Goal: Communication & Community: Answer question/provide support

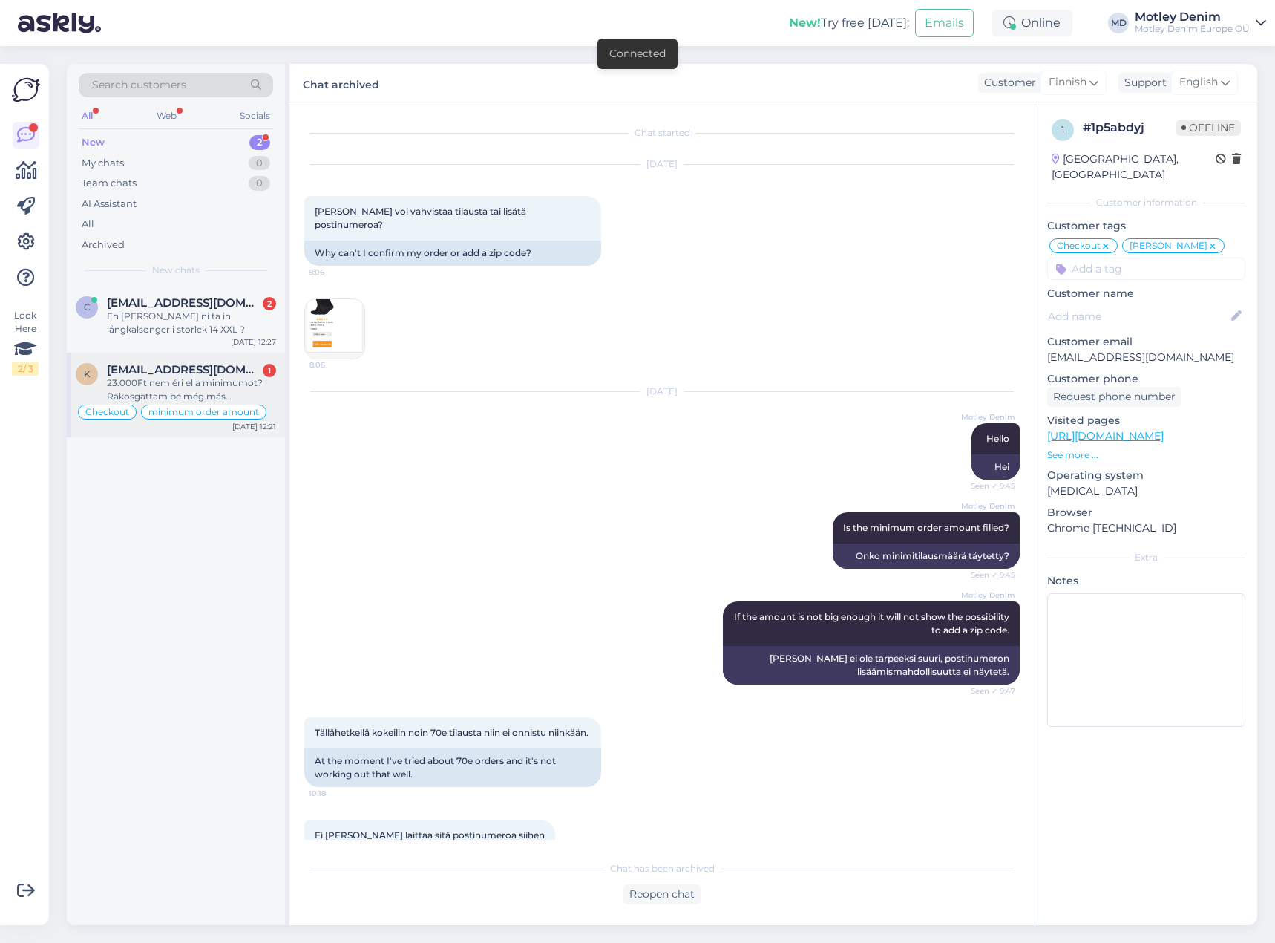
scroll to position [1286, 0]
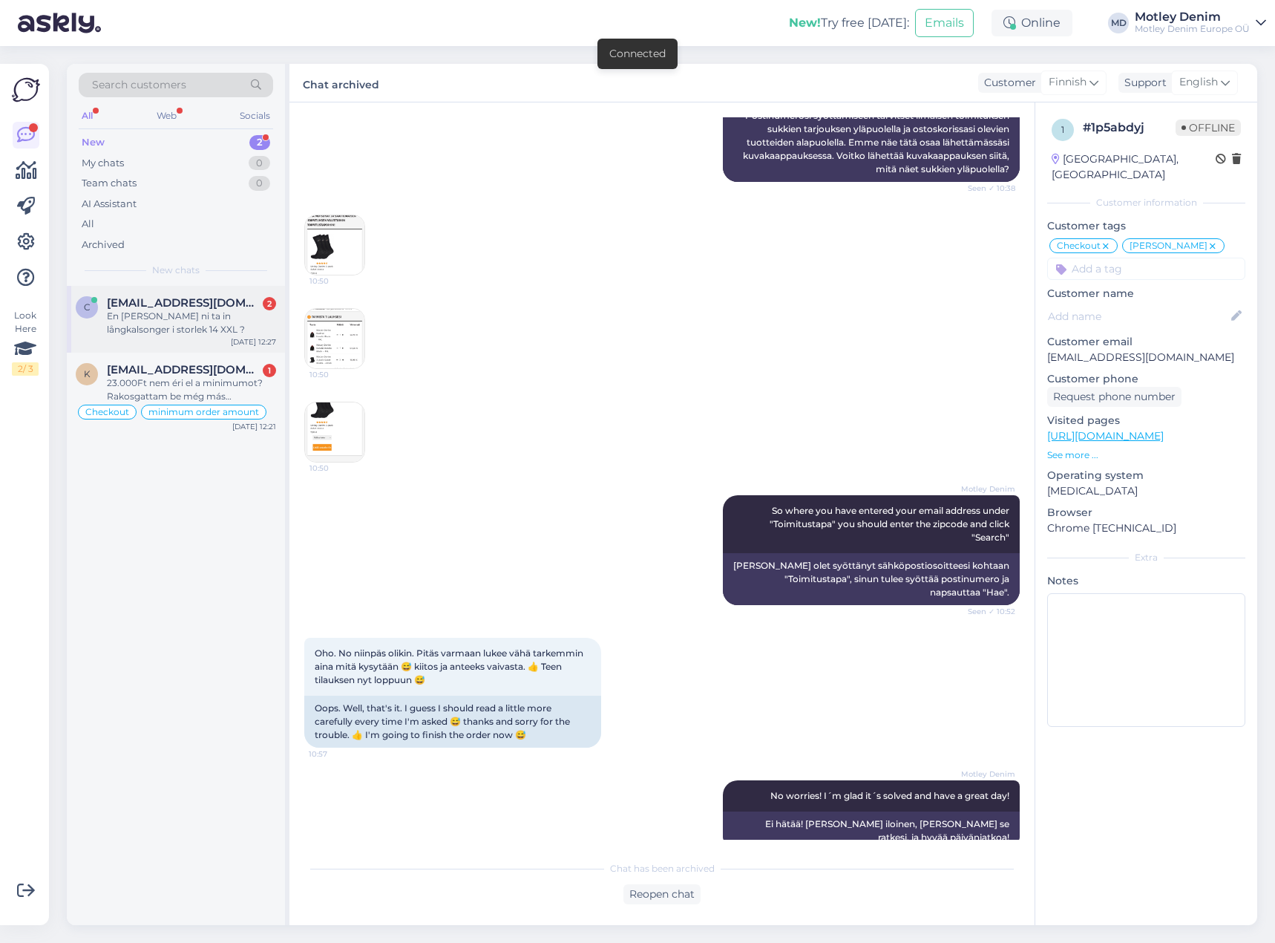
click at [198, 341] on div "c [EMAIL_ADDRESS][DOMAIN_NAME] 2 En [PERSON_NAME] ni ta in långkalsonger i stor…" at bounding box center [176, 319] width 218 height 67
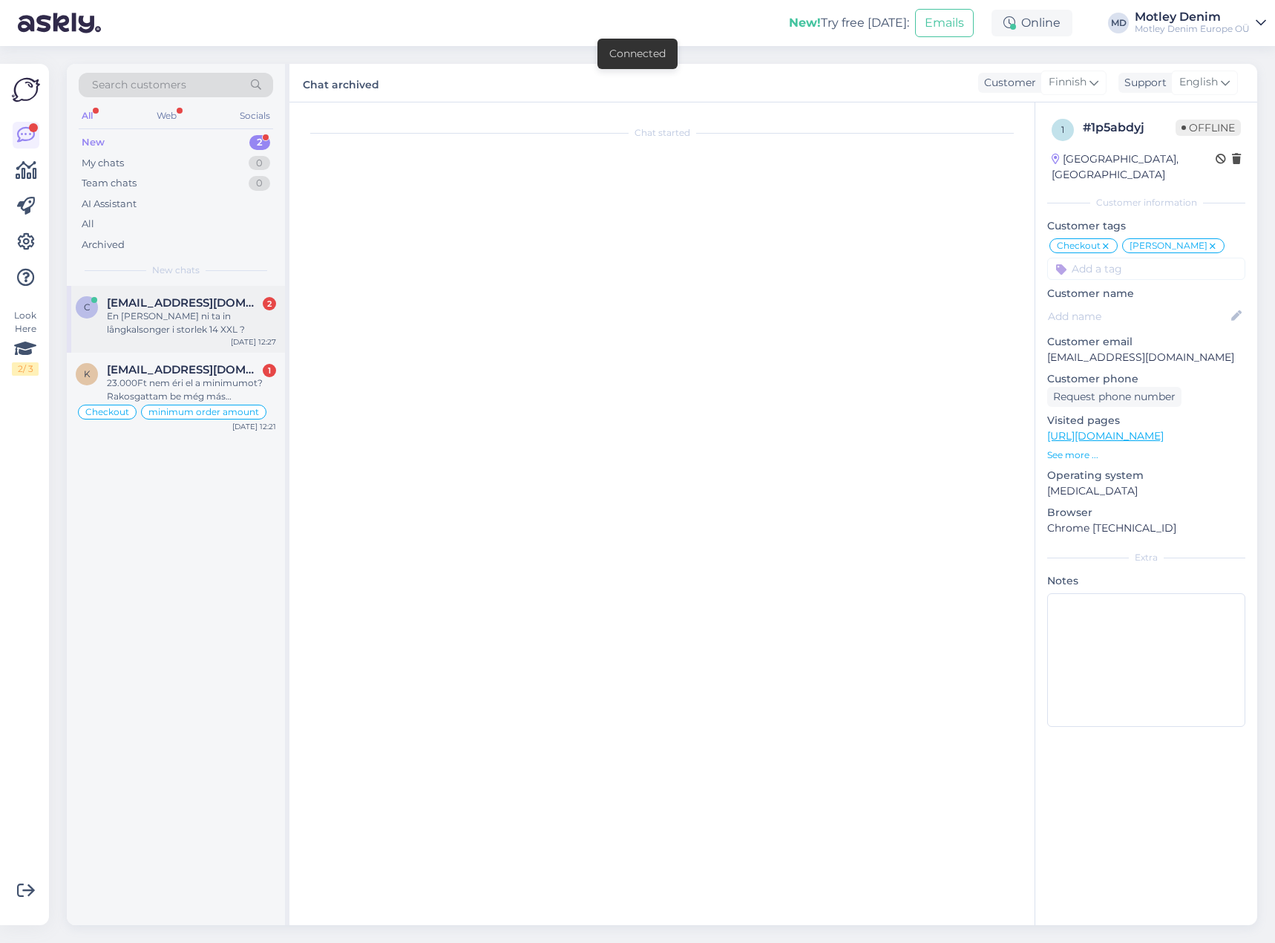
scroll to position [0, 0]
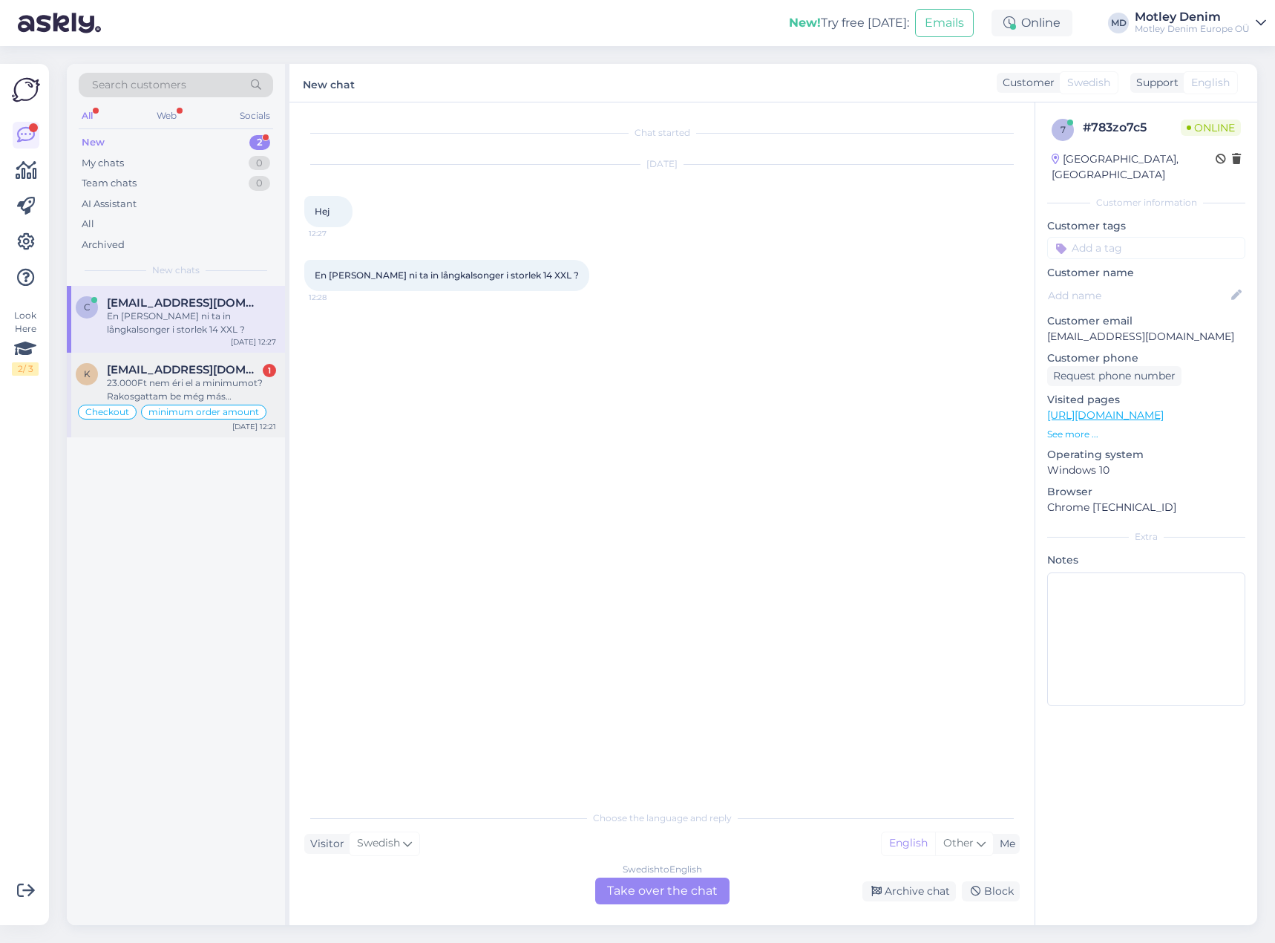
click at [255, 391] on div "23.000Ft nem éri el a minimumot? Rakosgattam be még más termékeket de 45 ezerné…" at bounding box center [191, 389] width 169 height 27
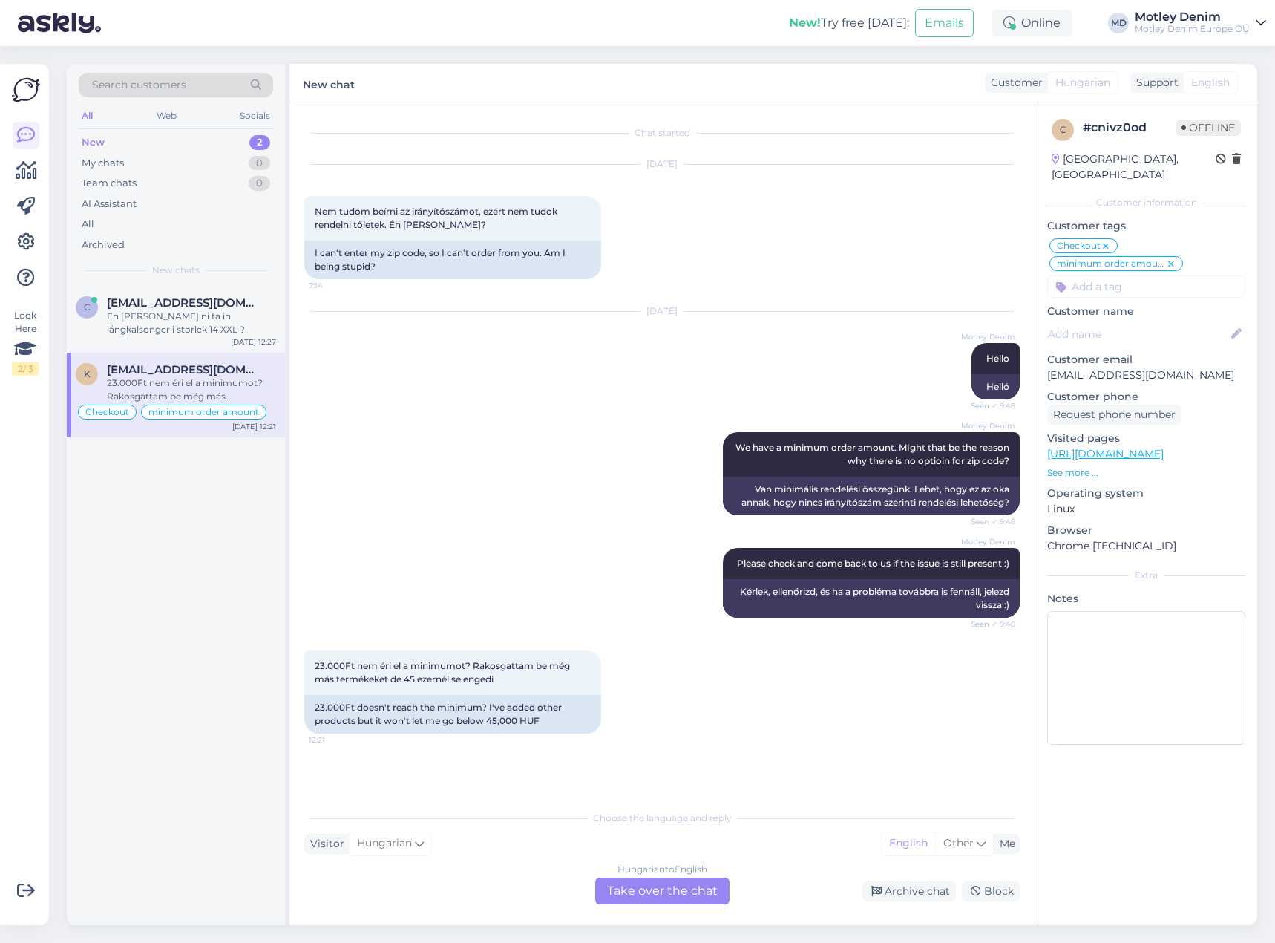
click at [441, 500] on div "Motley Denim We have a minimum order amount. MIght that be the reason why there…" at bounding box center [661, 474] width 715 height 116
click at [180, 291] on div "c [EMAIL_ADDRESS][DOMAIN_NAME] En [PERSON_NAME] ni ta in långkalsonger i storle…" at bounding box center [176, 319] width 218 height 67
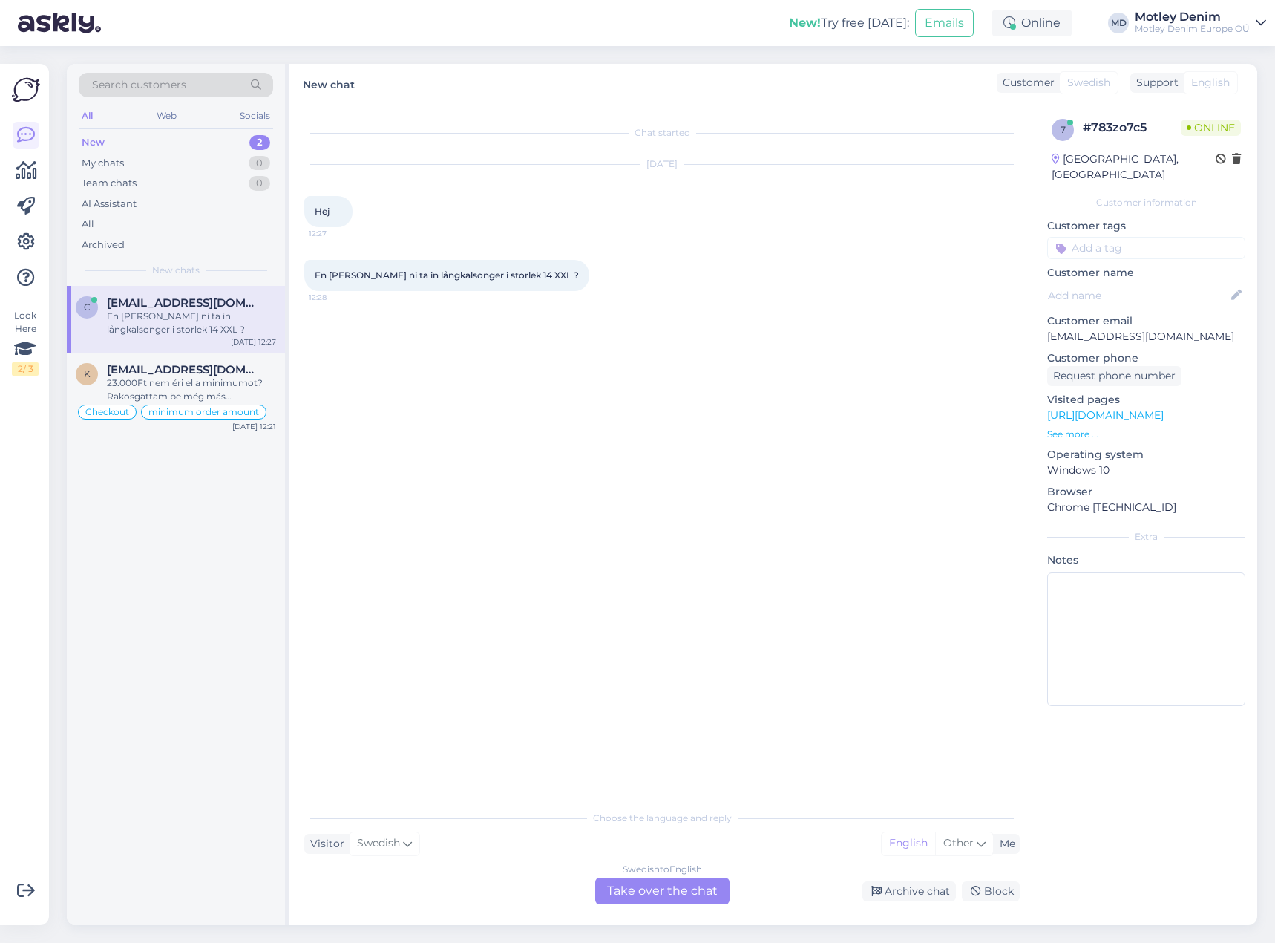
click at [643, 886] on div "Swedish to English Take over the chat" at bounding box center [662, 890] width 134 height 27
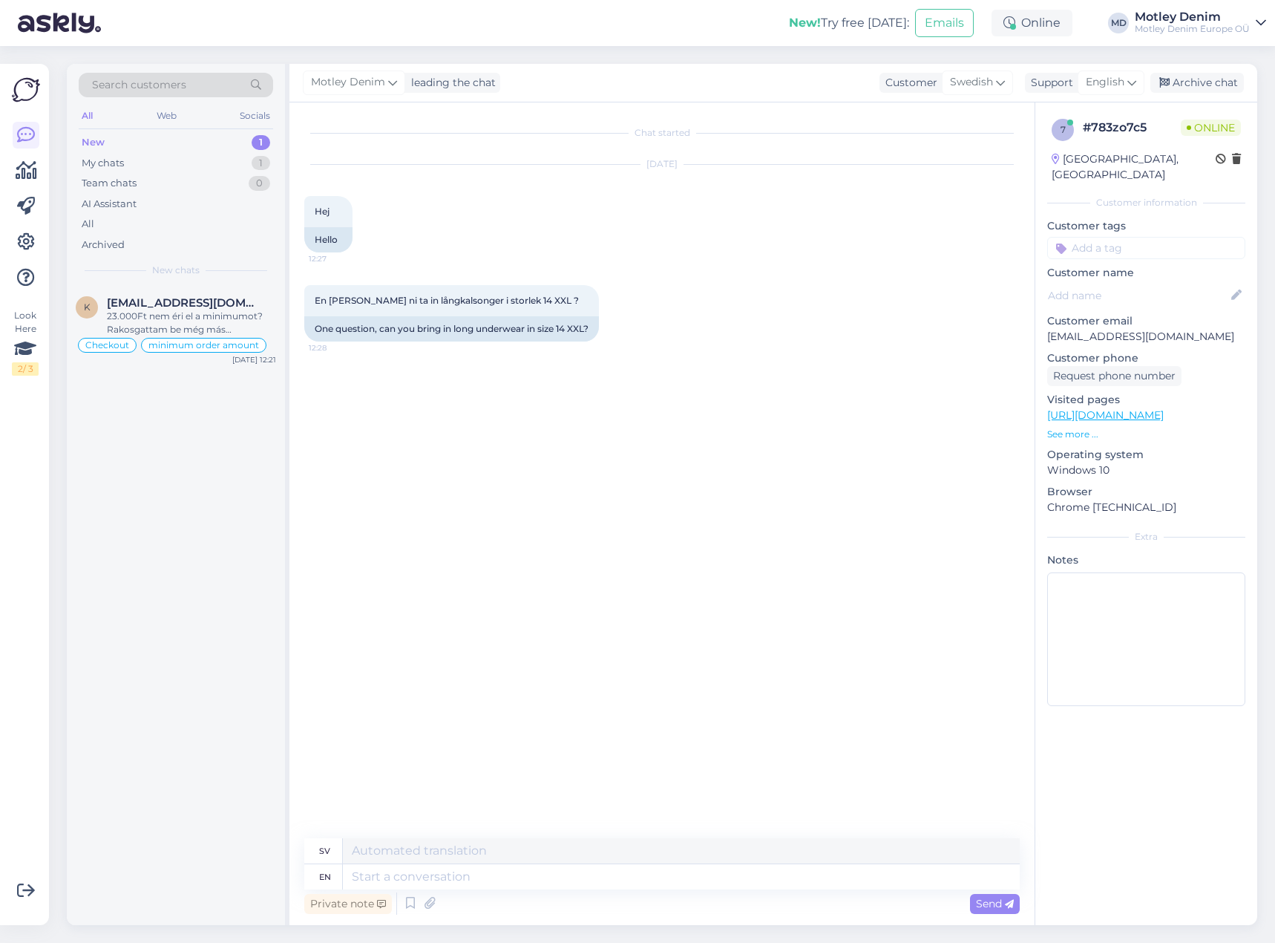
click at [606, 414] on div "Chat started [DATE] Hej 12:27 Hello En [PERSON_NAME] ni ta in långkalsonger i s…" at bounding box center [668, 470] width 729 height 707
click at [1067, 329] on p "[EMAIL_ADDRESS][DOMAIN_NAME]" at bounding box center [1146, 337] width 198 height 16
drag, startPoint x: 1067, startPoint y: 324, endPoint x: 1189, endPoint y: 323, distance: 121.7
click at [1189, 329] on p "[EMAIL_ADDRESS][DOMAIN_NAME]" at bounding box center [1146, 337] width 198 height 16
copy p "[EMAIL_ADDRESS][DOMAIN_NAME]"
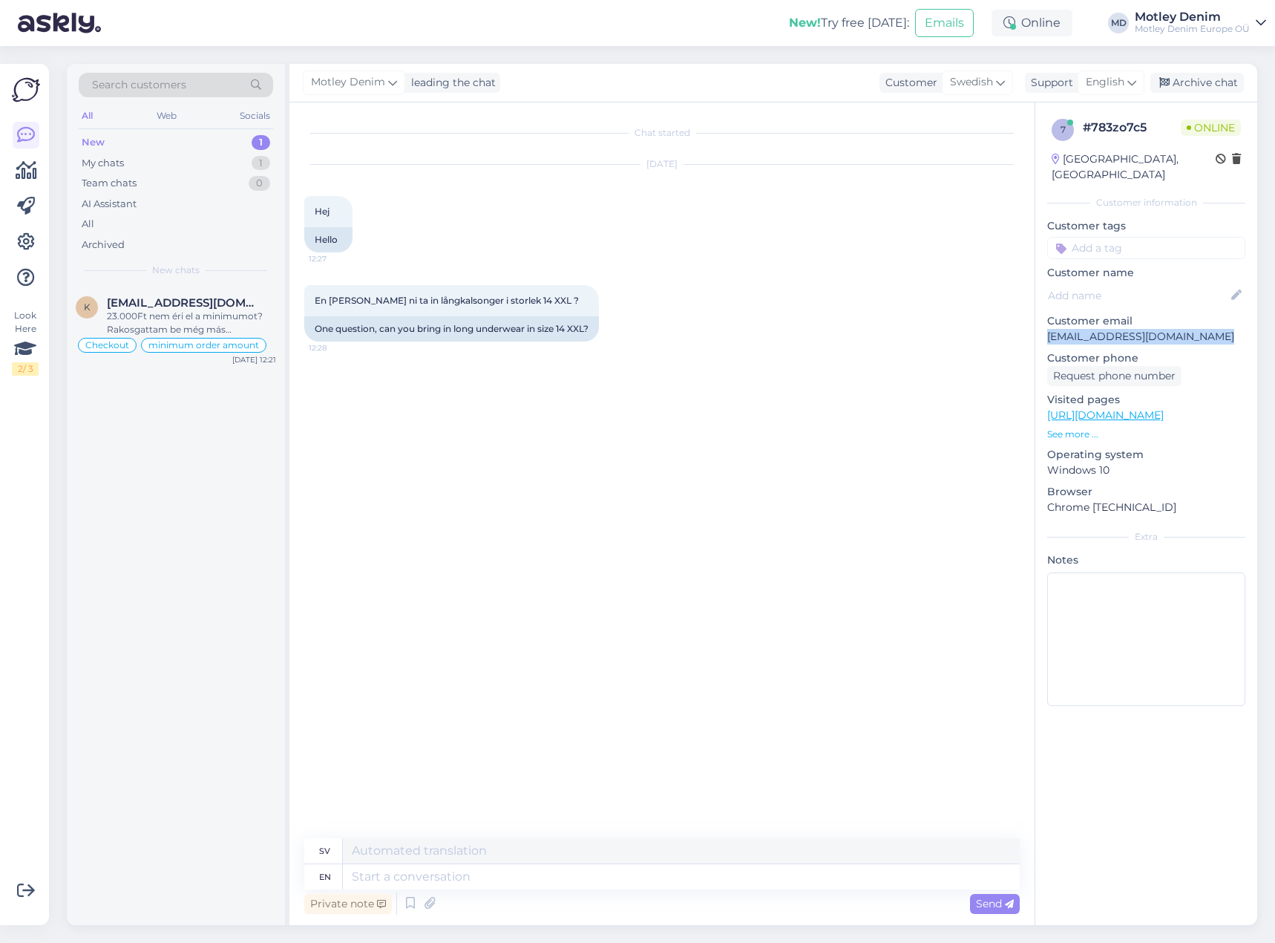
click at [184, 80] on span "Search customers" at bounding box center [139, 85] width 94 height 16
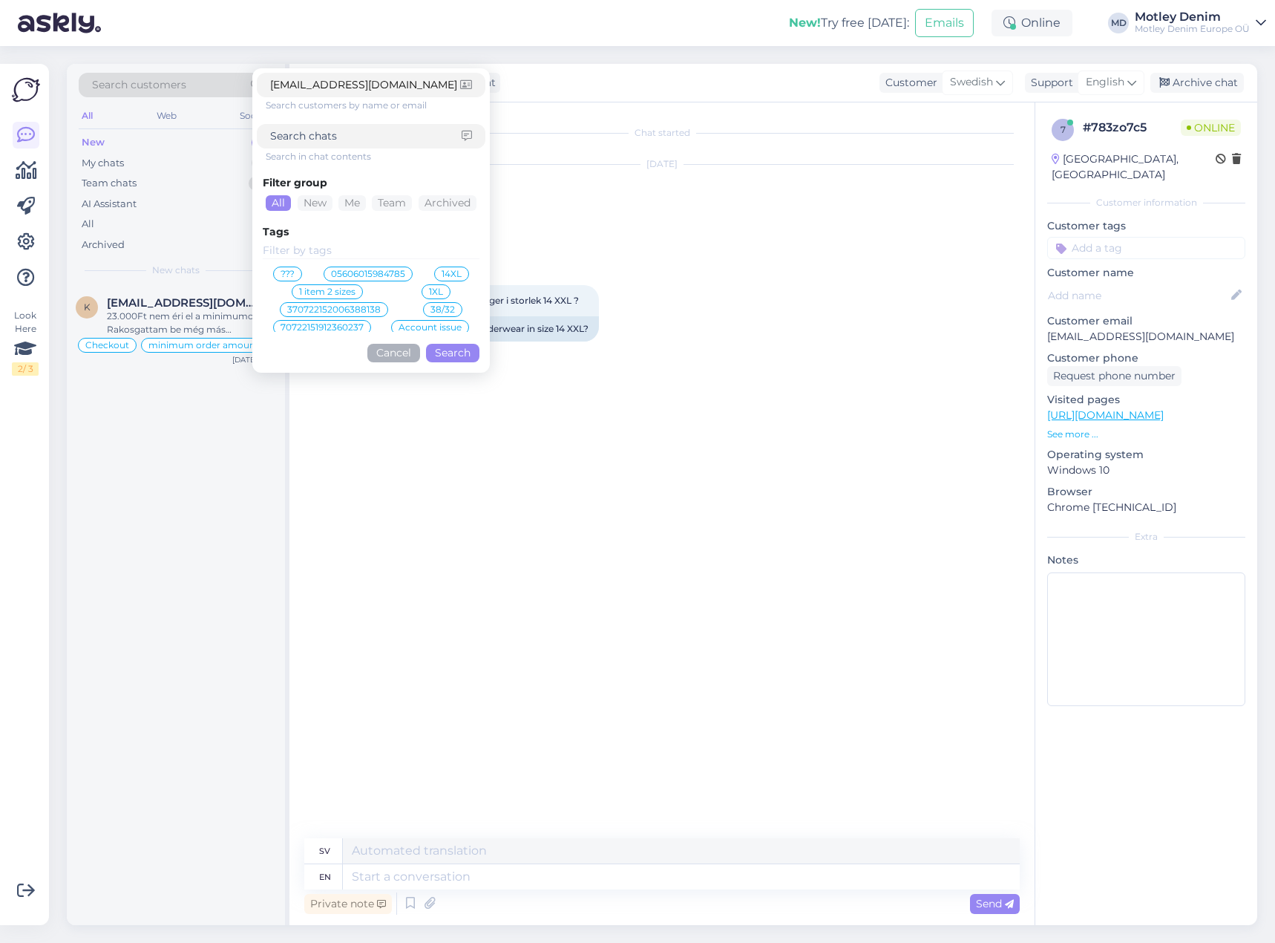
type input "[EMAIL_ADDRESS][DOMAIN_NAME]"
click at [444, 353] on button "Search" at bounding box center [452, 353] width 53 height 19
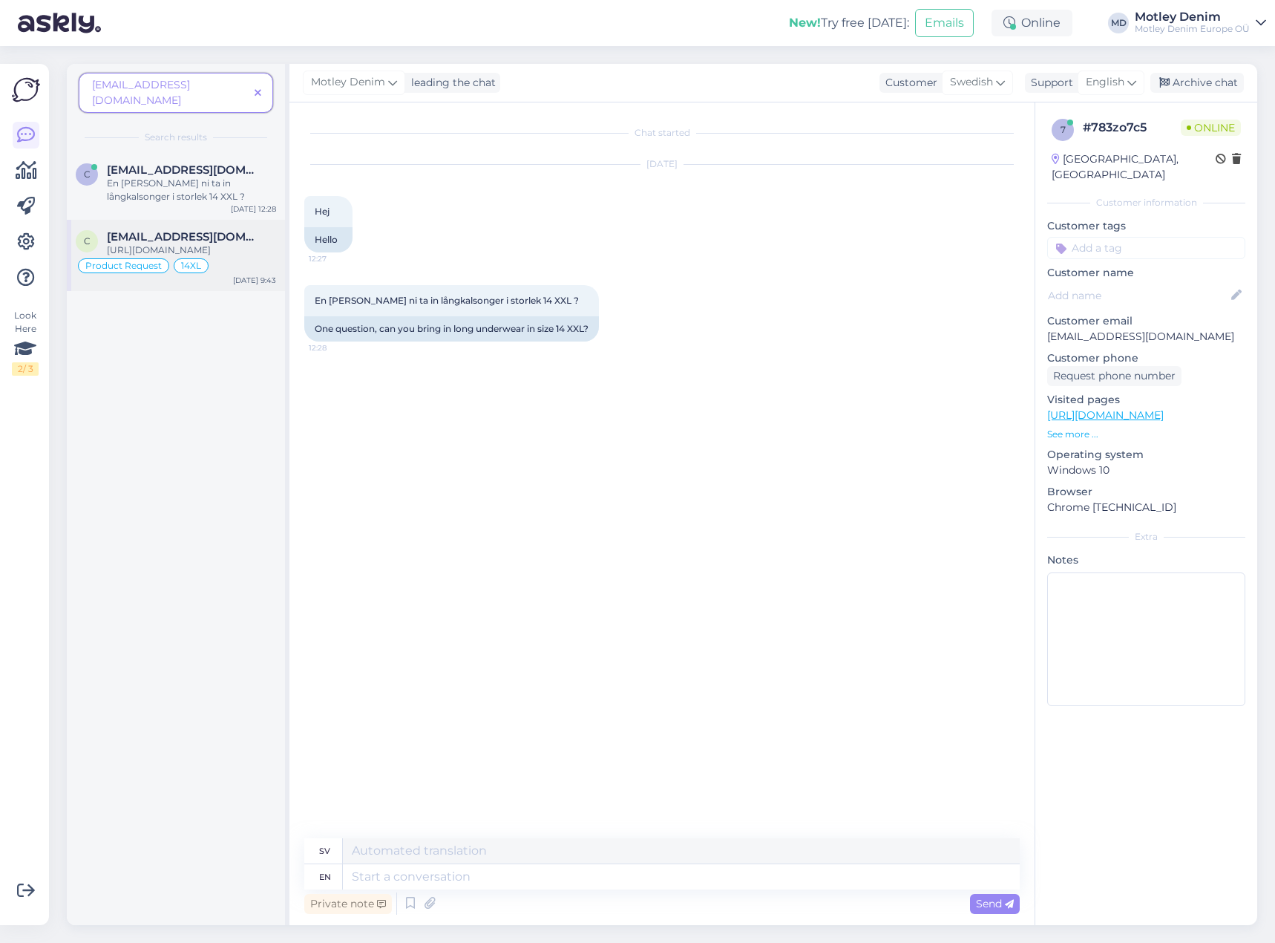
click at [203, 230] on span "[EMAIL_ADDRESS][DOMAIN_NAME]" at bounding box center [184, 236] width 154 height 13
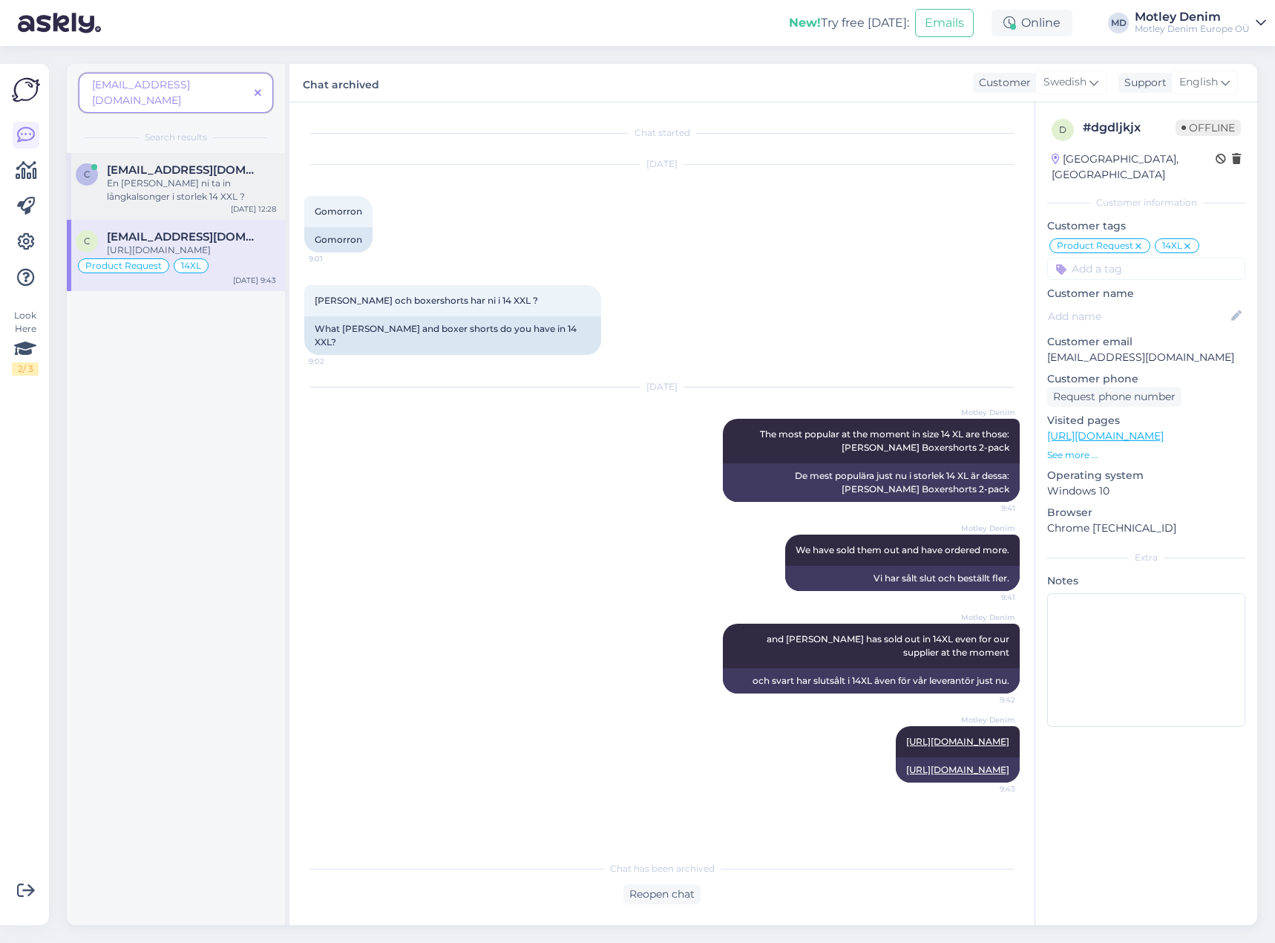
click at [204, 177] on div "En [PERSON_NAME] ni ta in långkalsonger i storlek 14 XXL ?" at bounding box center [191, 190] width 169 height 27
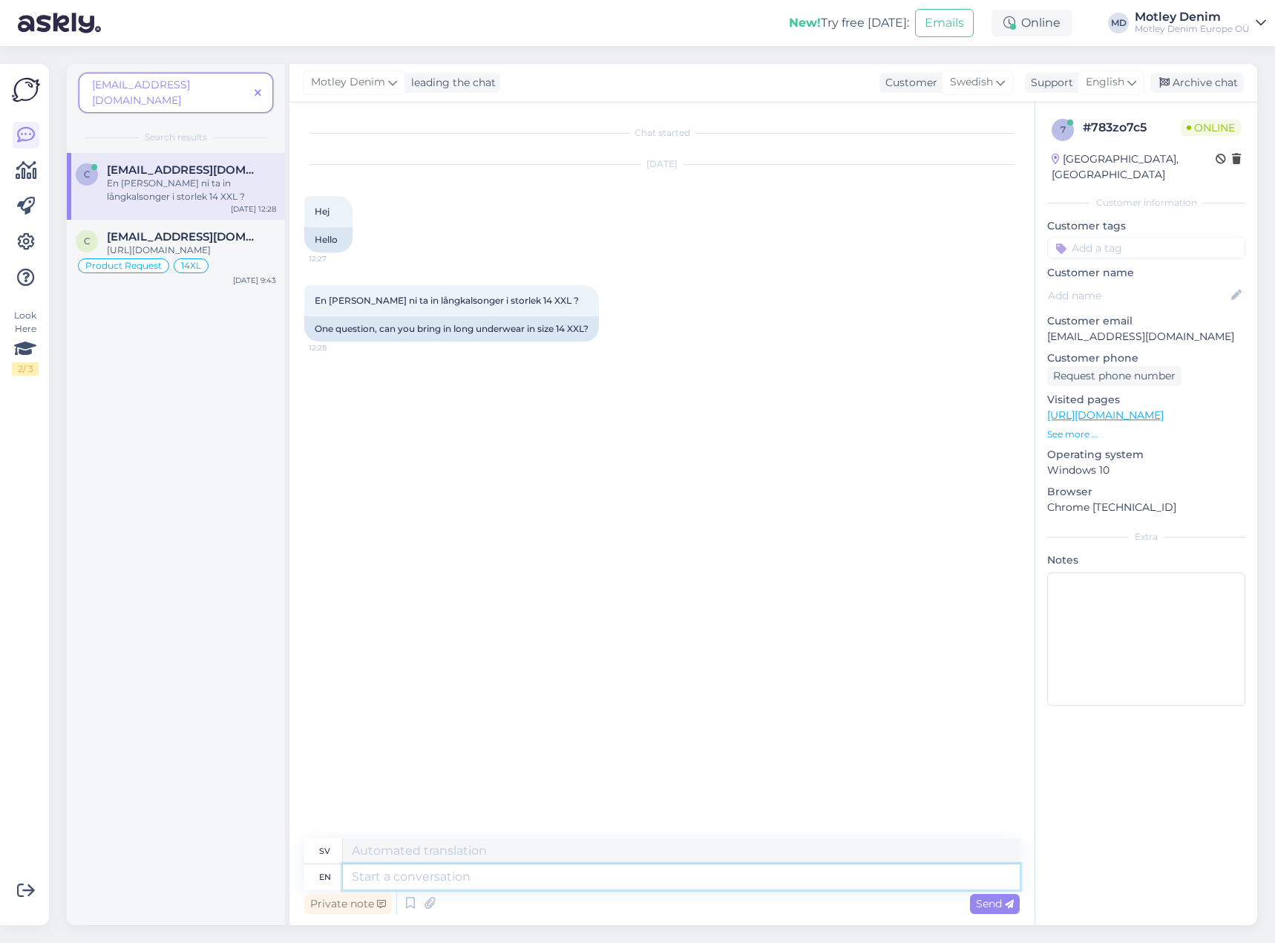
click at [569, 877] on textarea at bounding box center [681, 876] width 677 height 25
type textarea "Hello"
type textarea "Hej"
type textarea "We r"
type textarea "Vi"
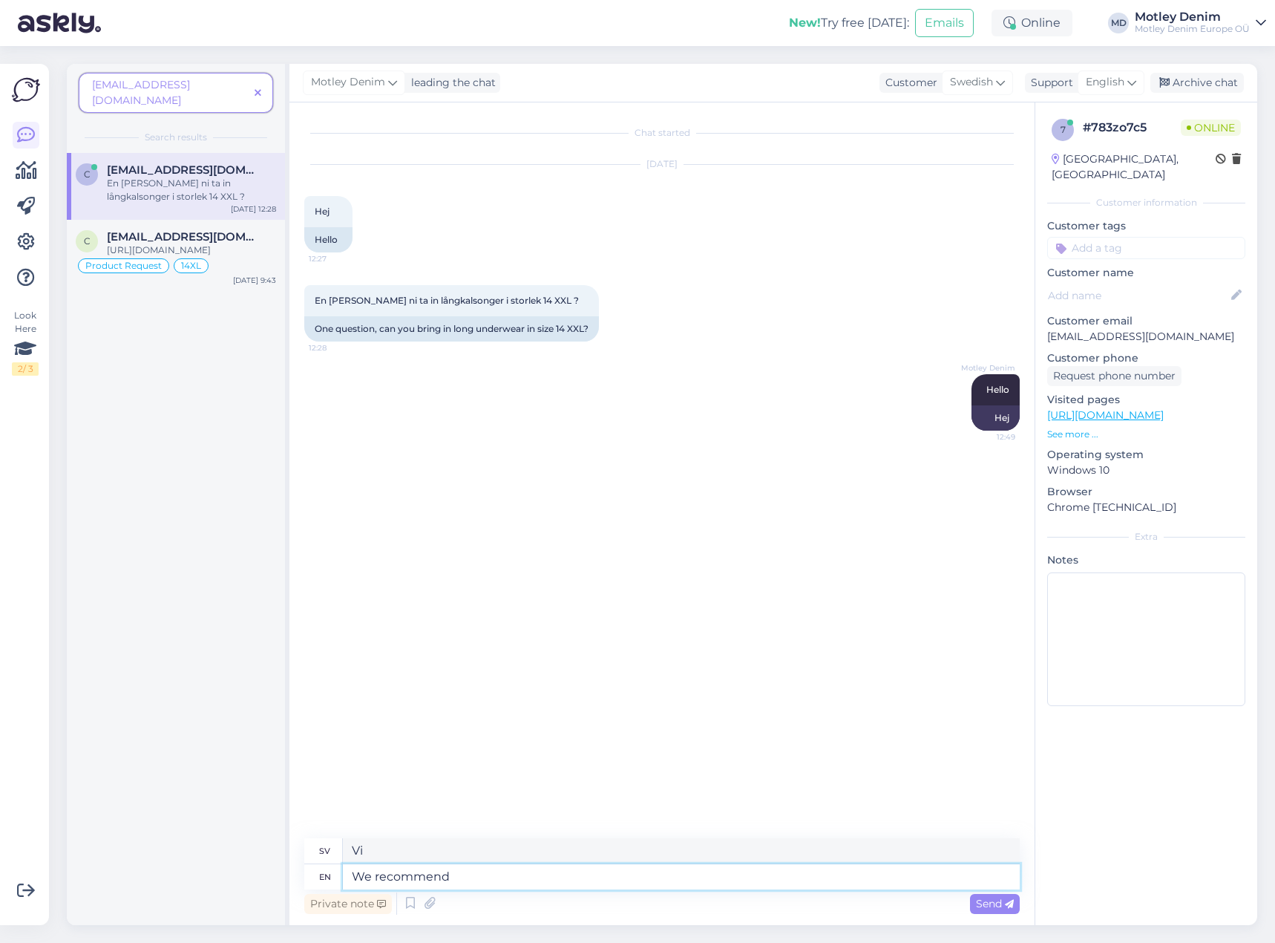
type textarea "We recommend"
type textarea "Vi rekommenderar"
type textarea "We recommend buy"
type textarea "Vi rekommenderar köp"
type textarea "We recommend buyng"
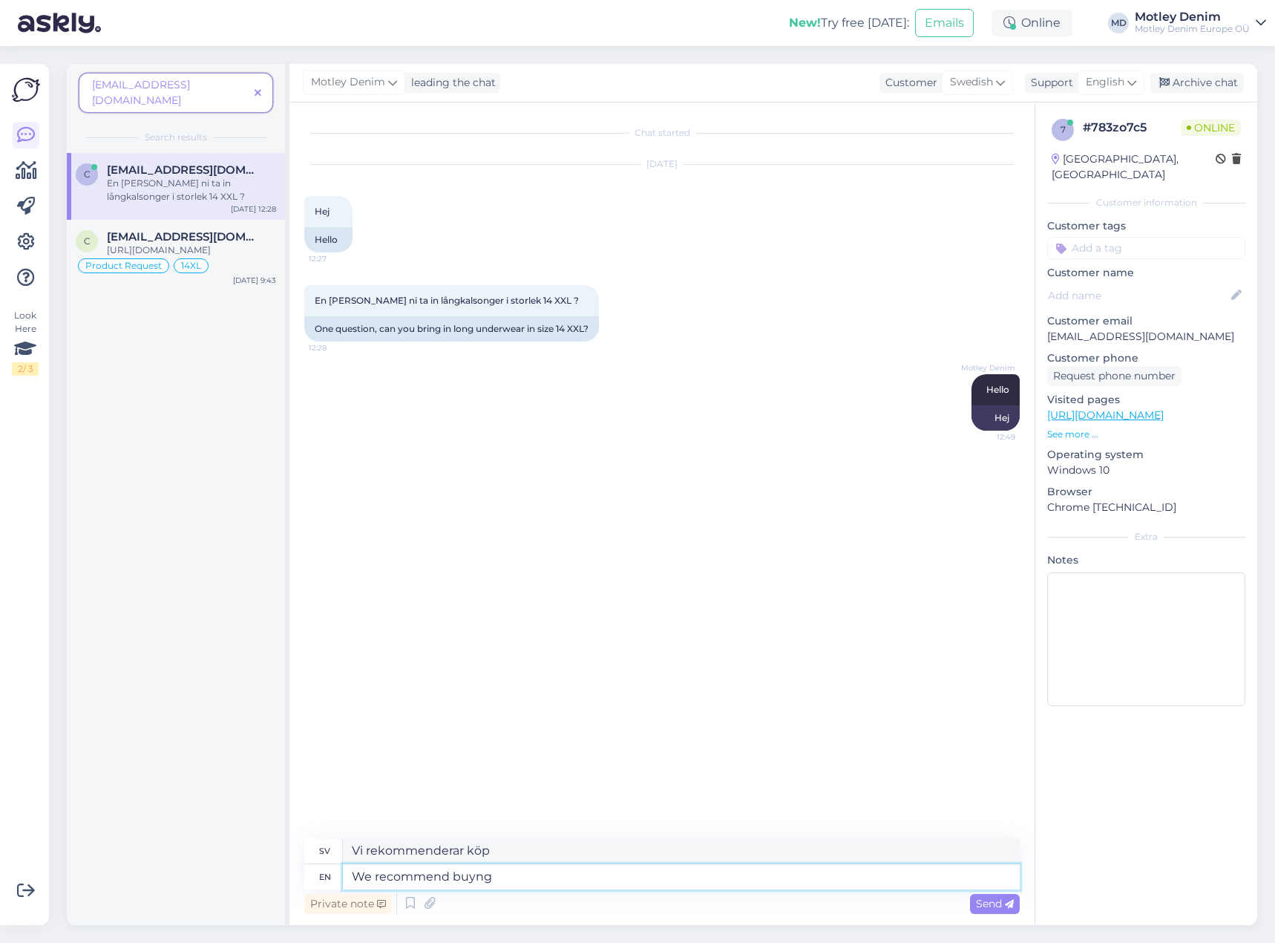
type textarea "Vi rekommenderar att köpa"
type textarea "We"
type textarea "Vi"
type textarea "We have"
type textarea "Vi har"
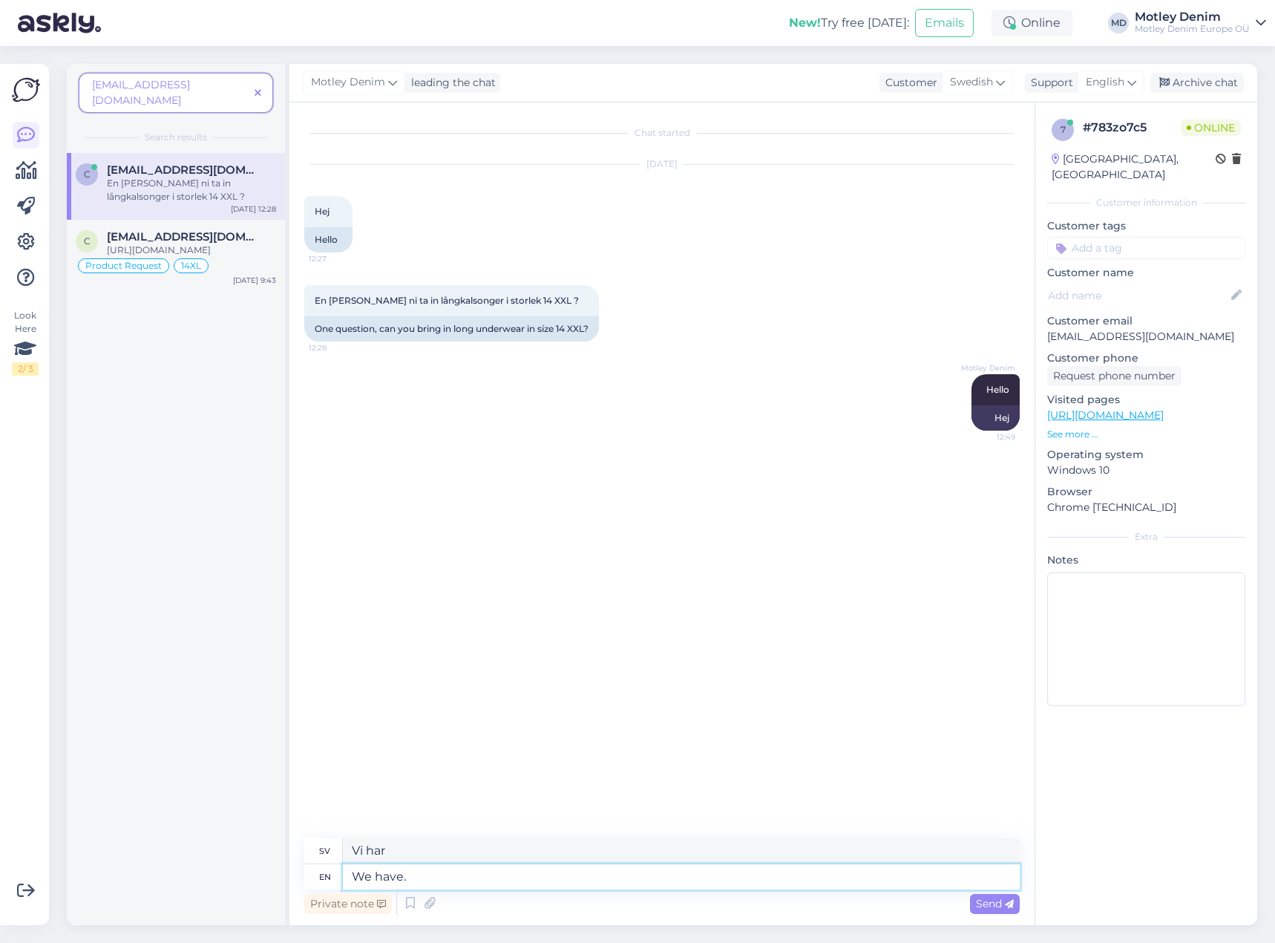
type textarea "We have. O"
type textarea "Vi har."
type textarea "We have. One m"
type textarea "Vi har. En"
type textarea "We have. One moment."
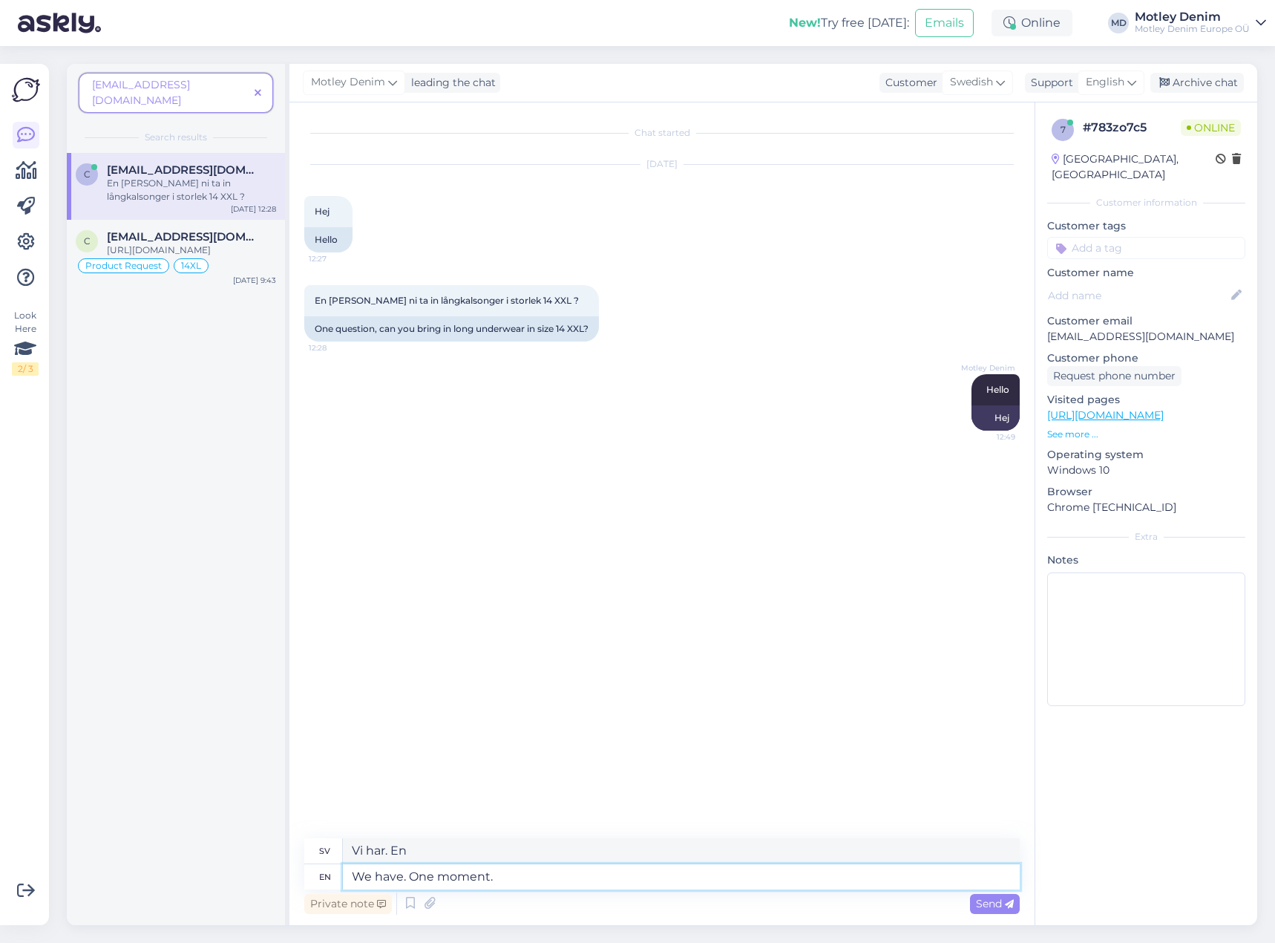
type textarea "Det har vi. Ett ögonblick."
click at [473, 859] on textarea at bounding box center [681, 850] width 677 height 25
click at [483, 876] on textarea at bounding box center [681, 876] width 677 height 25
type textarea "This i"
type textarea "Detta"
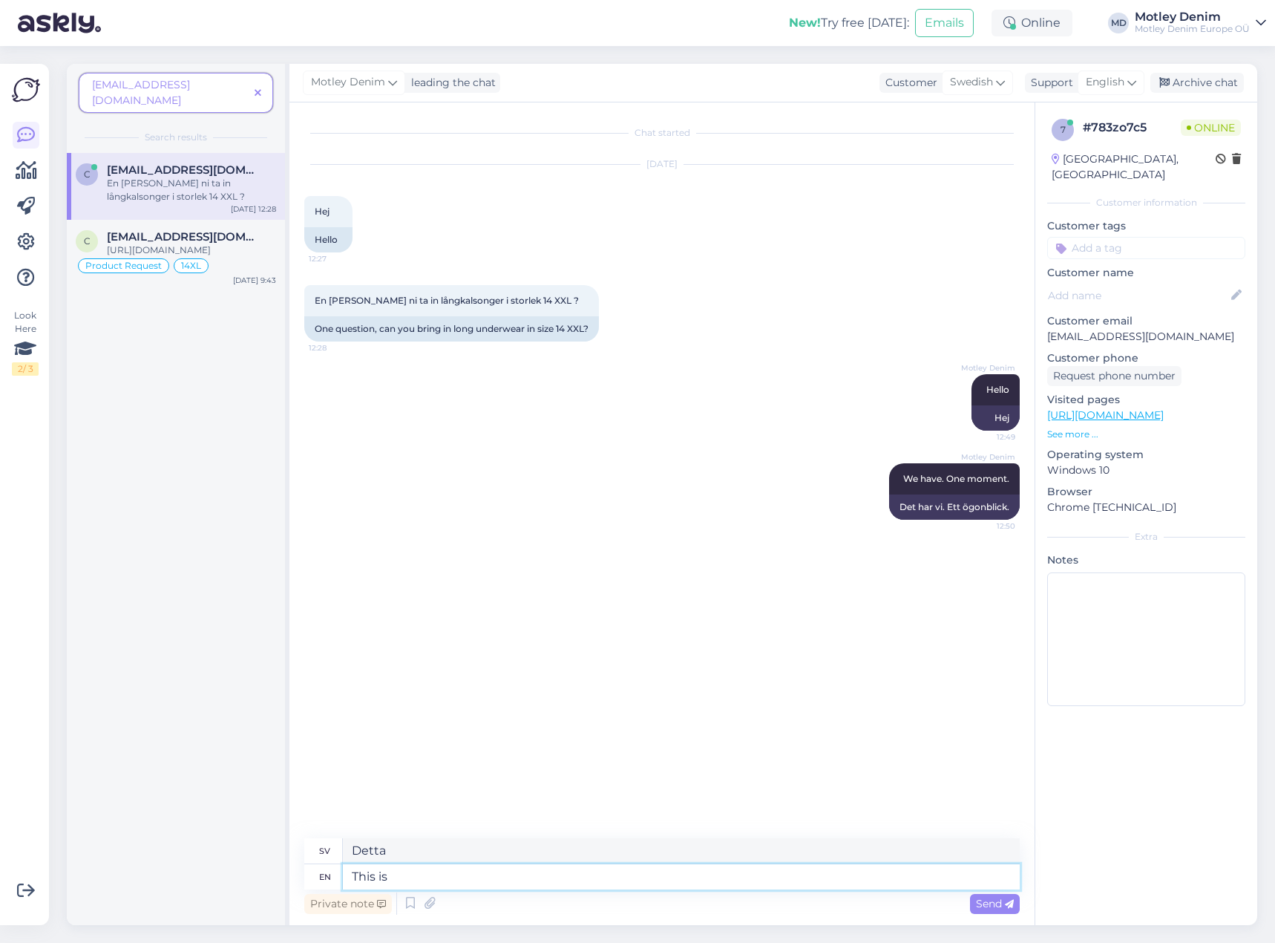
type textarea "This is a"
type textarea "Detta är"
type textarea "This is a v"
type textarea "Detta är en"
type textarea "This is a very"
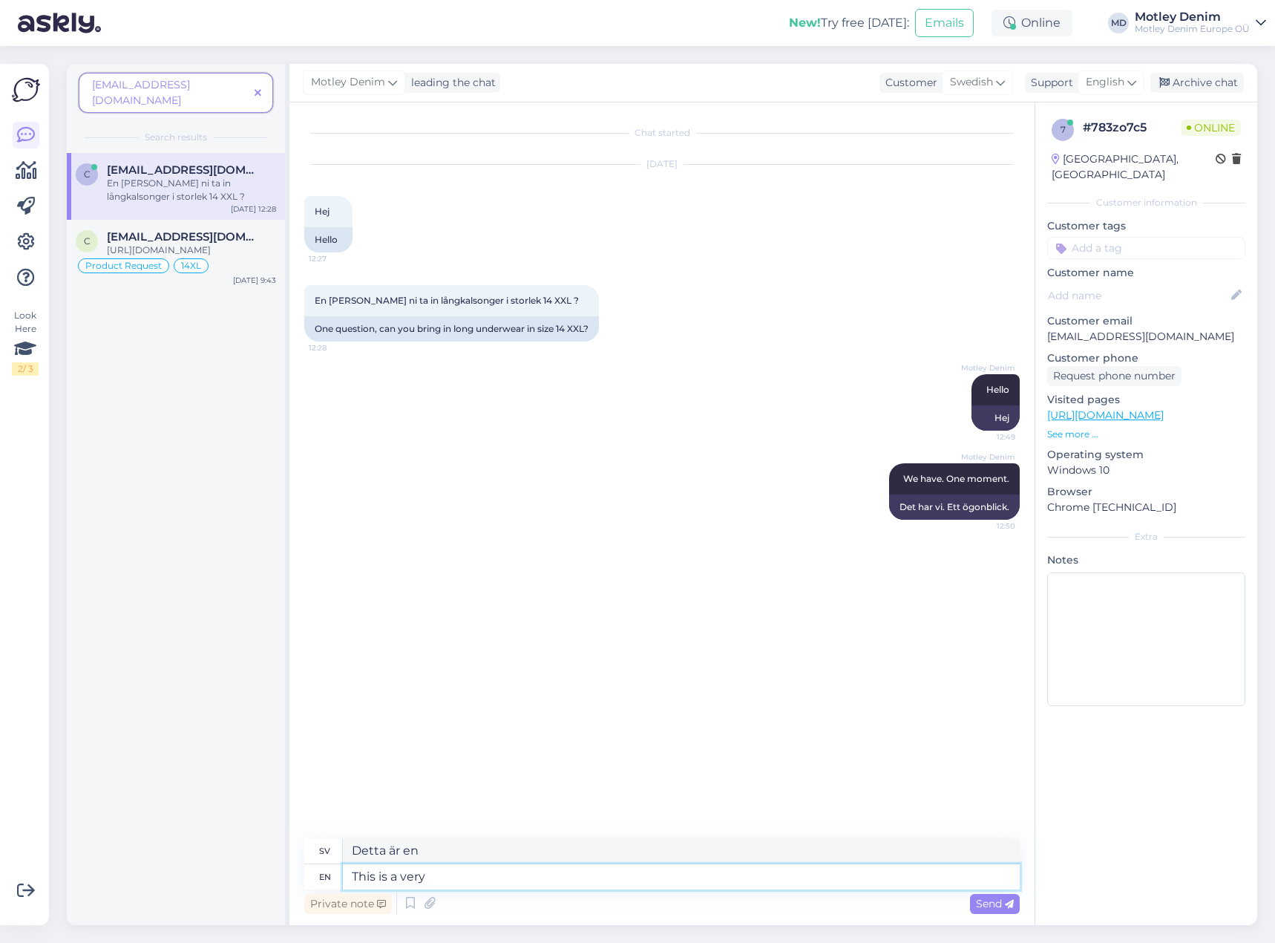
type textarea "Detta är en mycket"
type textarea "This is a very popular s"
type textarea "Detta är en mycket populär"
type textarea "This is a very popular style"
type textarea "Detta är en mycket populär stil"
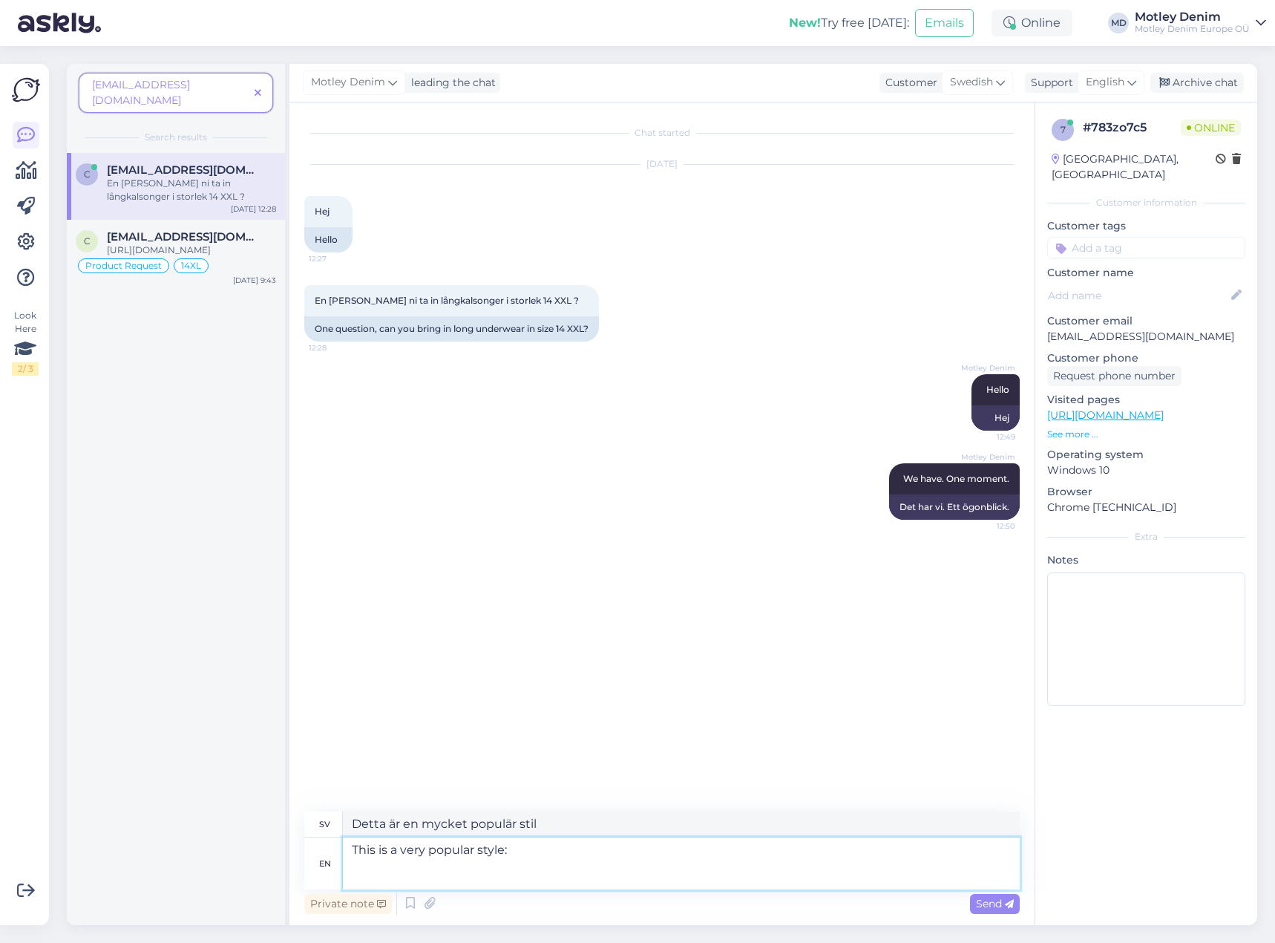
paste textarea "[URL][DOMAIN_NAME]"
type textarea "This is a very popular style: [URL][DOMAIN_NAME]"
type textarea "Detta är en väldigt populär modell: [URL][DOMAIN_NAME]"
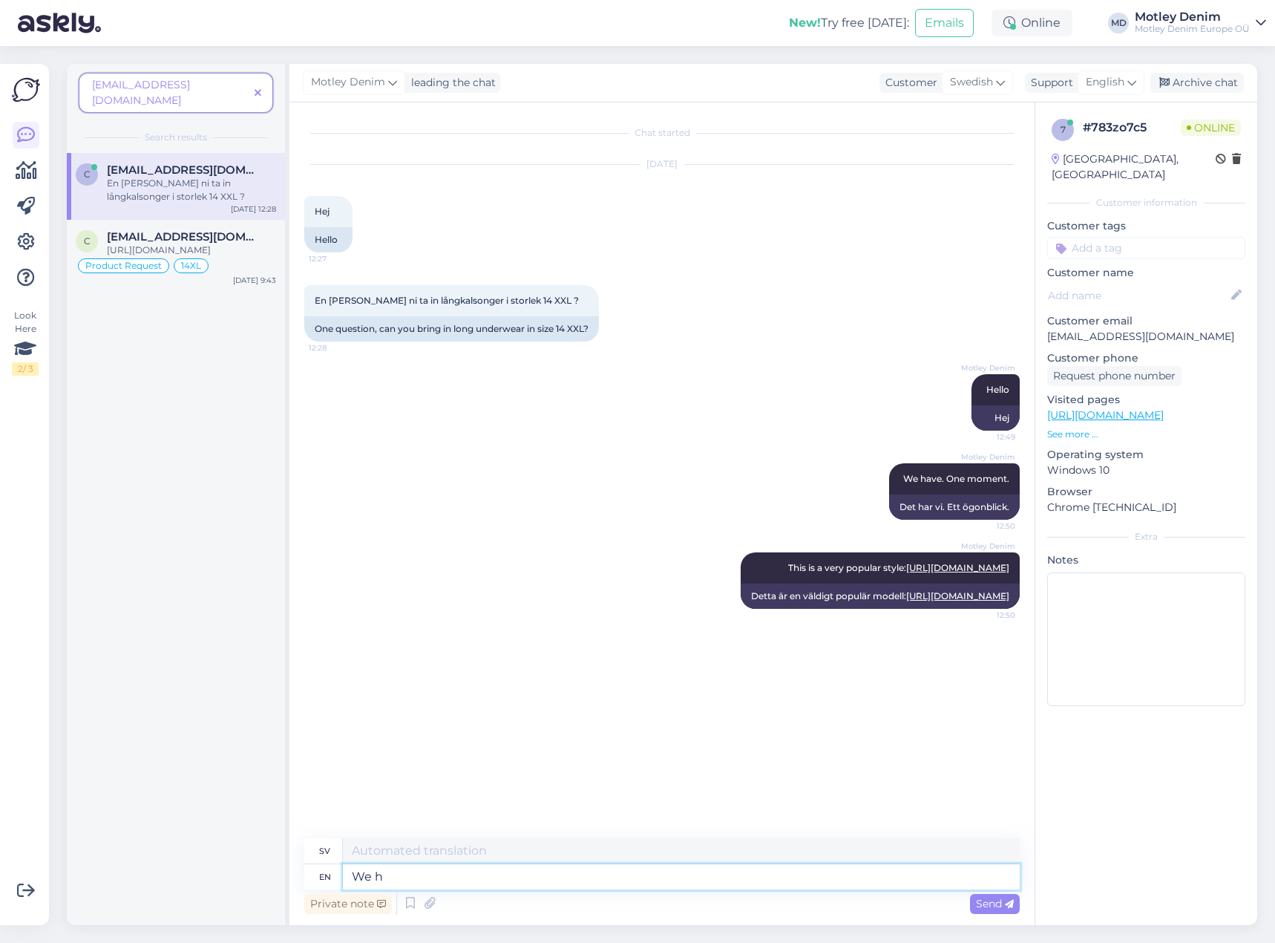
type textarea "We ha"
type textarea "Vi"
type textarea "We have so"
type textarea "Vi har"
type textarea "We have sold"
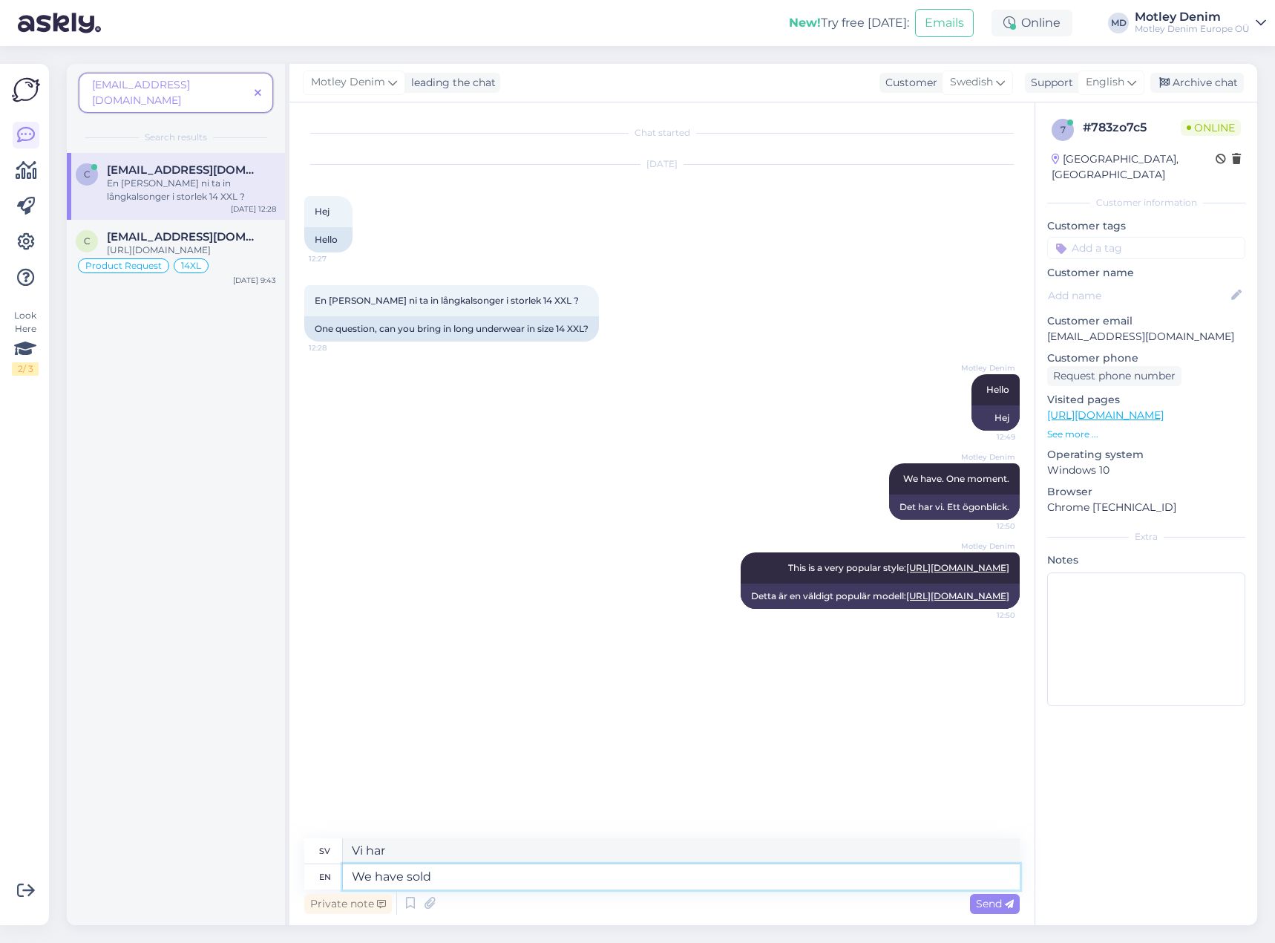
type textarea "Vi har sålt"
type textarea "We have sold out"
type textarea "Vi har sålt slut"
type textarea "We have sold out black"
type textarea "Vi har sålt slut i svart"
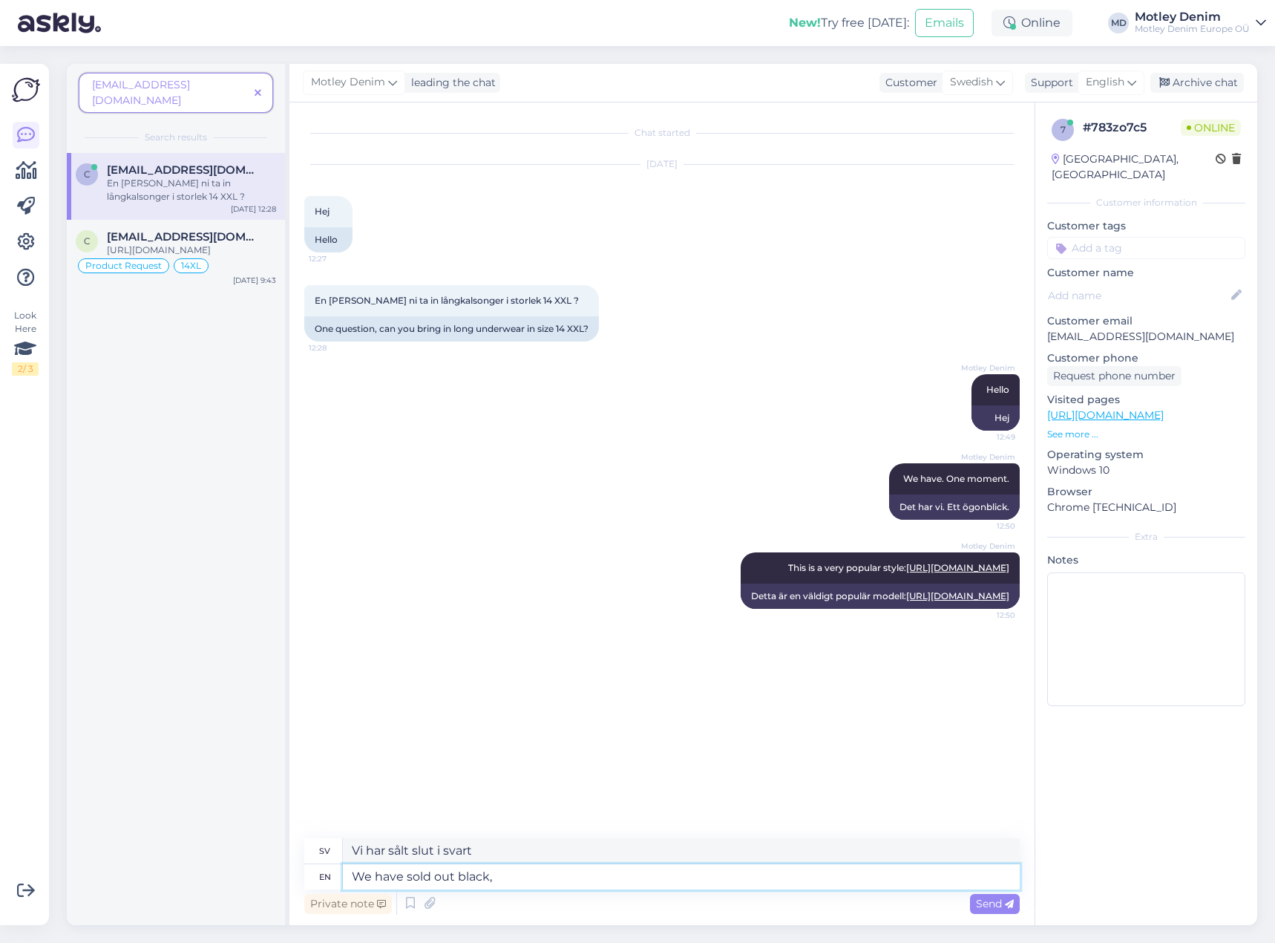
type textarea "We have sold out black, n"
type textarea "Vi har sålt slut i svart,"
type textarea "We have sold out black, navy a"
type textarea "Vi har slutsålt svart, marinblått"
type textarea "We have sold out black, navy and"
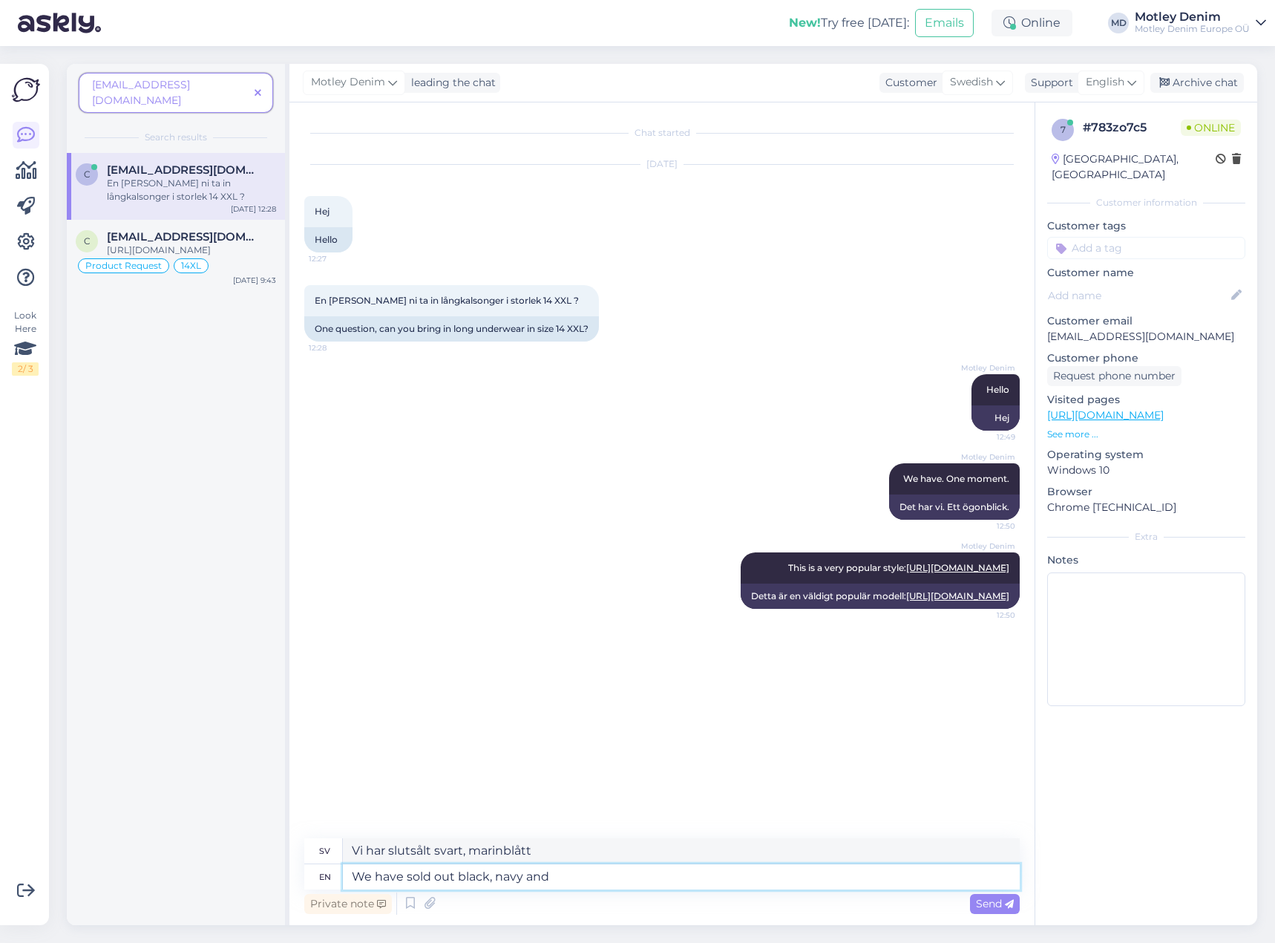
type textarea "Vi har slutsålt svart, marinblått och"
type textarea "We have sold out black, navy and charcoal"
type textarea "Vi har slutsålt svart, marinblått och antracitgrå"
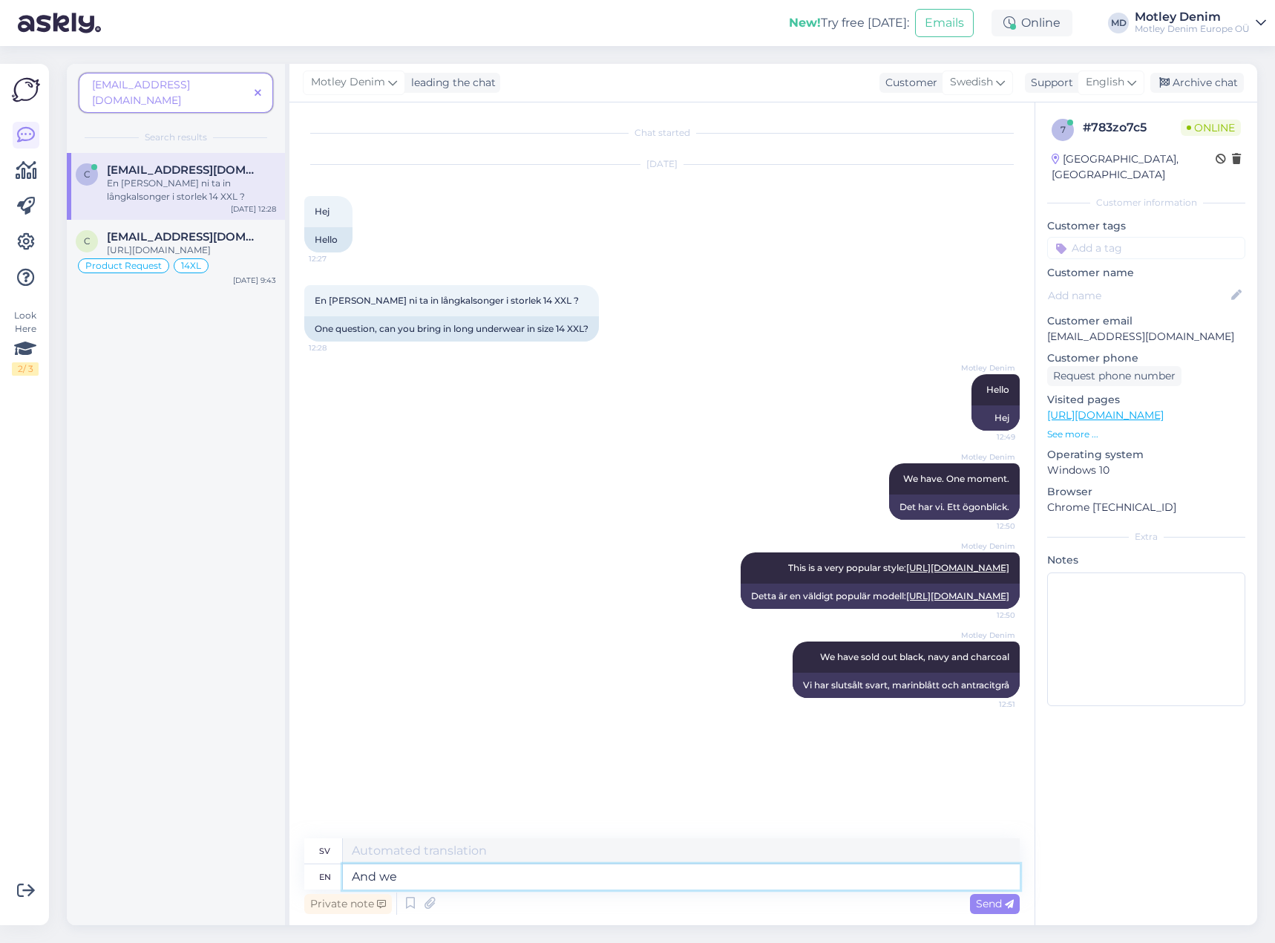
type textarea "And we"
type textarea "Och"
type textarea "And we c"
type textarea "Och vi"
type textarea "And we can se"
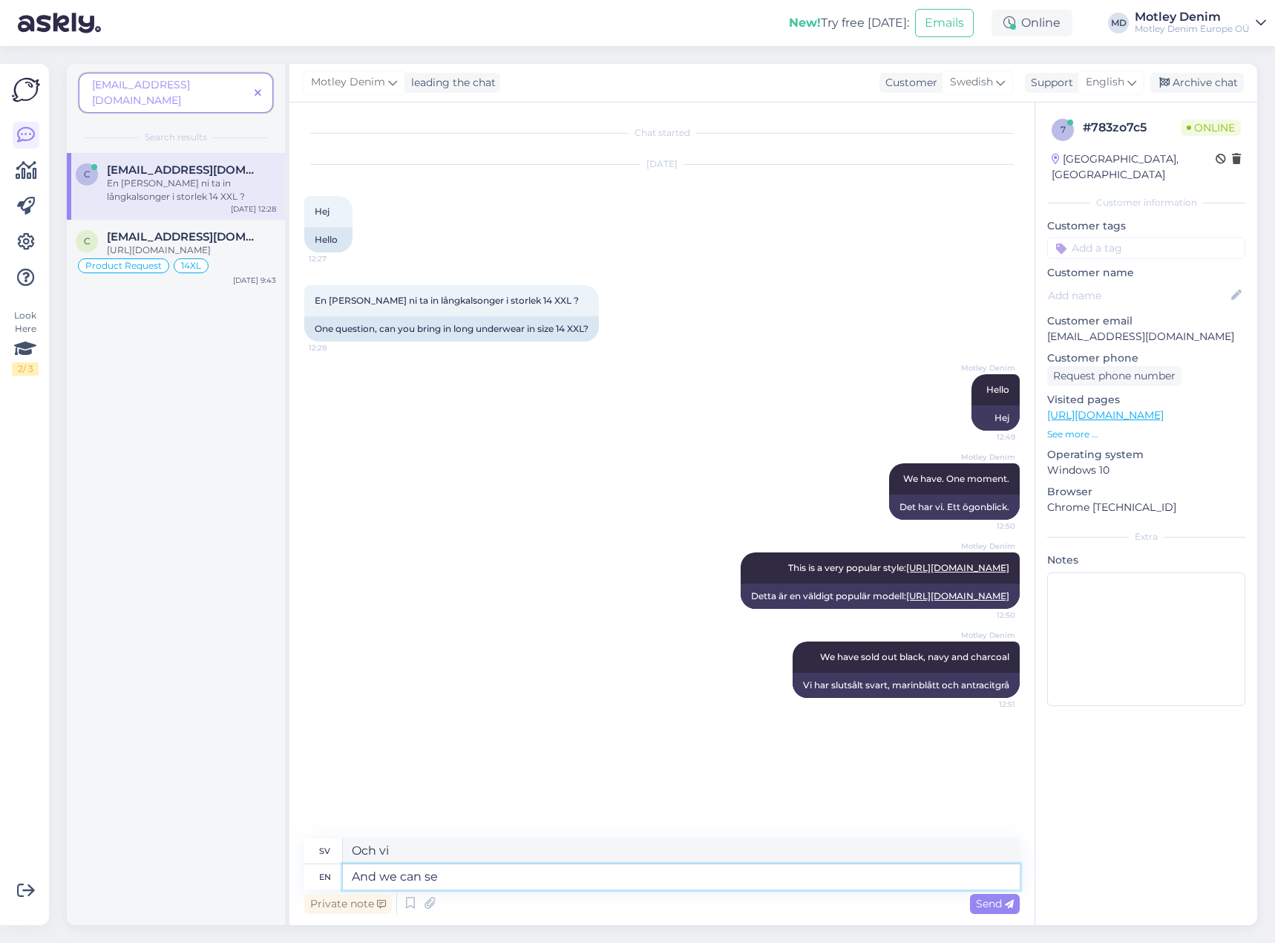
type textarea "Och vi kan"
type textarea "And we can see t"
type textarea "Och vi kan se"
type textarea "And we can see that"
type textarea "Och vi kan se att"
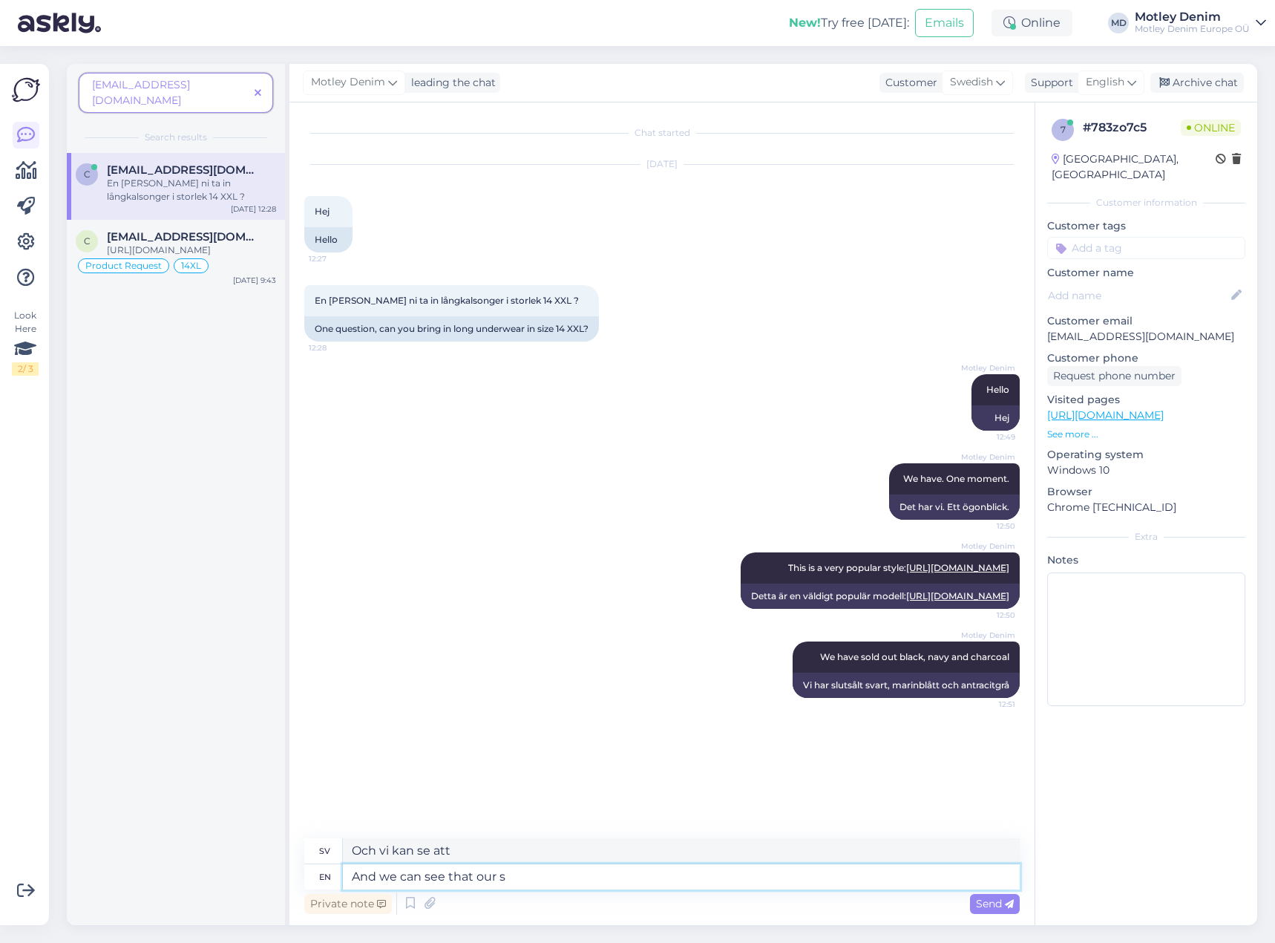
type textarea "And we can see that our su"
type textarea "Och vi kan se att vår"
type textarea "And we can see that our supplier"
type textarea "Och vi kan se att vår leverantör"
type textarea "And we can see that our supplier has a"
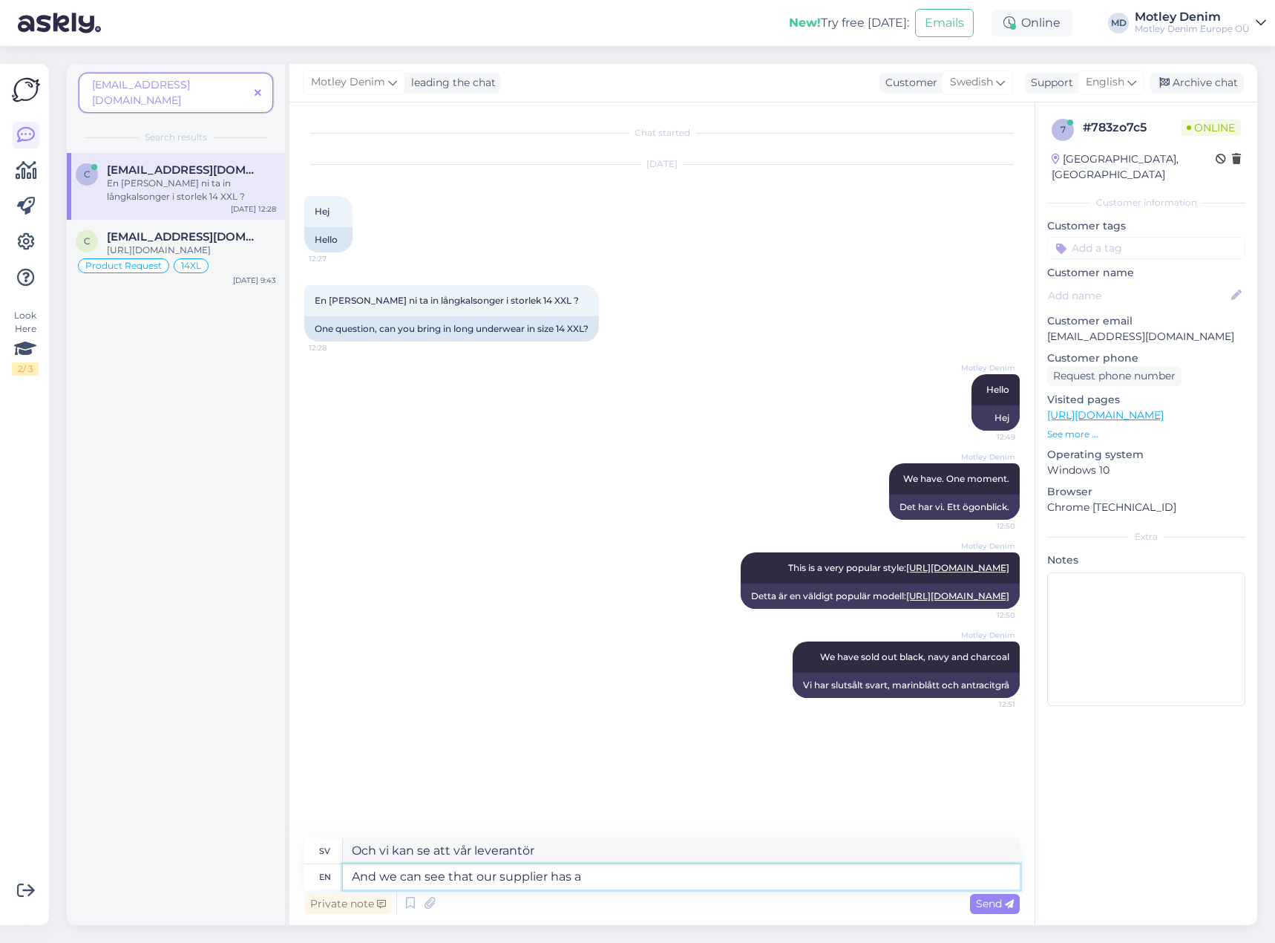
type textarea "Och vi kan se att vår leverantör har"
type textarea "And we can see that our supplier has also s"
type textarea "Och vi kan se att vår leverantör också har"
type textarea "And we can see that our supplier has also sold o"
type textarea "Och vi kan se att vår leverantör också har sålt"
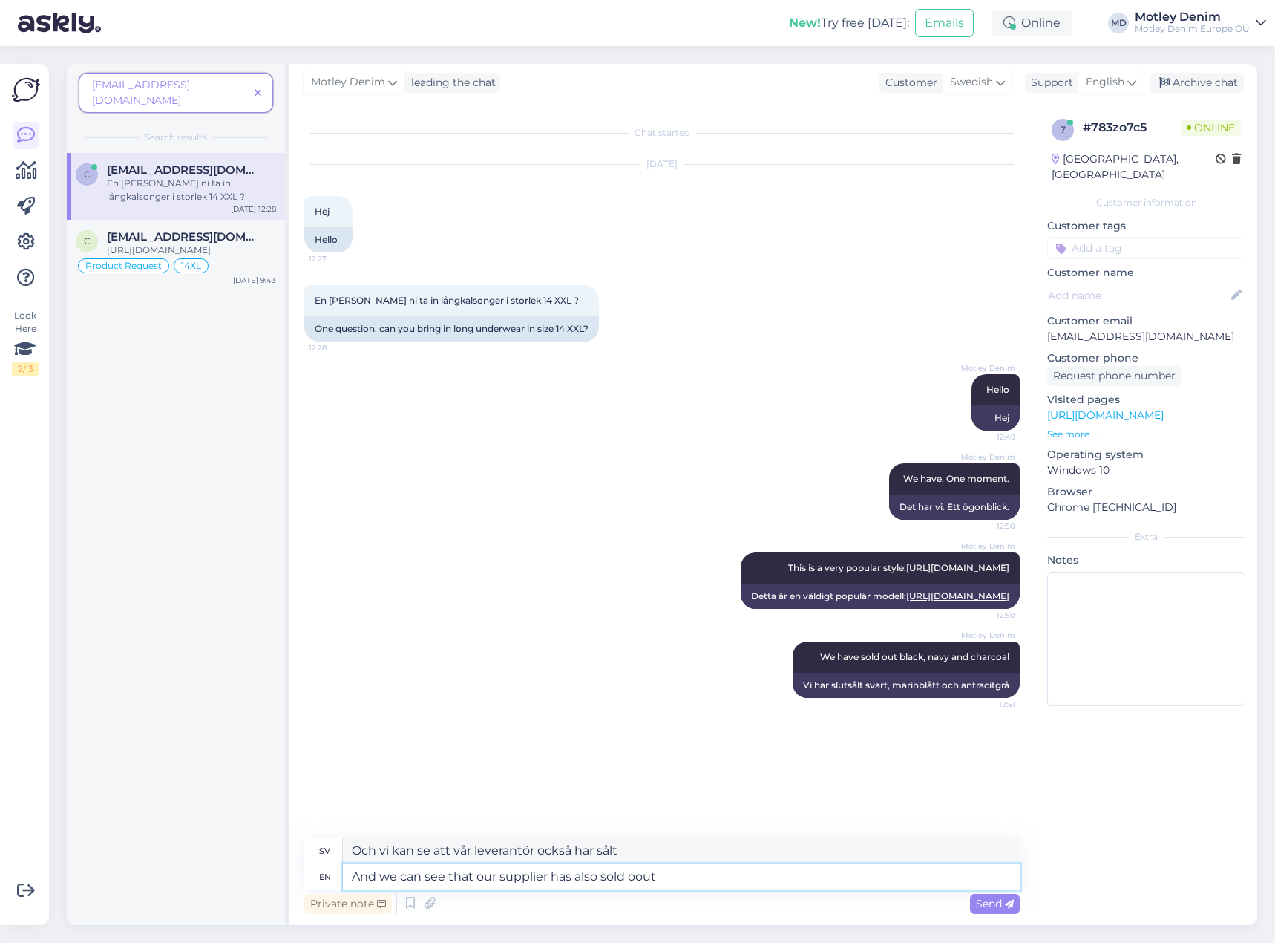
type textarea "And we can see that our supplier has also sold oout"
type textarea "Och vi kan se att vår leverantör också har sålt ut"
type textarea "And we can see that our supplier has also sold out"
type textarea "Och vi kan se att vår leverantör också har sålt slut"
type textarea "And we can see that our supplier has also sold out Black."
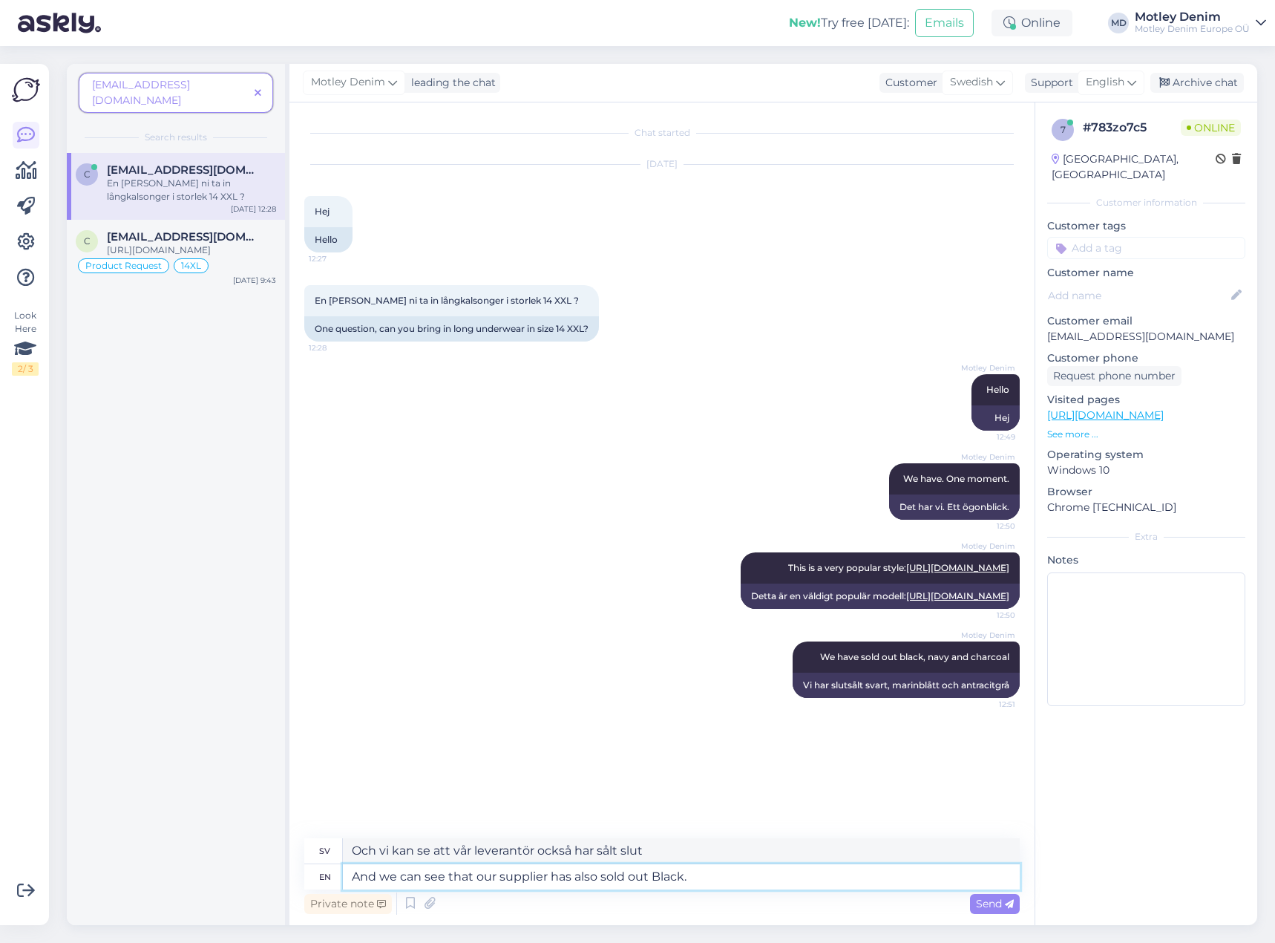
type textarea "Och vi kan se att vår leverantör också har sålt slut på svart."
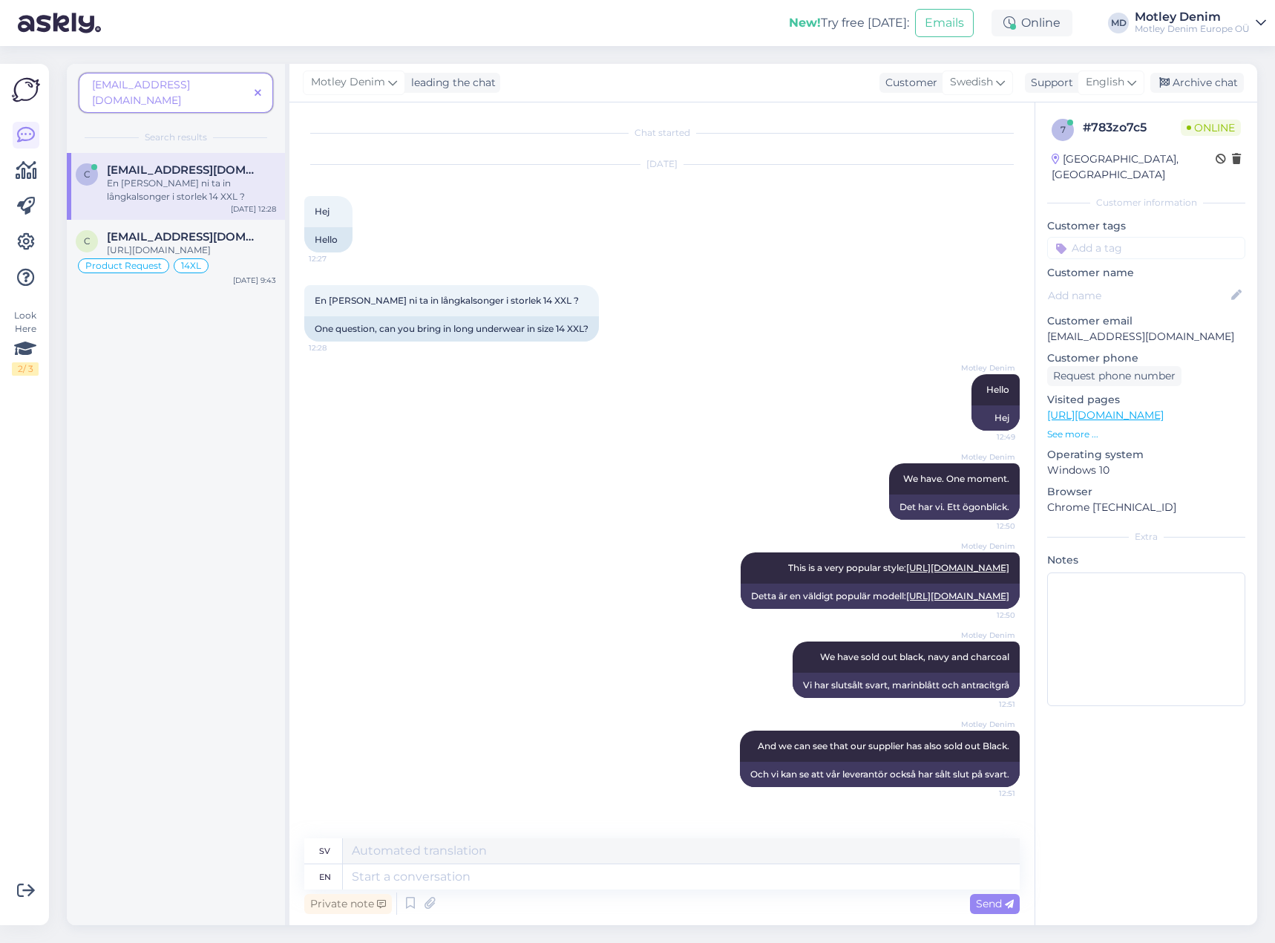
click at [1151, 237] on input at bounding box center [1146, 248] width 198 height 22
type input "14XL"
click at [1150, 283] on span "14XL" at bounding box center [1146, 287] width 20 height 9
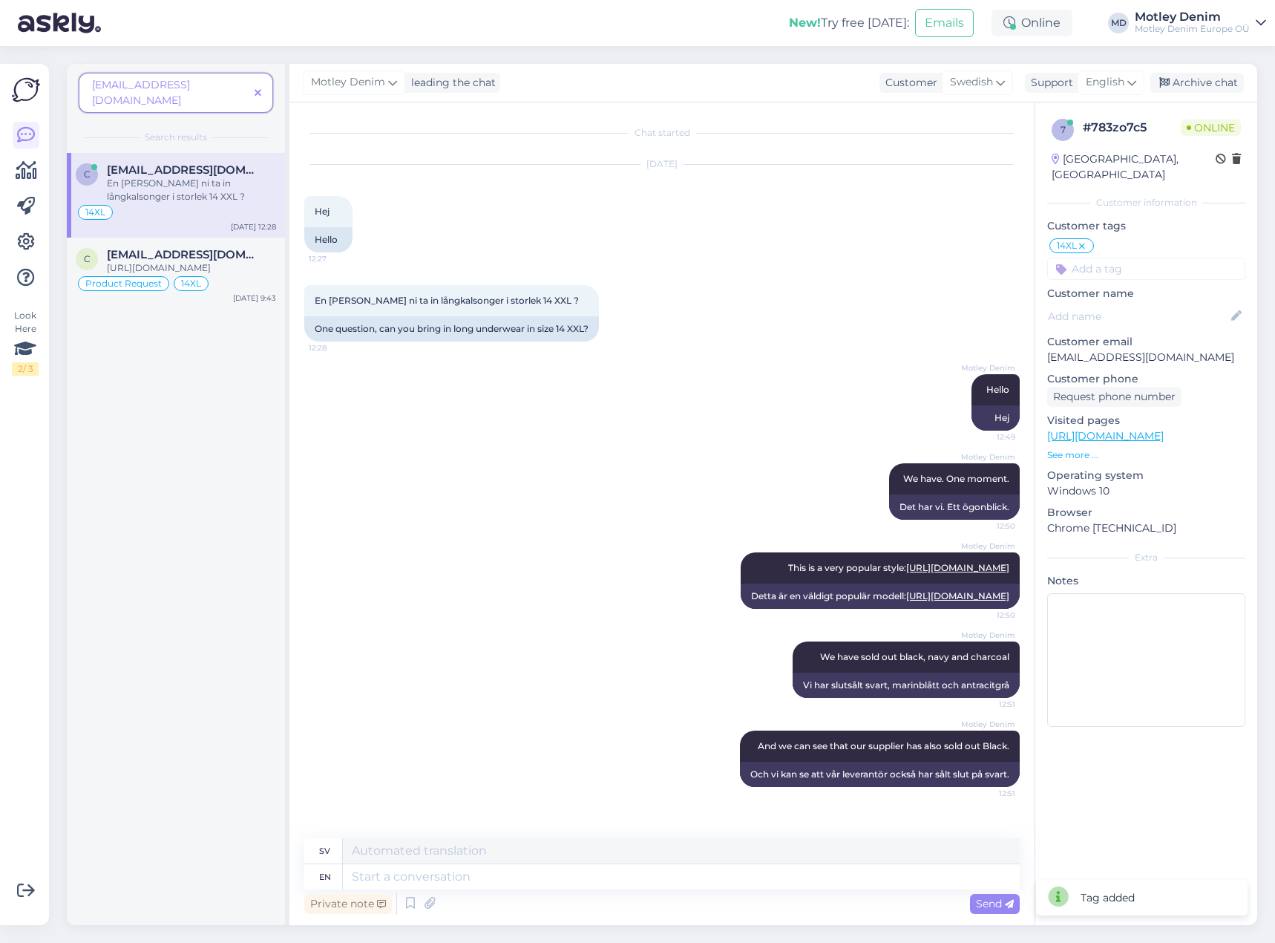
click at [1122, 258] on input at bounding box center [1146, 269] width 198 height 22
type input "product r"
click at [1138, 304] on span "Product Request" at bounding box center [1146, 308] width 76 height 9
click at [1196, 88] on div "Archive chat" at bounding box center [1197, 83] width 94 height 20
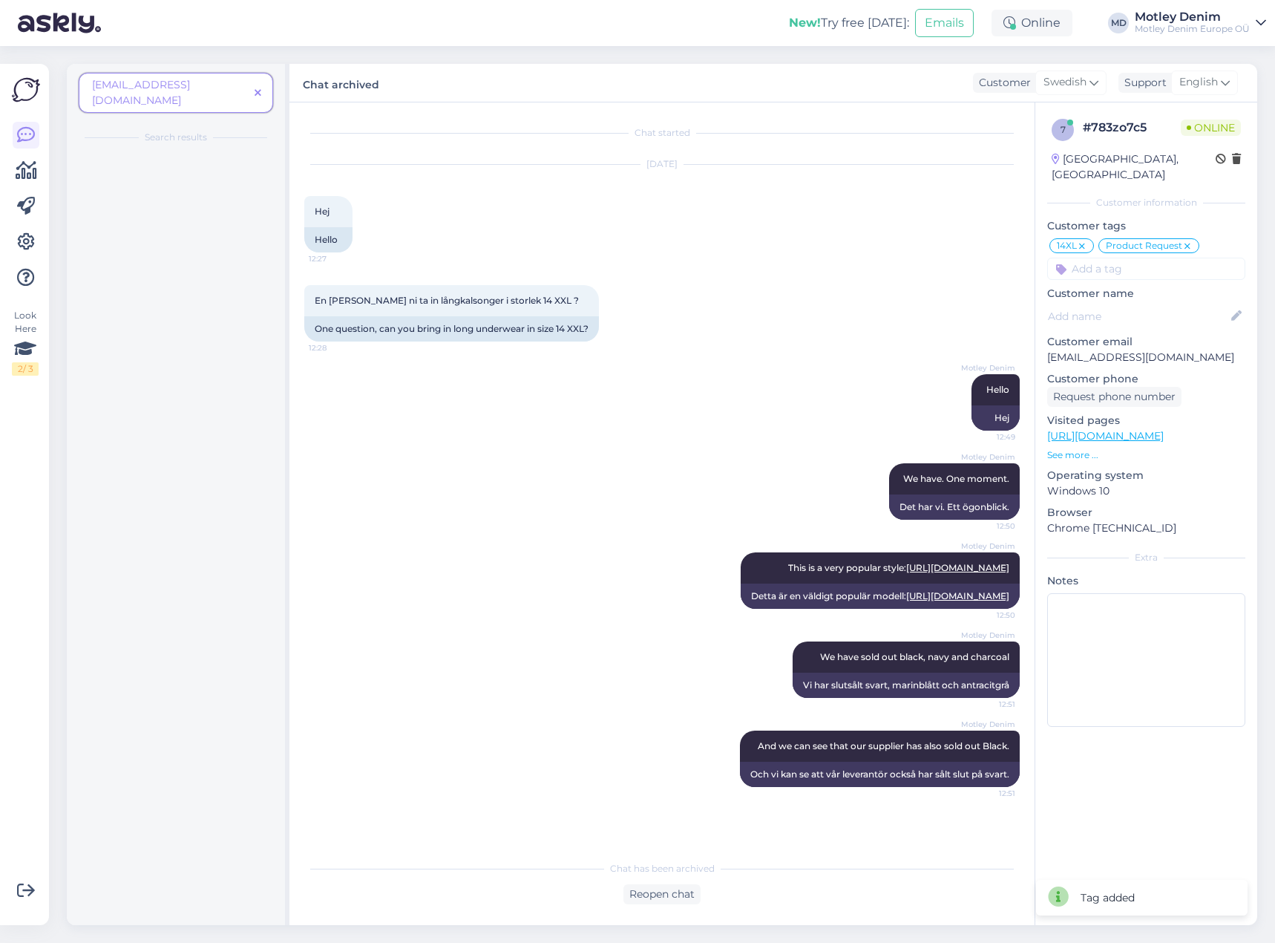
scroll to position [57, 0]
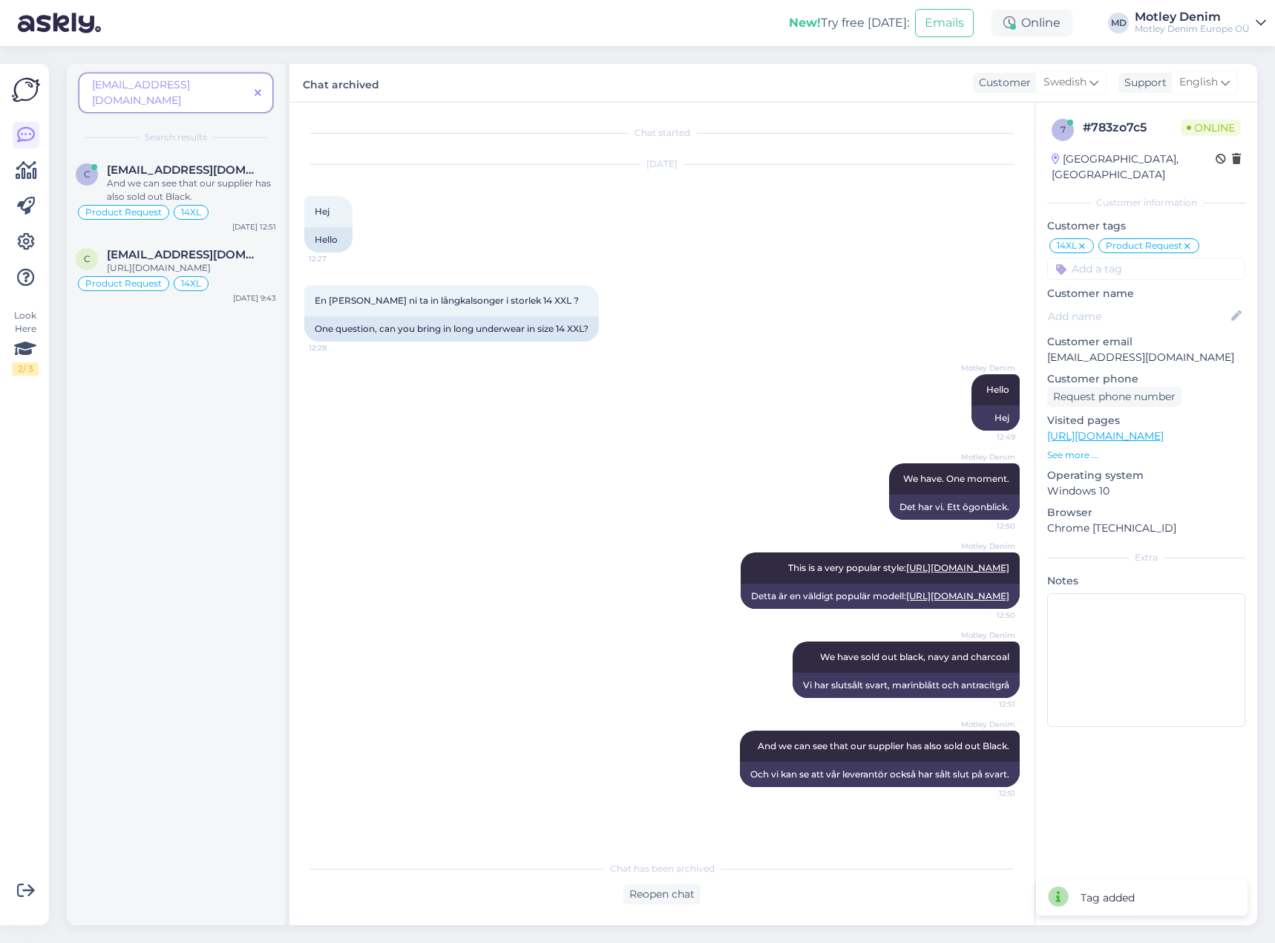
click at [260, 75] on div "[EMAIL_ADDRESS][DOMAIN_NAME]" at bounding box center [176, 93] width 194 height 40
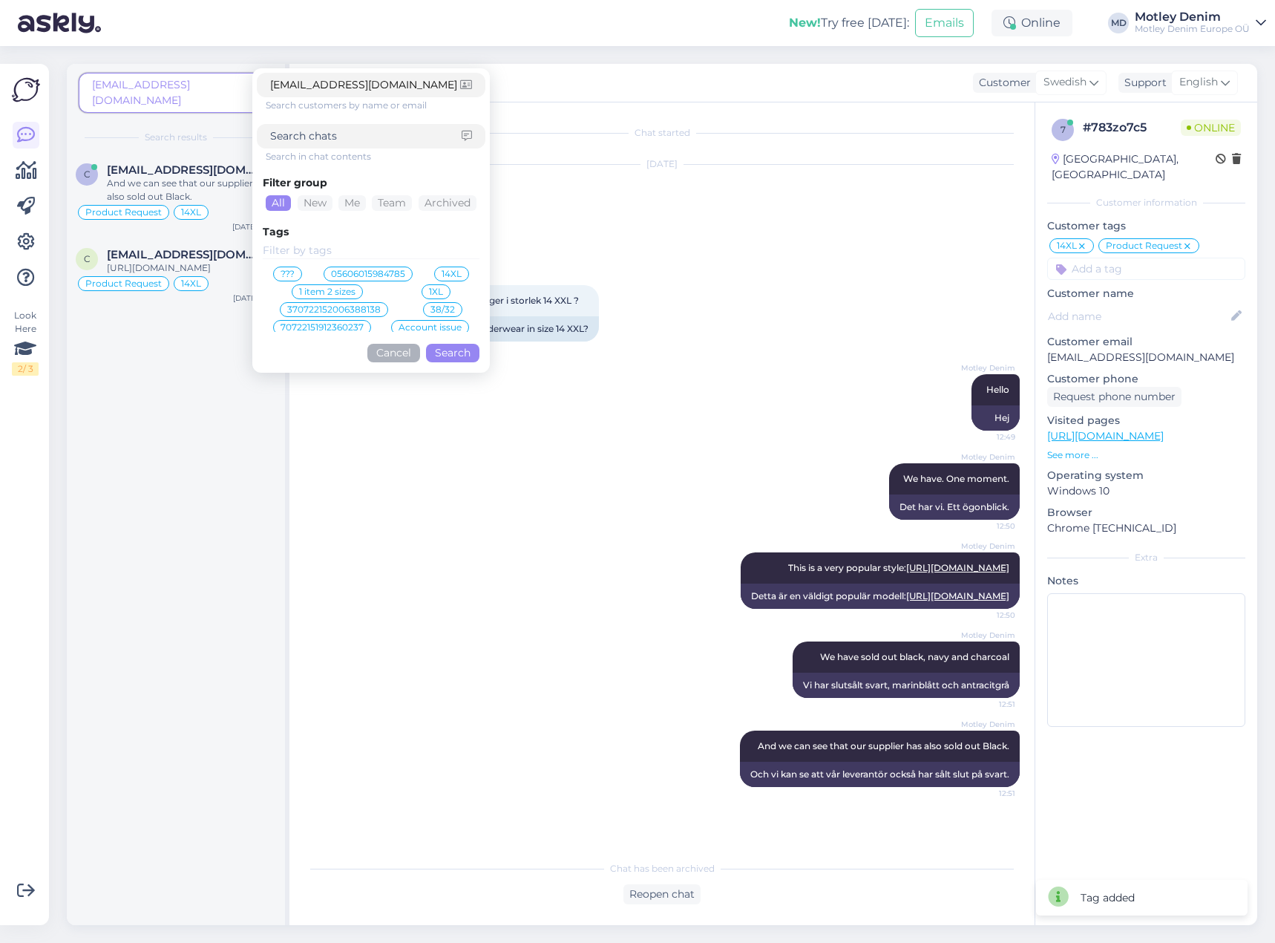
click at [406, 356] on button "Cancel" at bounding box center [393, 353] width 53 height 19
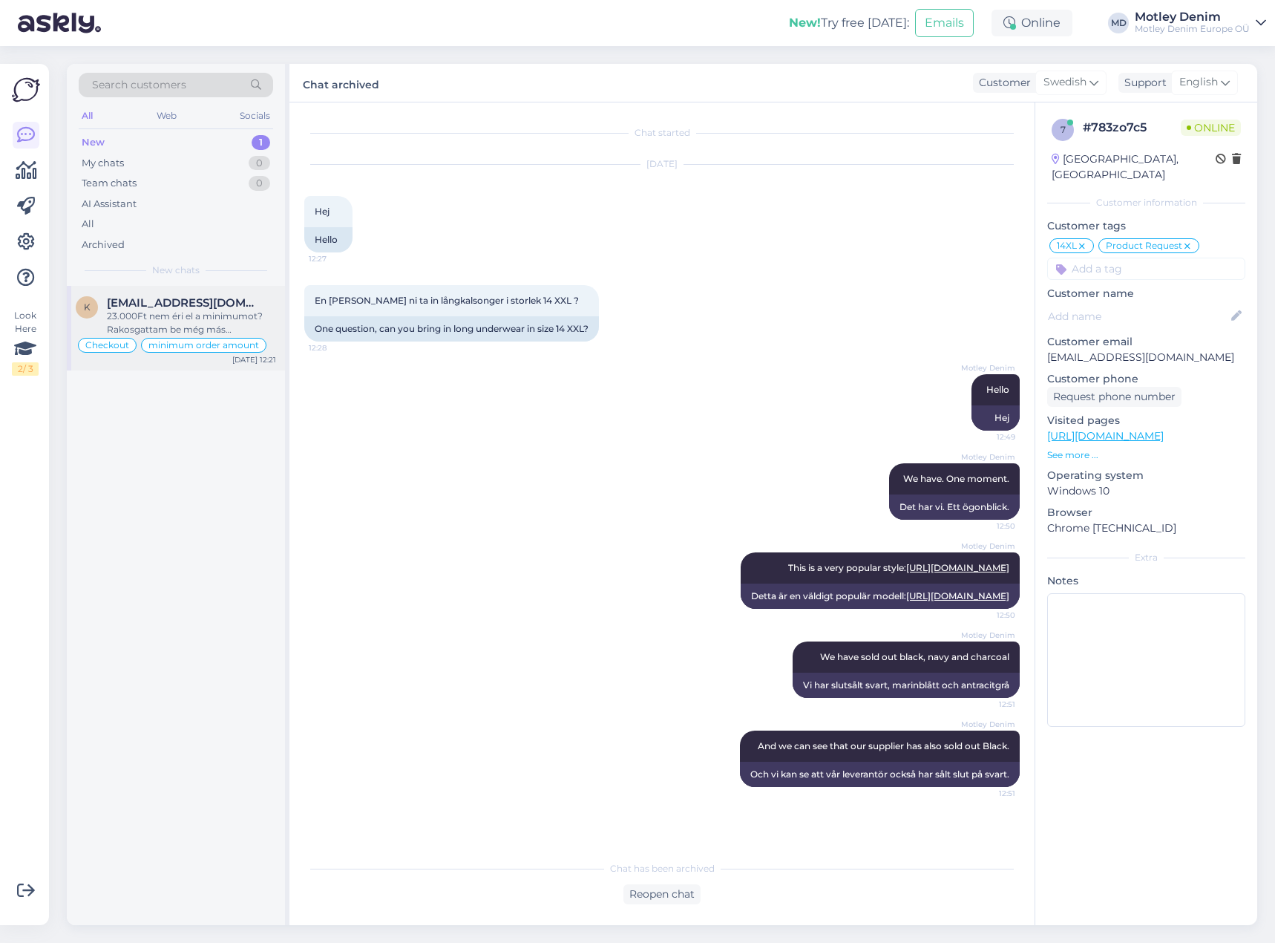
click at [206, 292] on div "K [EMAIL_ADDRESS][DOMAIN_NAME] 23.000Ft nem éri el a minimumot? Rakosgattam be …" at bounding box center [176, 328] width 218 height 85
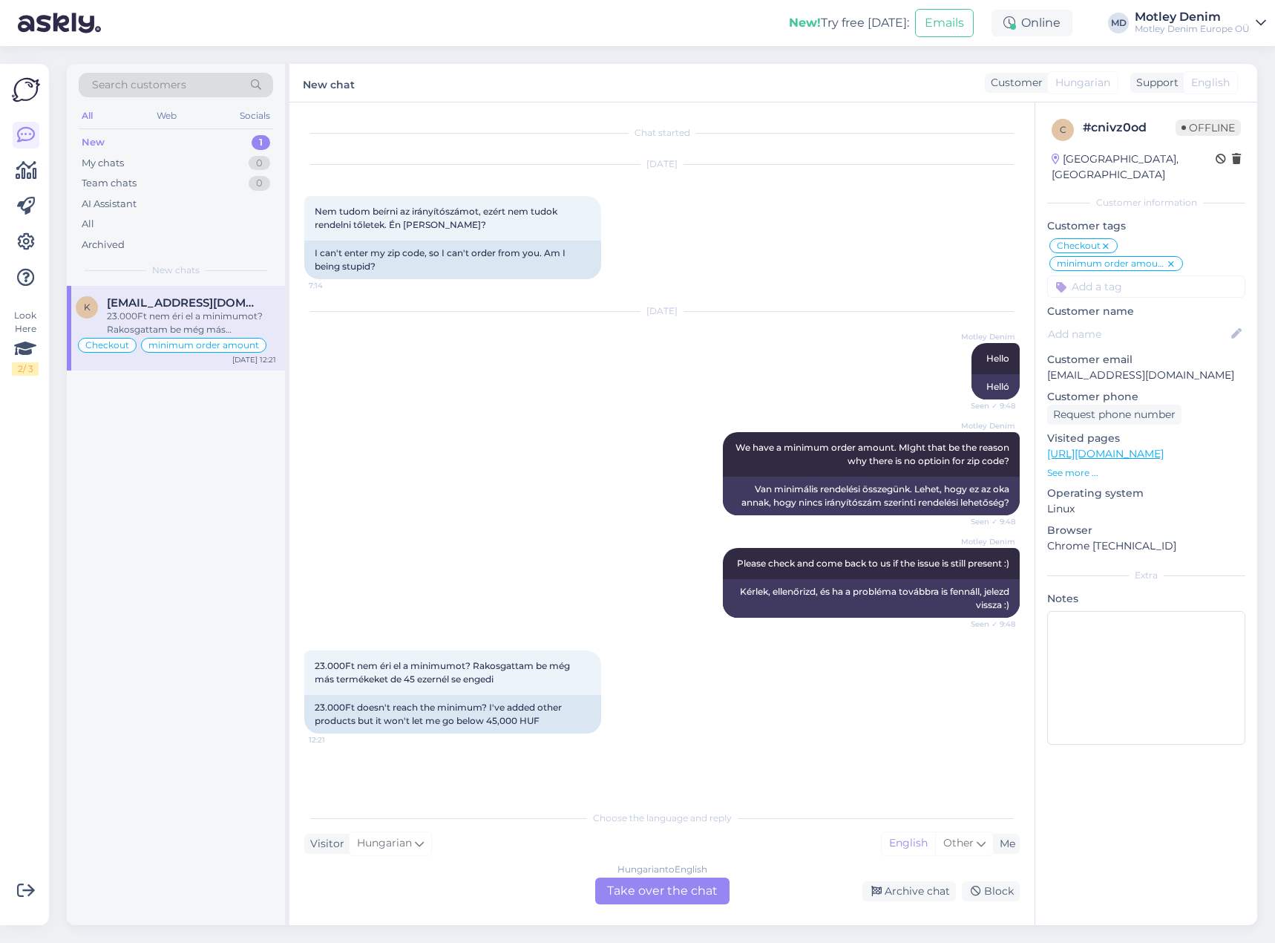
scroll to position [0, 0]
click at [675, 885] on div "Hungarian to English Take over the chat" at bounding box center [662, 890] width 134 height 27
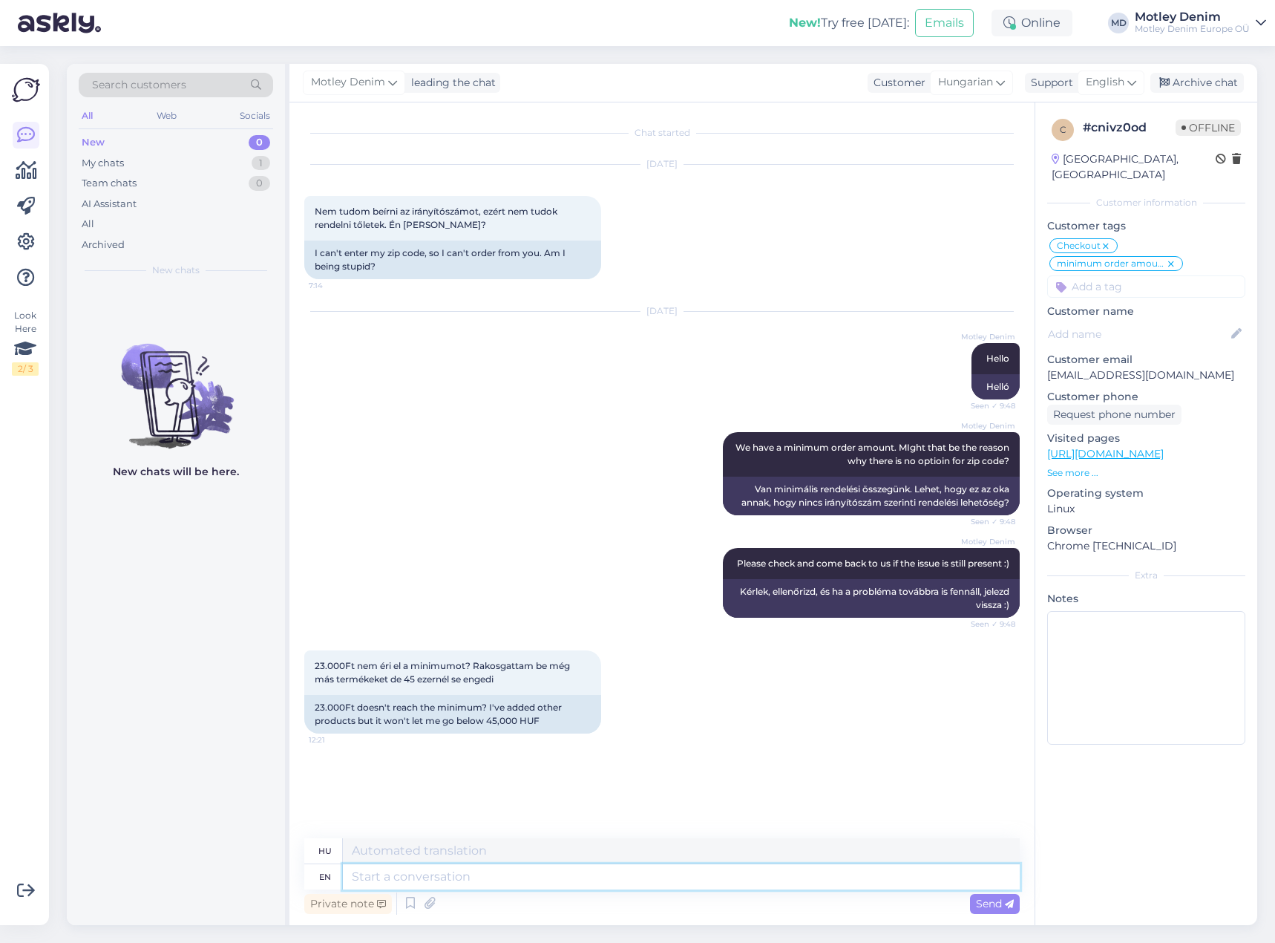
click at [695, 880] on textarea at bounding box center [681, 876] width 677 height 25
type textarea "Can"
type textarea "Tud"
type textarea "Can you p"
type textarea "Tudsz"
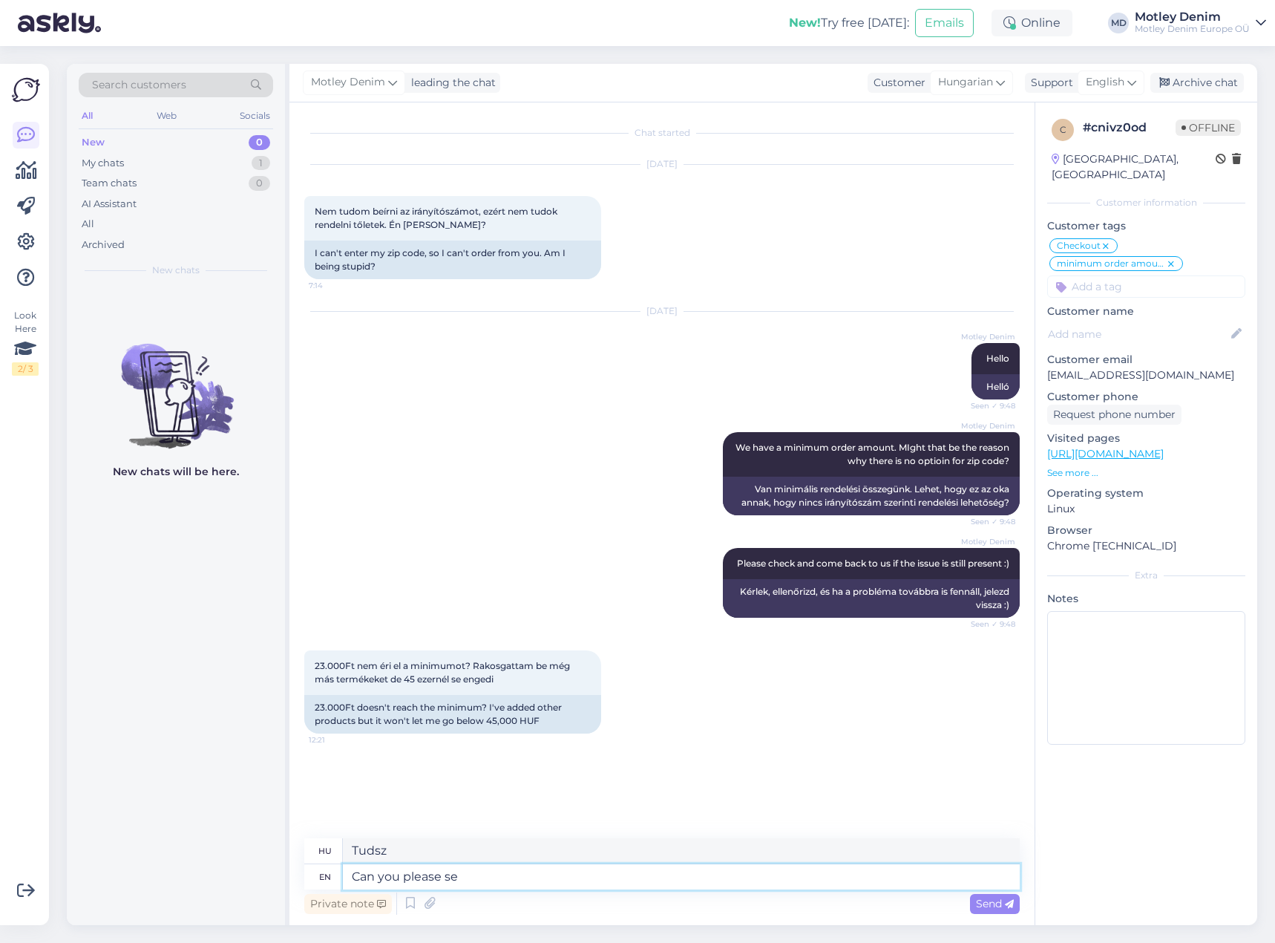
type textarea "Can you please sen"
type textarea "Meg tudnád kérni?"
type textarea "Can you please send"
type textarea "El tudnád küldeni?"
type textarea "Can you please send us a"
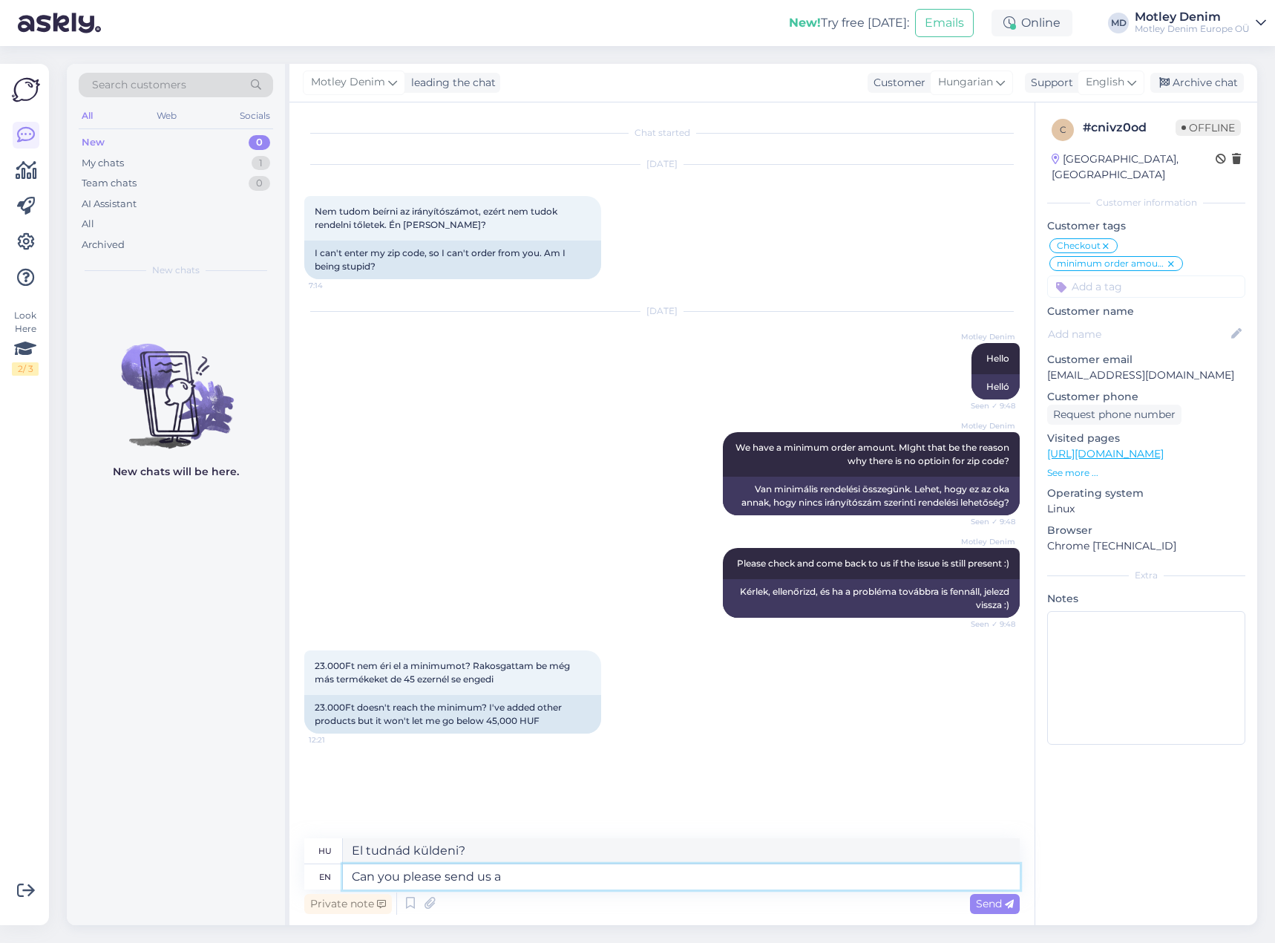
type textarea "El tudnád küldeni nekünk?"
type textarea "Can you please send us a"
type textarea "Tudna nekünk küldeni egy"
type textarea "Can you please send us a picture"
type textarea "Tudnál nekünk egy képet küldeni?"
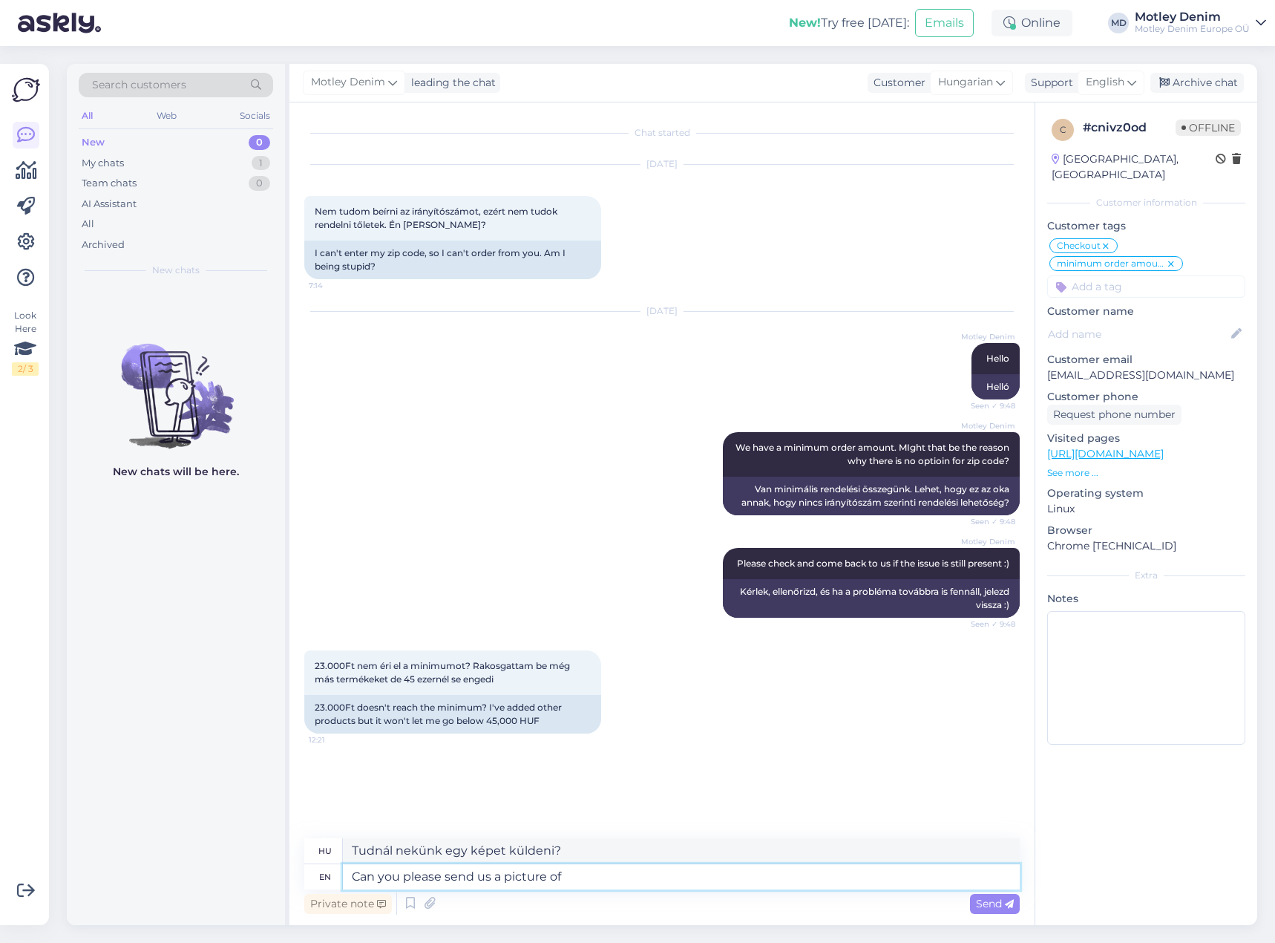
type textarea "Can you please send us a picture of t"
type textarea "Tudnál nekünk egy képet küldeni róla?"
type textarea "Can you please send us a picture of the"
type textarea "Tudnál nekünk küldeni egy képet a"
type textarea "Can you please send us a picture of the c"
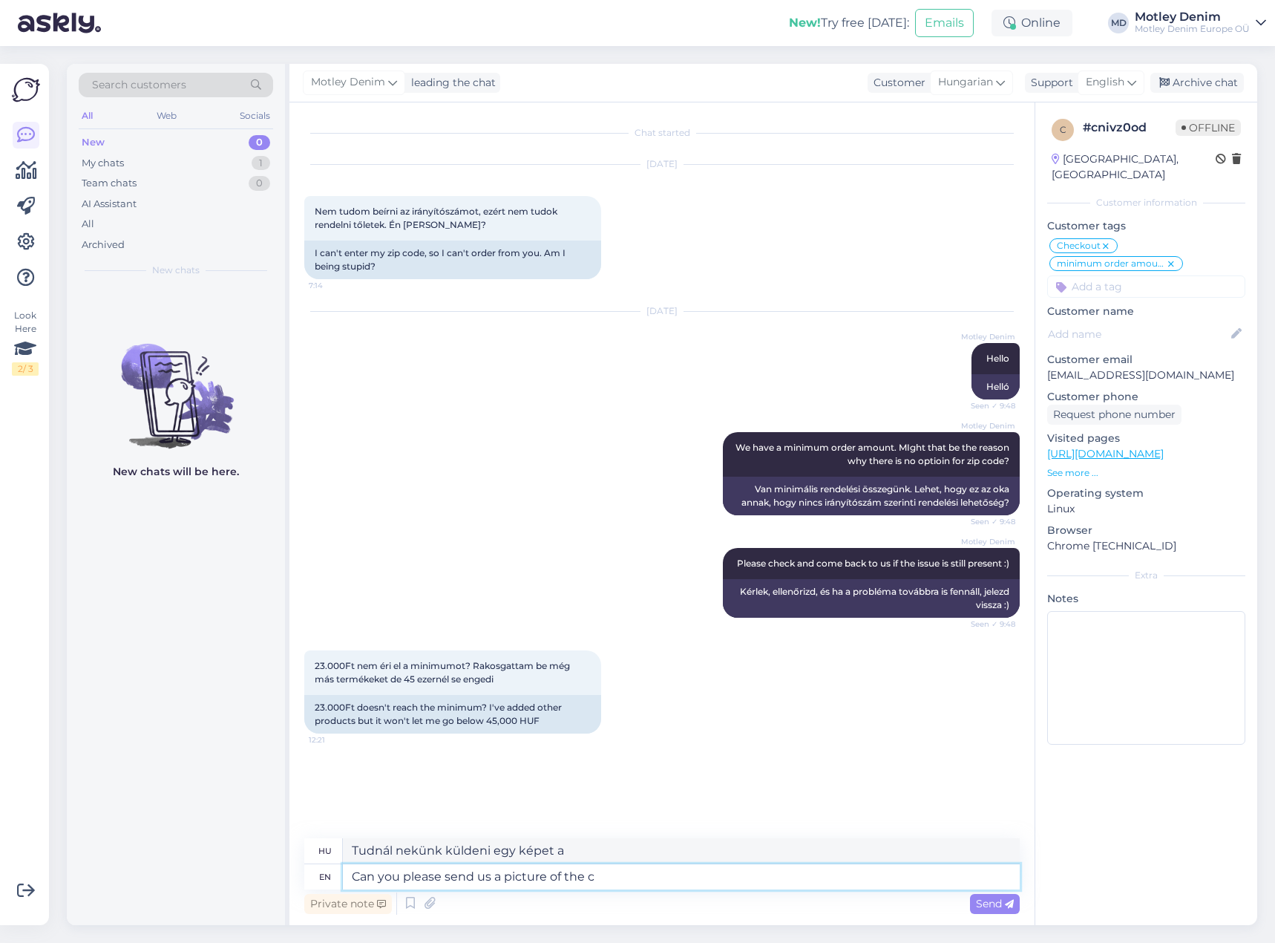
type textarea "Tudnál küldeni nekünk egy képet a C-ről?"
type textarea "Can you please send us a picture of the"
type textarea "Tudnál nekünk küldeni egy képet a"
type textarea "Can you please send us a picture of the place"
type textarea "Tudnál küldeni nekünk egy képet a helyről?"
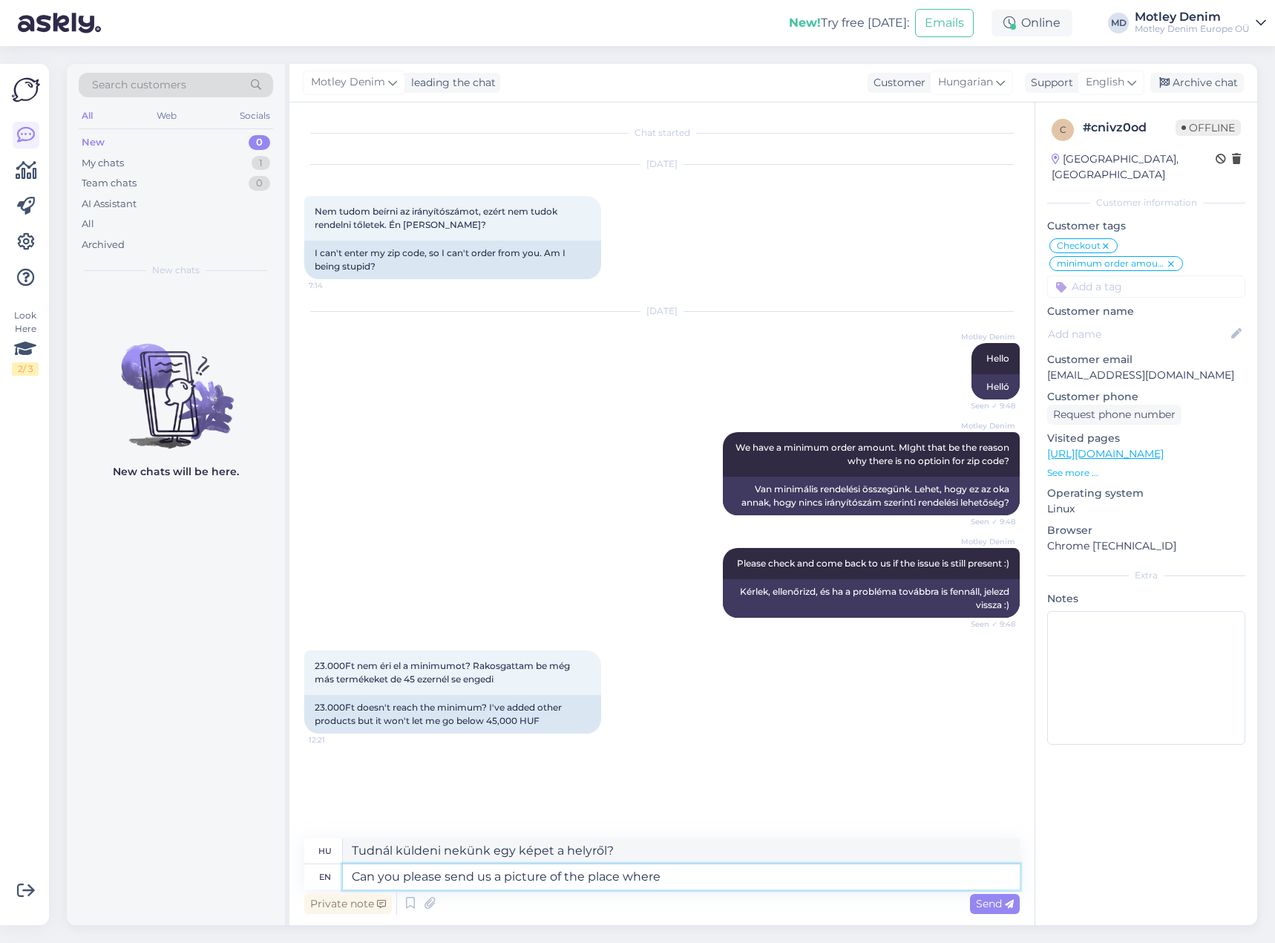
type textarea "Can you please send us a picture of the place where"
type textarea "Tudnál küldeni nekünk egy képet arról a helyről, ahol"
type textarea "Can you please send us a picture of the place"
type textarea "Tudnál küldeni nekünk egy képet a helyről?"
type textarea "Can you please send us a picture of the"
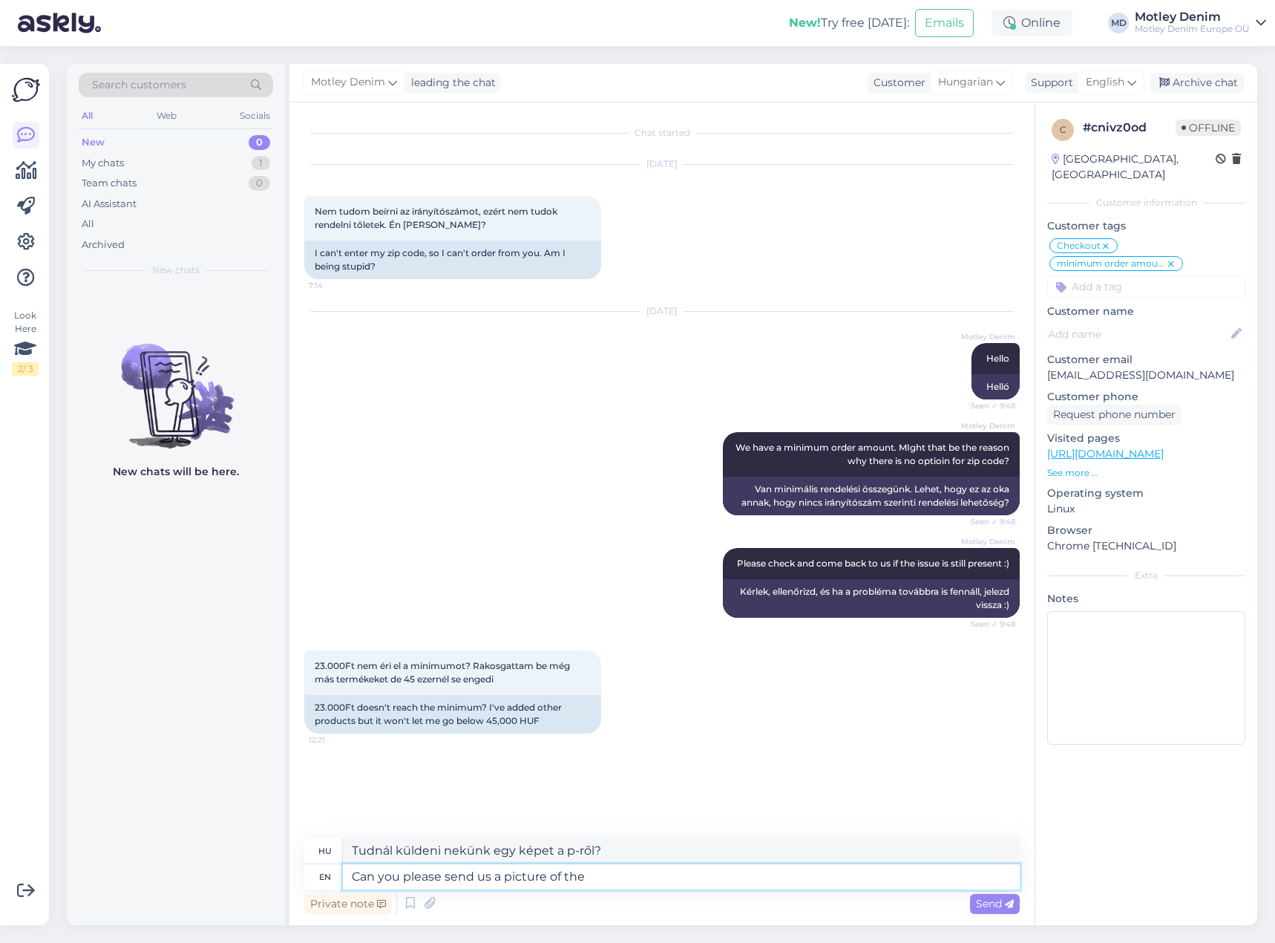
type textarea "Tudnál nekünk küldeni egy képet a"
type textarea "Can you please send us a picture of the zipo"
type textarea "Tudnál küldeni nekünk egy képet a zipzárról?"
type textarea "Can you please send us a picture of the zip c"
type textarea "Tudnál küldeni nekünk egy képet az irányítószámról?"
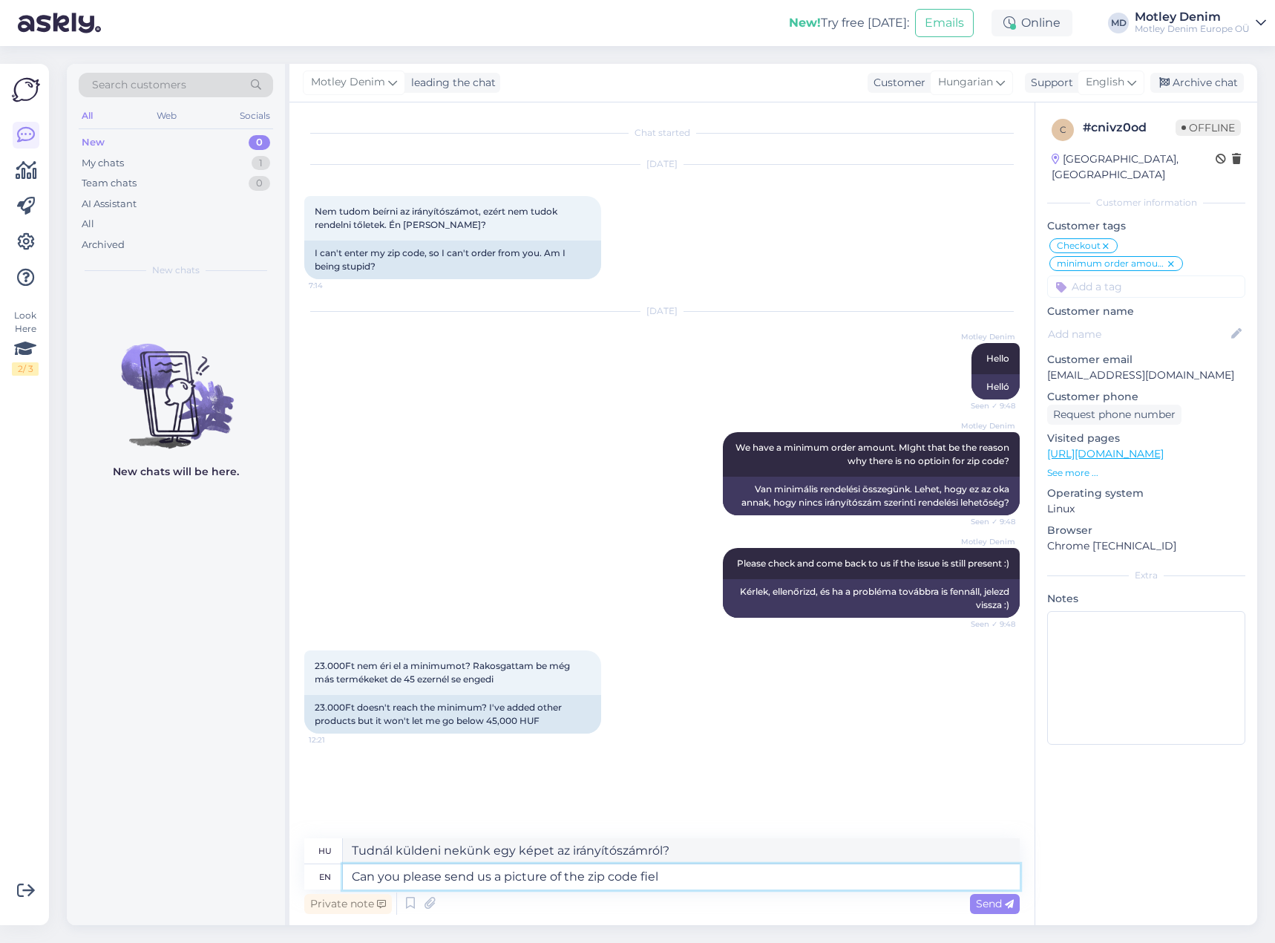
type textarea "Can you please send us a picture of the zip code field"
type textarea "Tudnál küldeni nekünk egy képet az irányítószám mezőről?"
type textarea "Can you please send us a picture of the zip code field?"
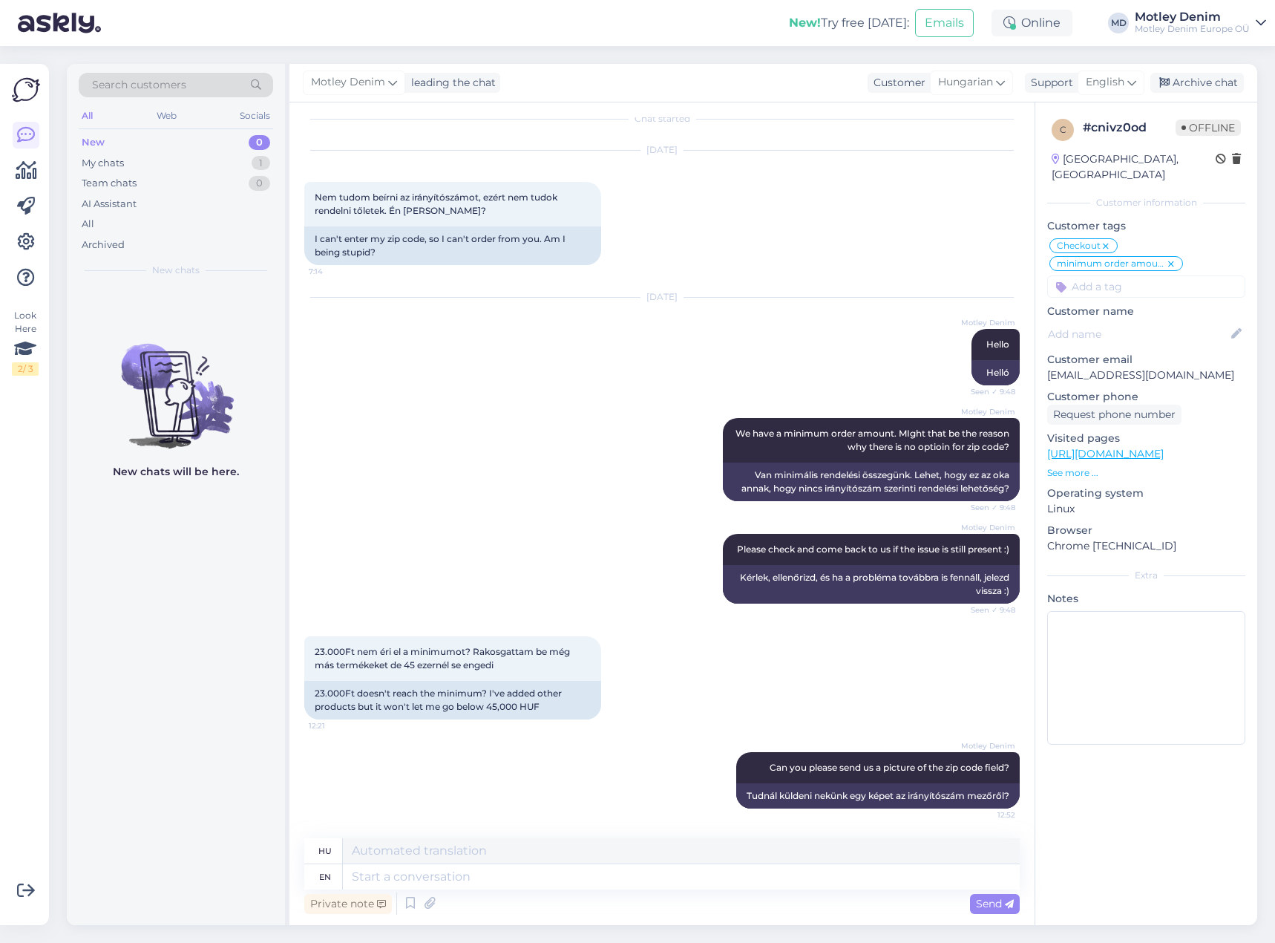
scroll to position [27, 0]
click at [220, 166] on div "My chats 1" at bounding box center [176, 163] width 194 height 21
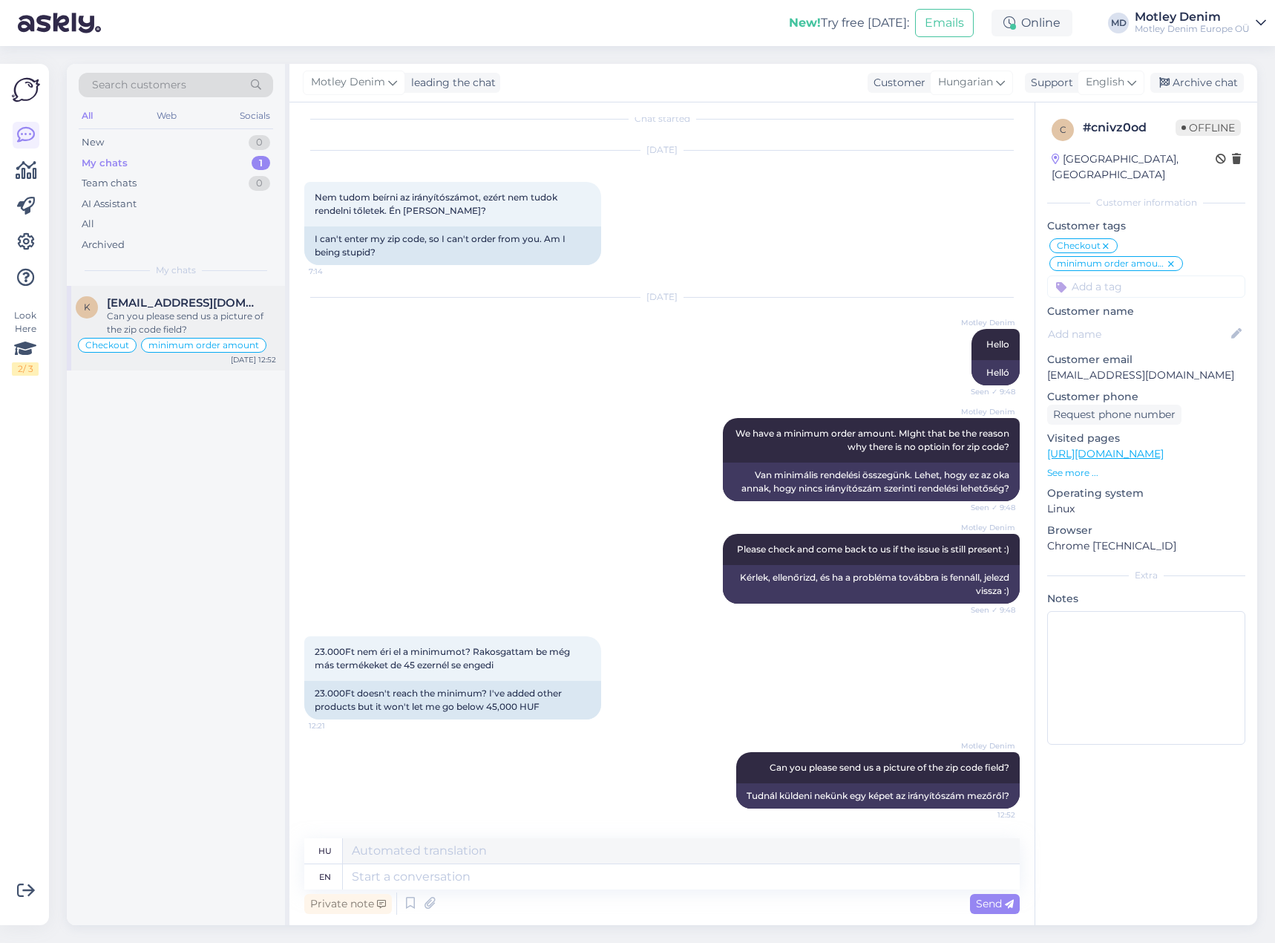
click at [209, 312] on div "Can you please send us a picture of the zip code field?" at bounding box center [191, 323] width 169 height 27
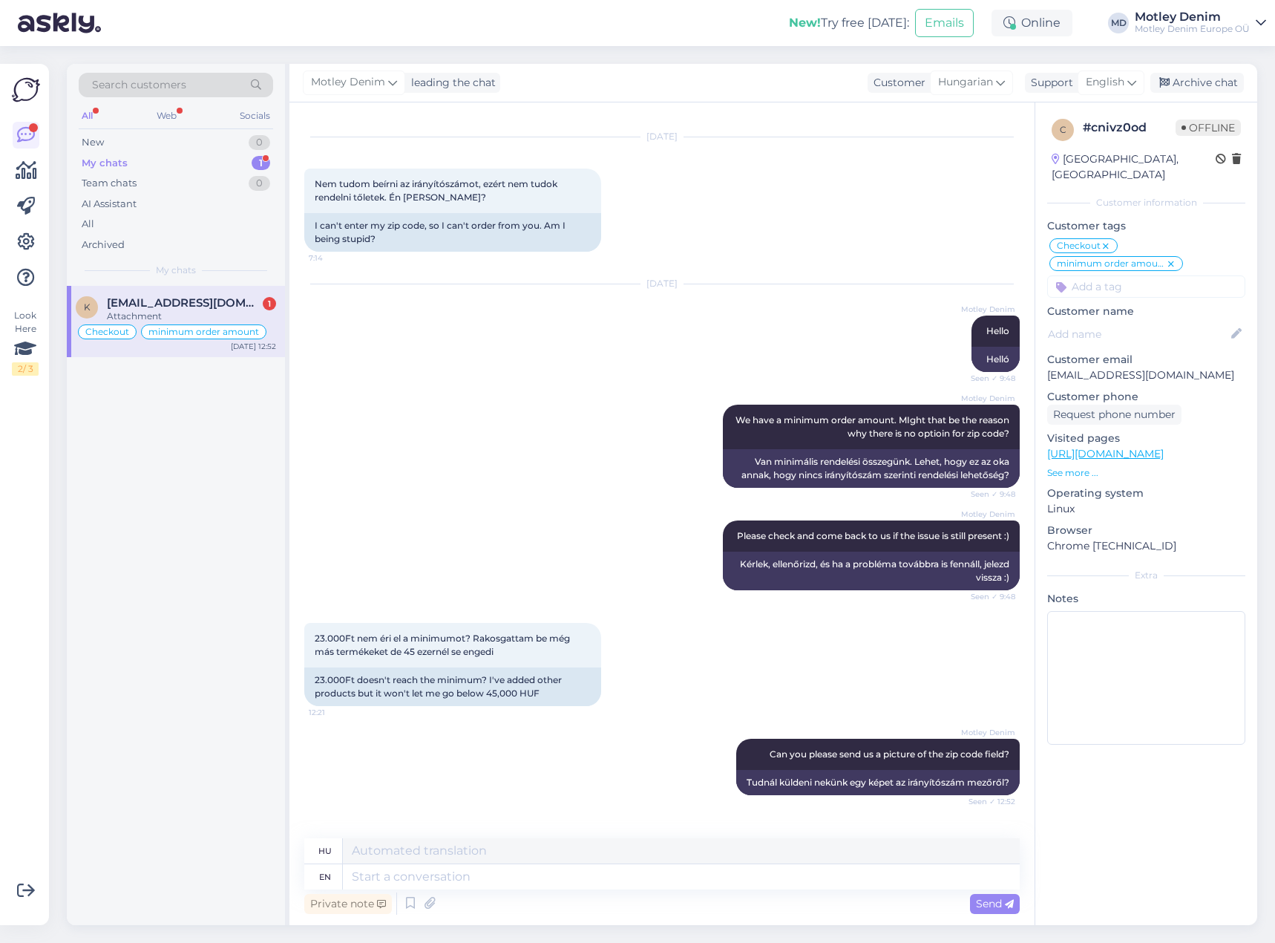
scroll to position [121, 0]
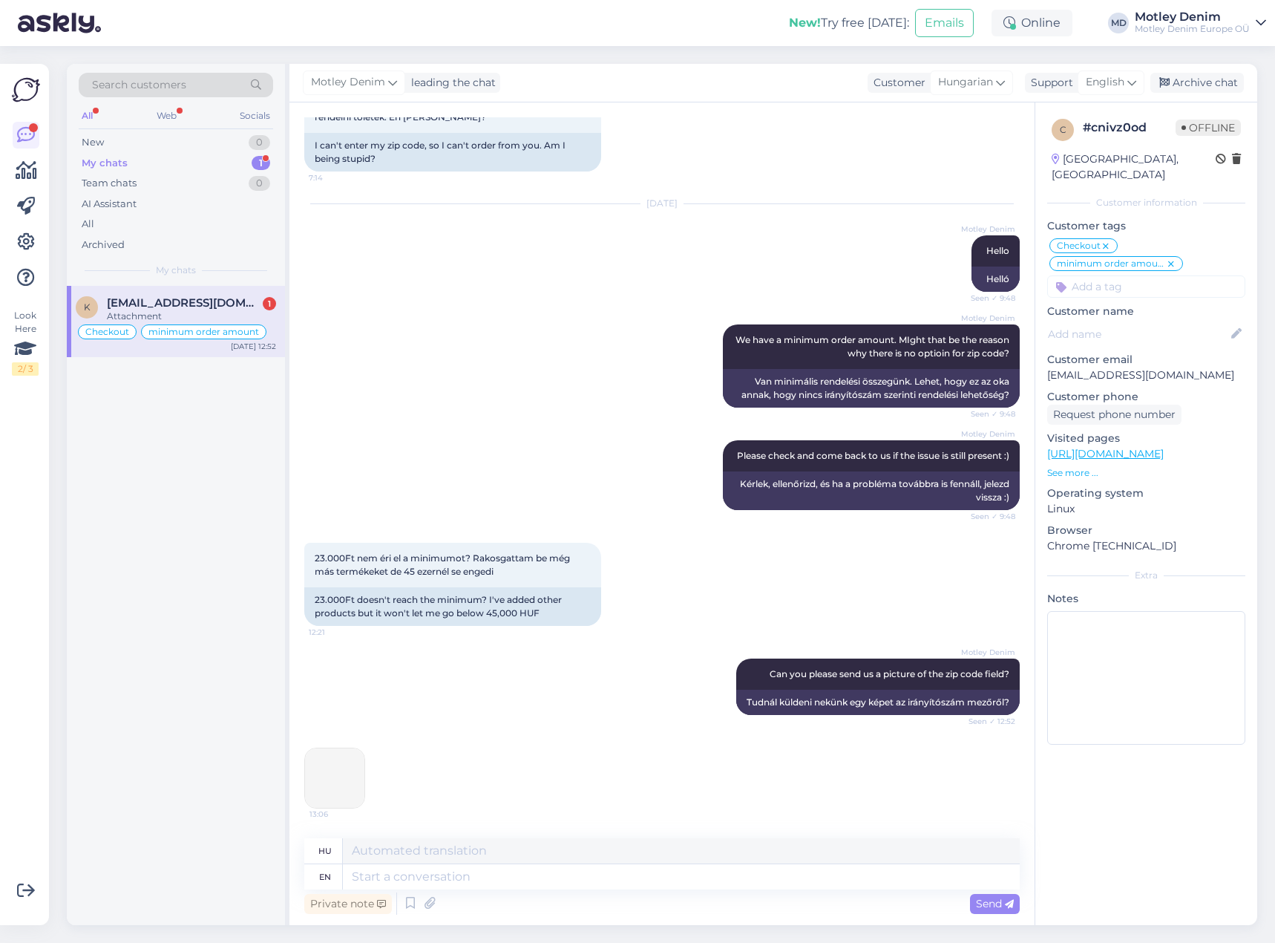
click at [333, 779] on img at bounding box center [334, 777] width 59 height 59
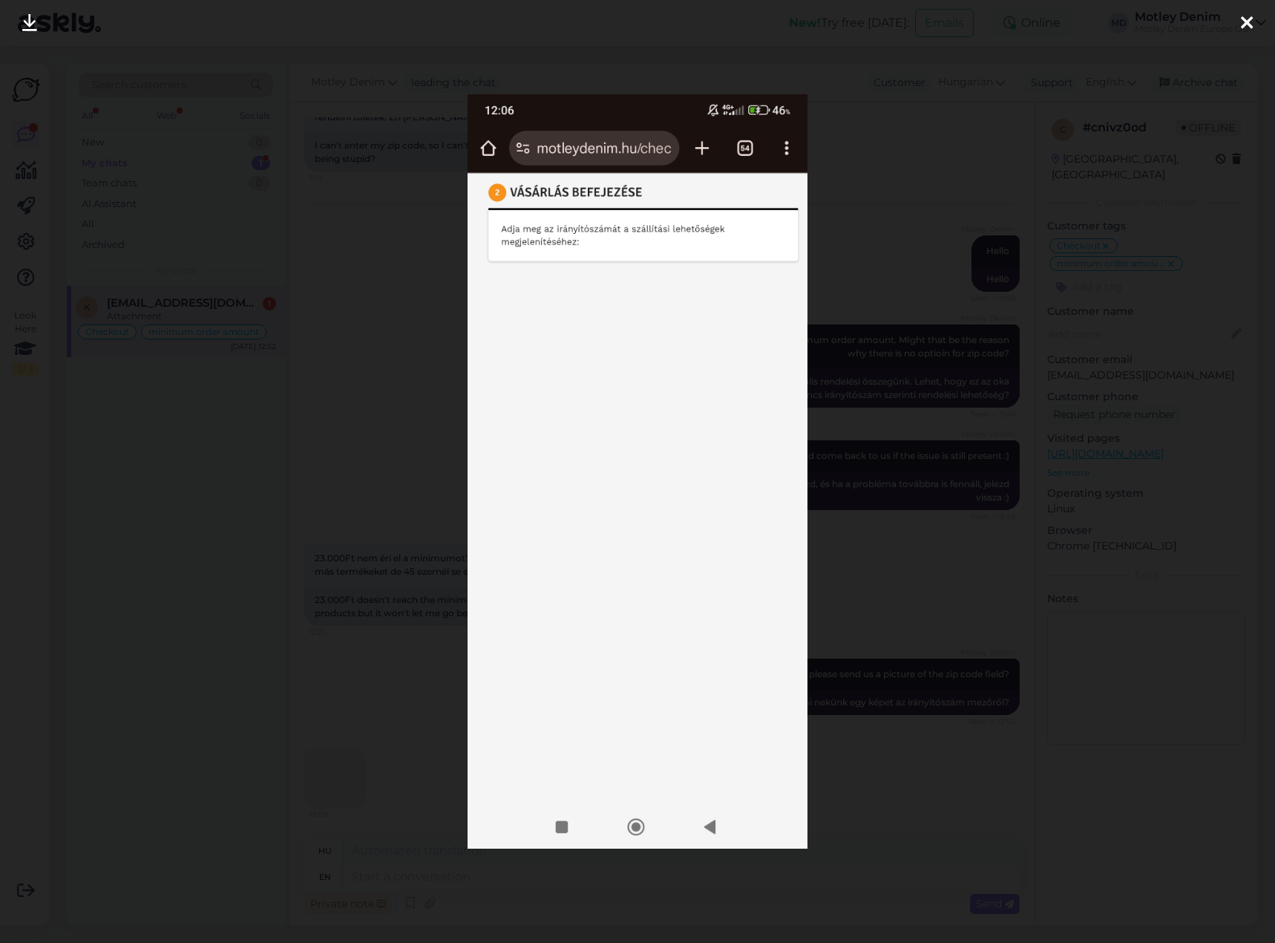
click at [416, 563] on div at bounding box center [637, 471] width 1275 height 943
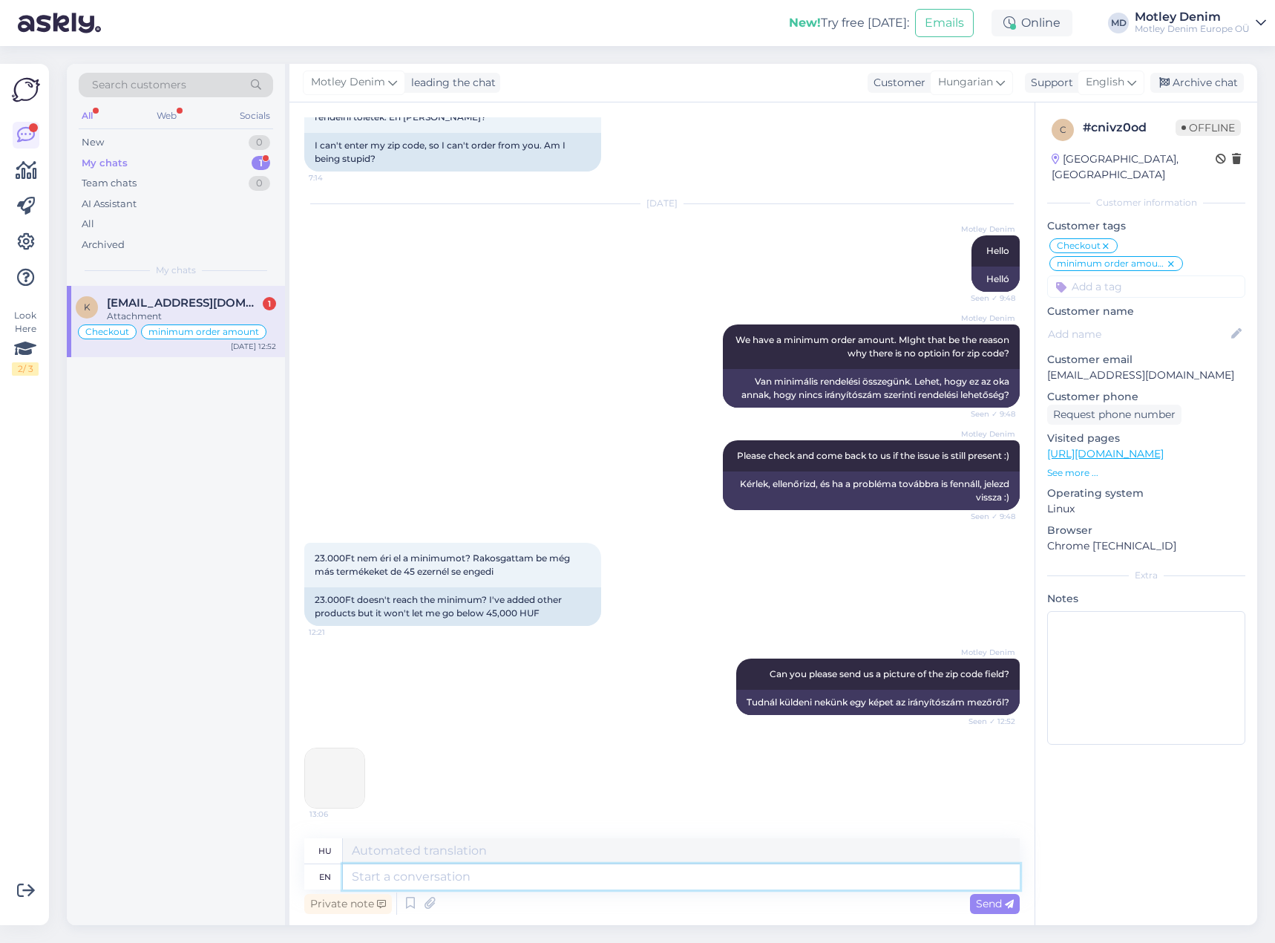
click at [464, 881] on textarea at bounding box center [681, 876] width 677 height 25
type textarea "Please s"
type textarea "Kérem"
type textarea "Please send a"
type textarea "Kérjük, küldje el"
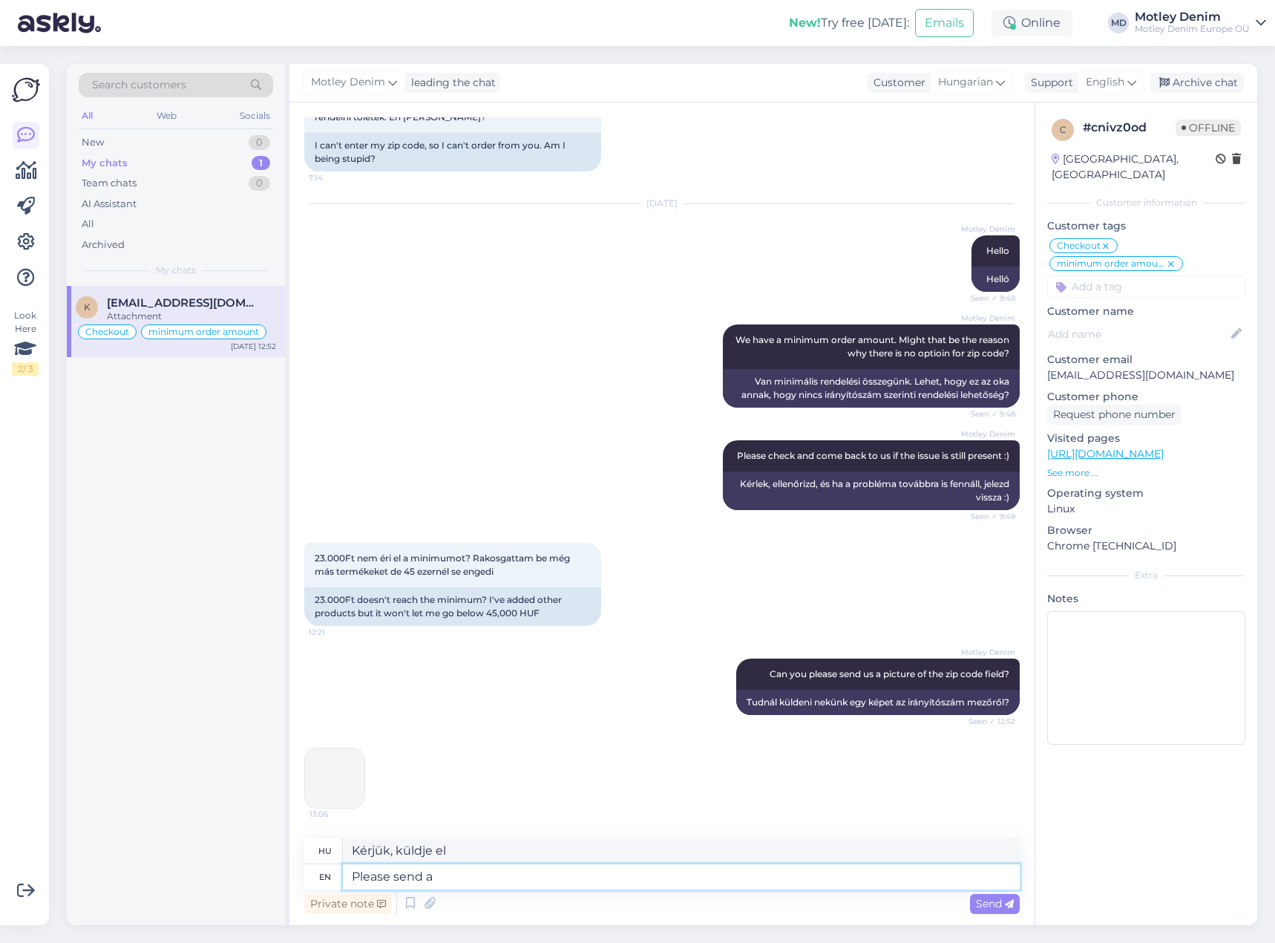
type textarea "Please send a"
type textarea "Kérjük, küldjön egy"
type textarea "Please send a picture"
type textarea "Kérlek küldj egy képet"
type textarea "Please send a picture on to"
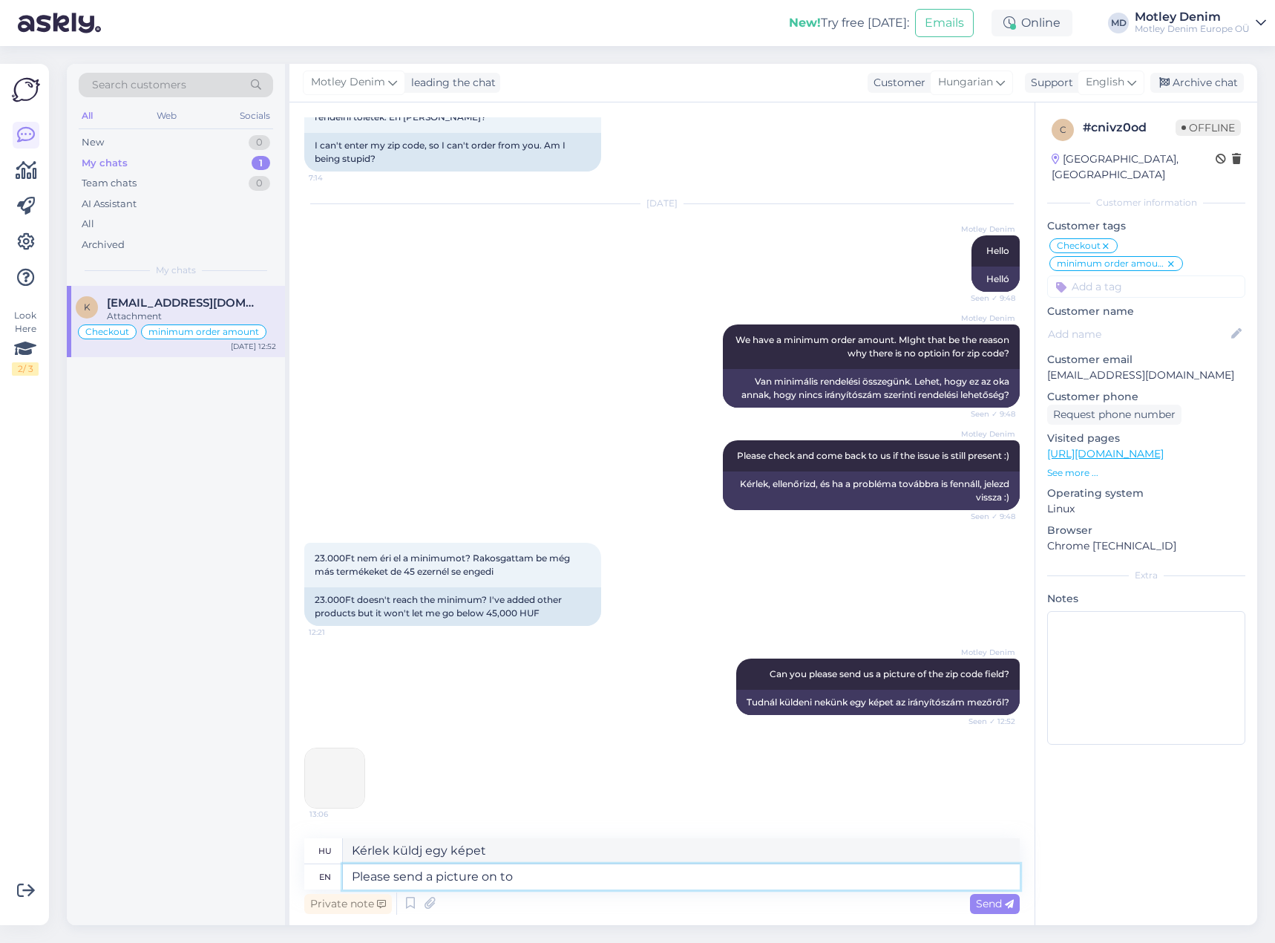
type textarea "Kérlek küldj egy képet a"
type textarea "Please send a picture on top o"
type textarea "Kérlek küldj egy képet a tetejére"
type textarea "Please send a picture on top of th"
type textarea "Kérlek küldj egy képet a tetejéről"
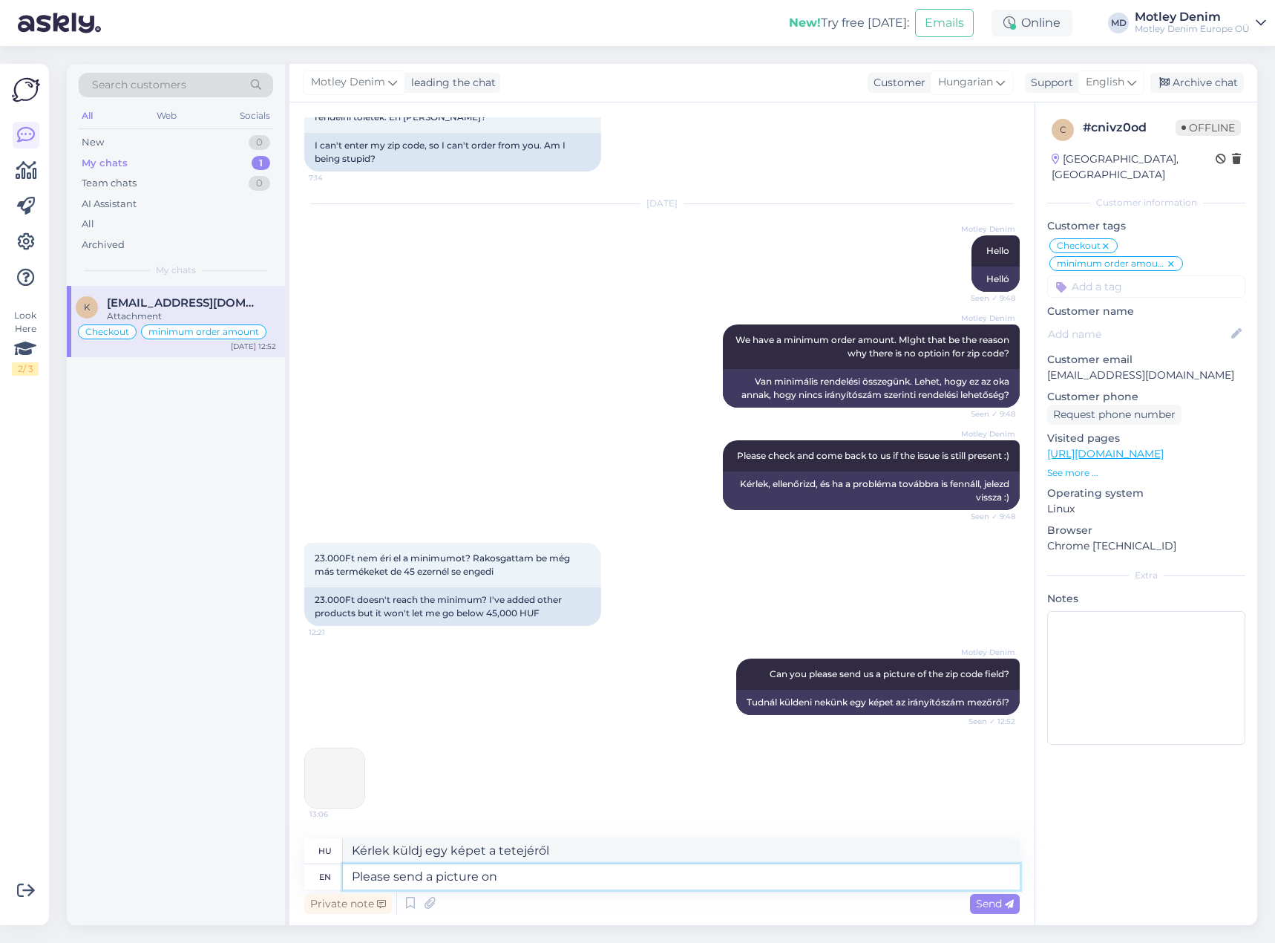
type textarea "Please send a picture on"
type textarea "Kérlek küldj egy képet a tetejéről"
type textarea "Please send a picture o"
type textarea "Kérlek küldj egy képet a"
type textarea "Please send a picture t"
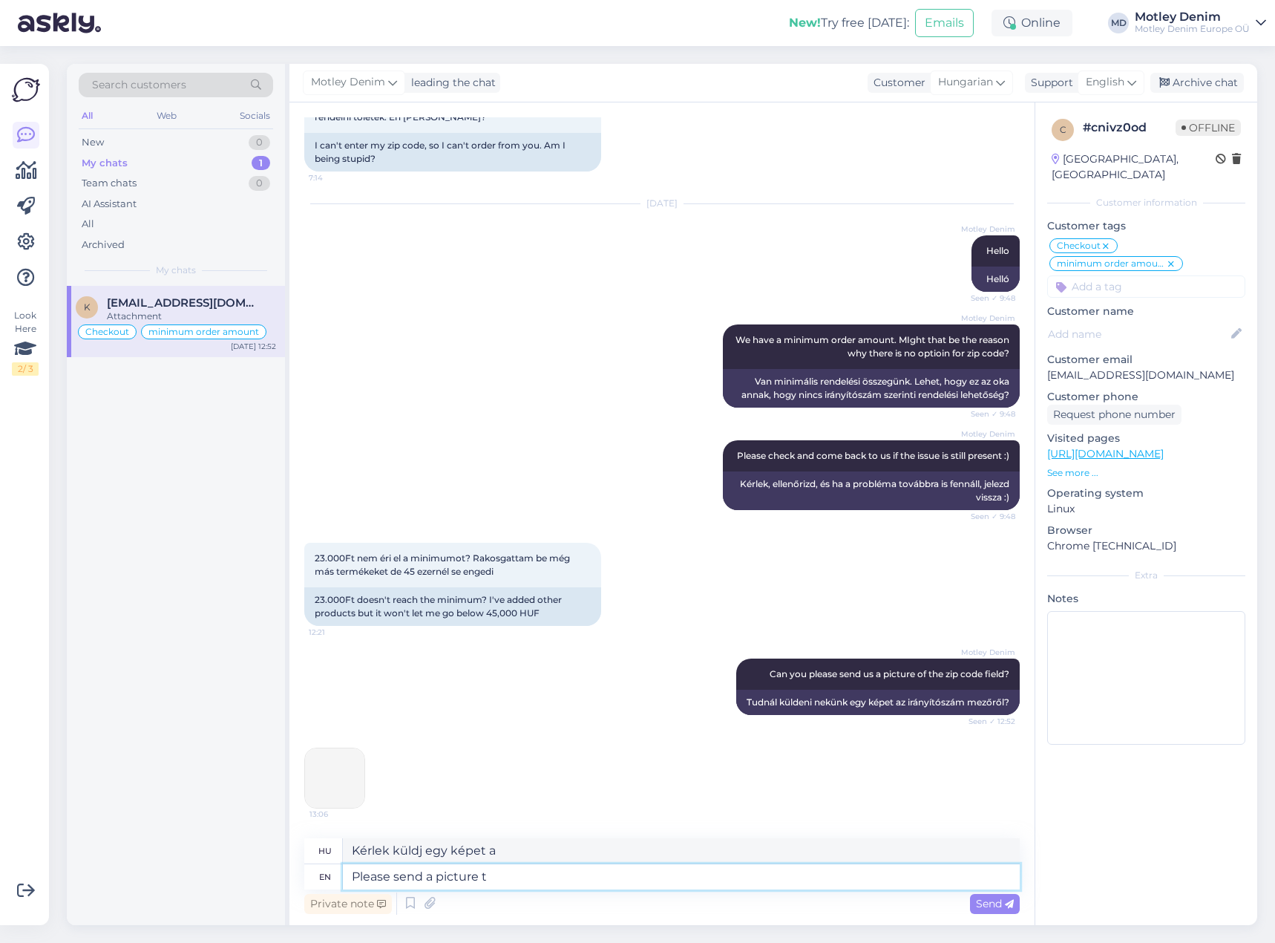
type textarea "Kérlek küldj egy képet"
type textarea "Please send a picture that"
type textarea "Kérlek küldj egy képet, ami"
type textarea "Please send a picture that shows"
type textarea "Kérlek küldj egy képet, amin látszik"
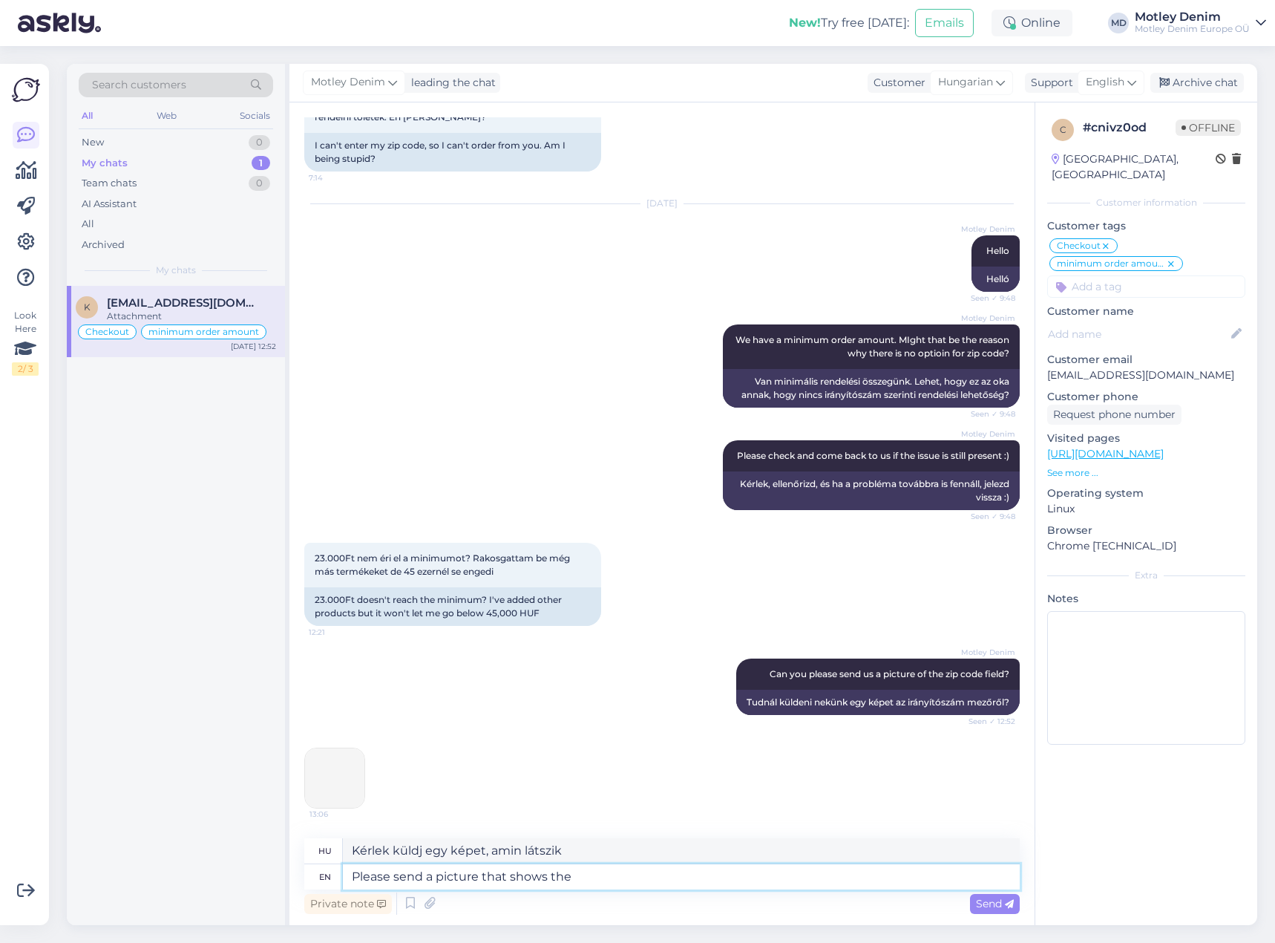
type textarea "Please send a picture that shows the"
type textarea "[PERSON_NAME], küldj egy képet, amin látszik, hogy"
type textarea "Please send a picture that shows the upper"
type textarea "Kérlek küldj egy képet, amin látszik a felső rész."
type textarea "Please send a picture that shows the upper part o"
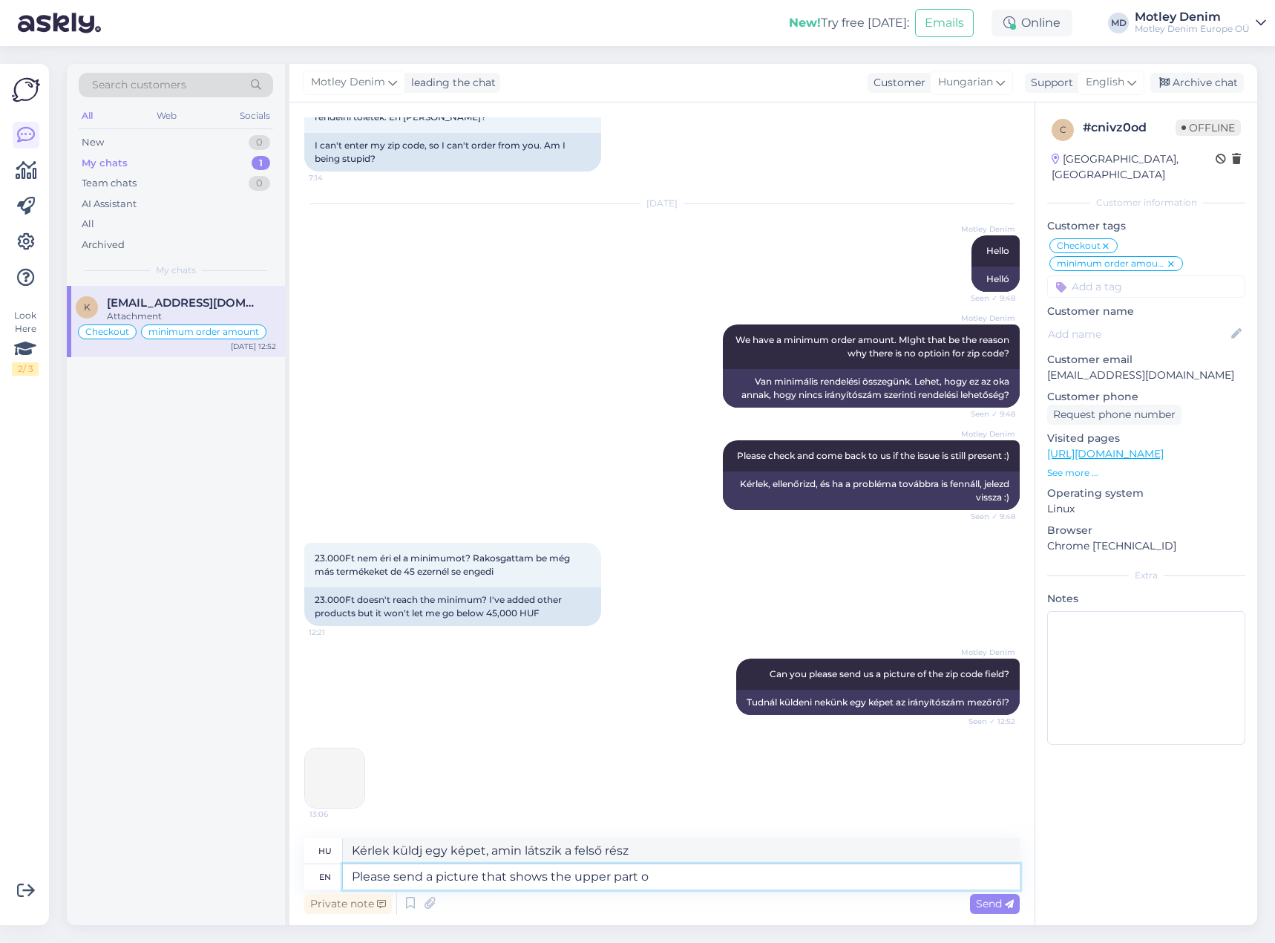
type textarea "Kérlek küldj egy képet, amin látszik a felső rész."
type textarea "Please send a picture that shows the"
type textarea "[PERSON_NAME], küldj egy képet, amin látszik, hogy"
type textarea "Please send a picture that shows the part th"
type textarea "Kérlek küldj egy képet, amin látszik az alkatrész"
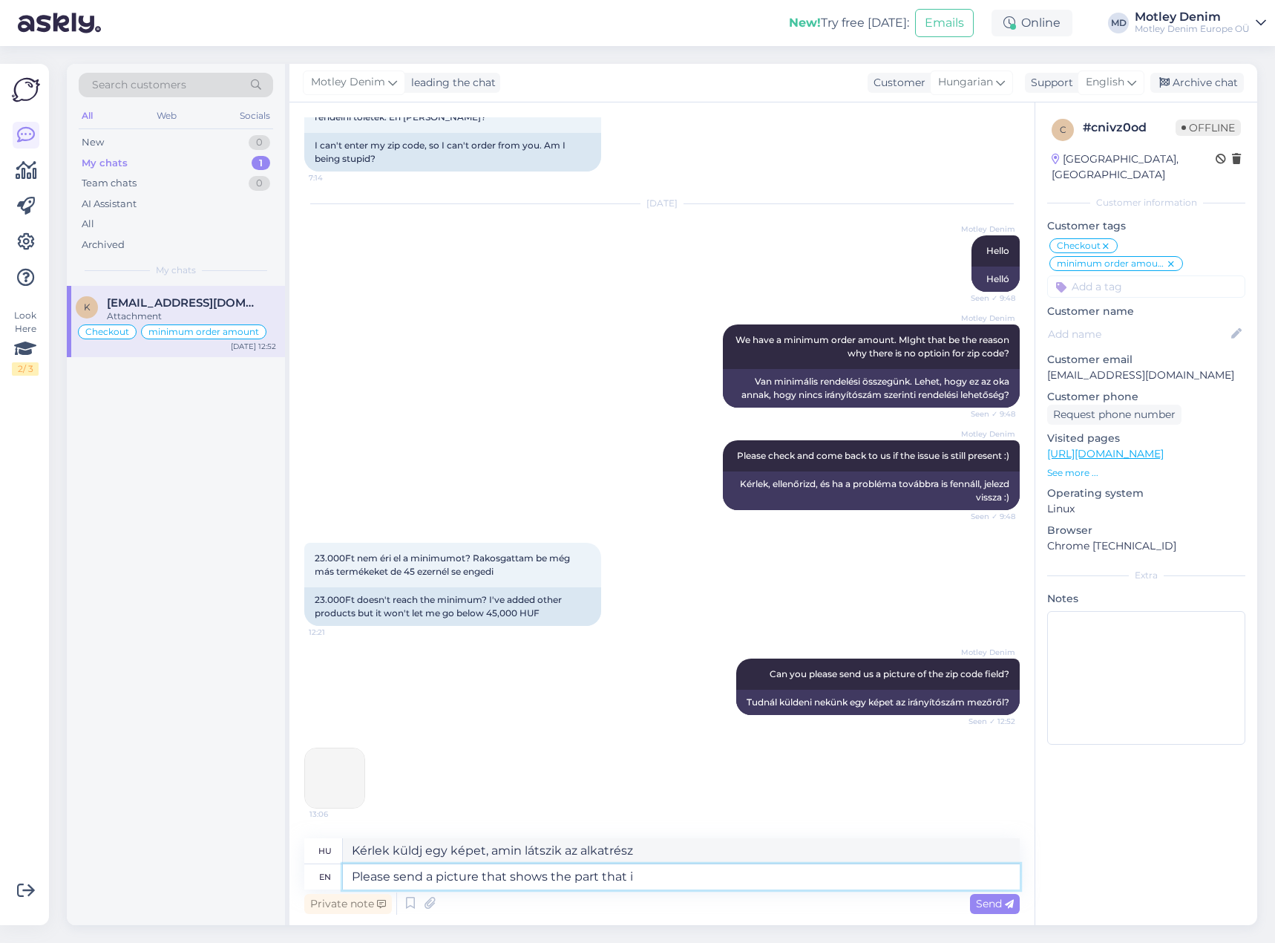
type textarea "Please send a picture that shows the part that is"
type textarea "Kérlek, küldj egy képet, amin látszik az a rész, ami"
type textarea "Please send a picture that shows the part that is o"
type textarea "Kérlek küldj egy képet, amin látszik az a rész, ami"
type textarea "Please send a picture that shows the part that is on to"
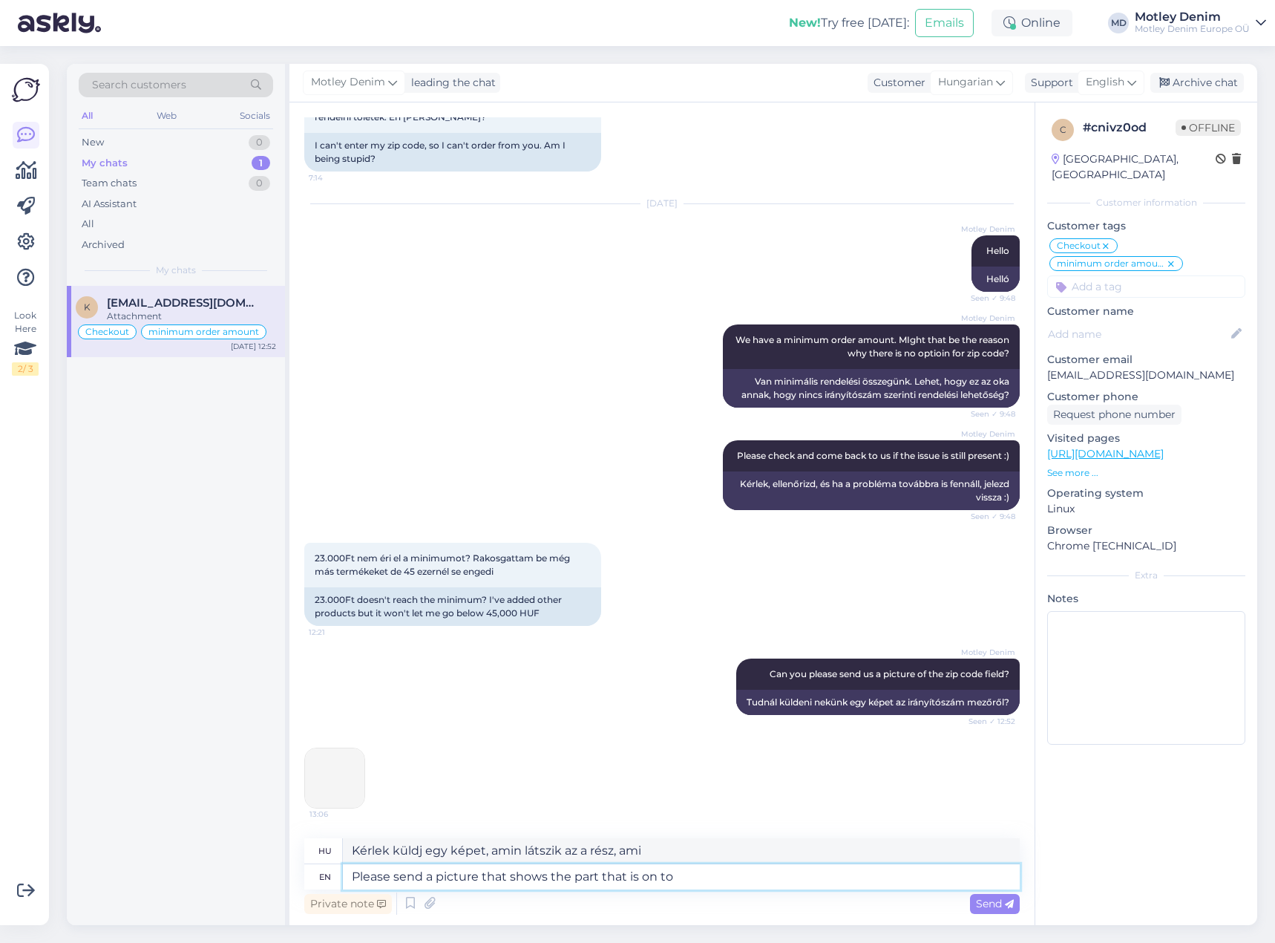
type textarea "Kérlek küldj egy képet, amin látszik a [PERSON_NAME] lévő rész."
type textarea "Please send a picture that shows the part that is on top o"
type textarea "Kérlek küldj egy képet, amin látszik a felül lévő rész."
type textarea "Please send a picture that shows the part that is on top of the s"
type textarea "Kérlek küldj egy képet, amin látszik a teteje."
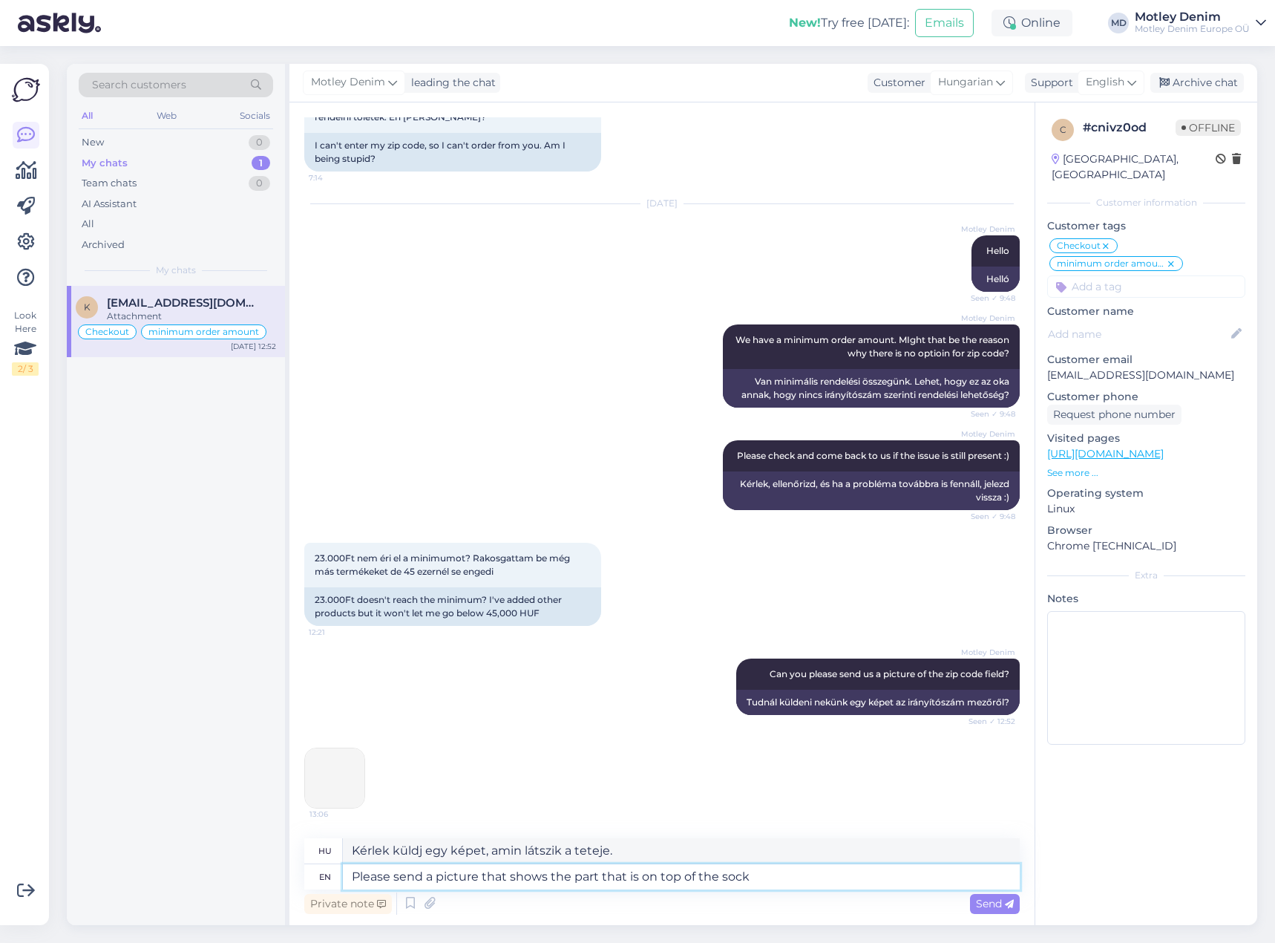
type textarea "Please send a picture that shows the part that is on top of the sock s"
type textarea "Kérlek, küldj egy képet, amin látszik a zokni tetején lévő rész."
type textarea "Please send a picture that shows the part that is on top of the socks offer."
type textarea "Kérlek, küldj egy képet, amin látszik a zokni ajánlat tetején lévő rész."
click at [819, 880] on textarea "Please send a picture that shows the part that is on top of the socks offer." at bounding box center [681, 876] width 677 height 25
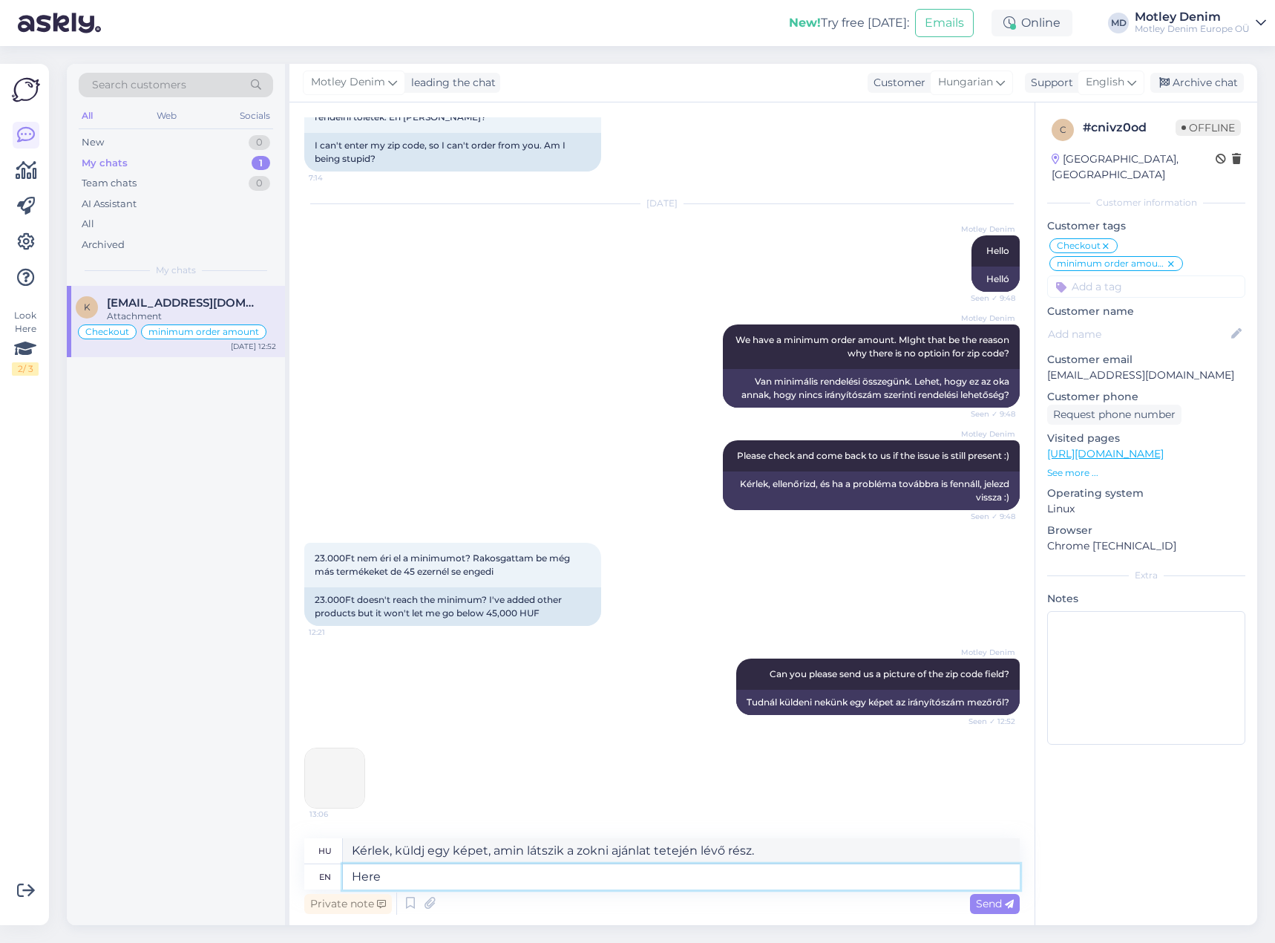
type textarea "T"
type textarea "Itt"
type textarea "There"
type textarea "[PERSON_NAME]"
type textarea "Here"
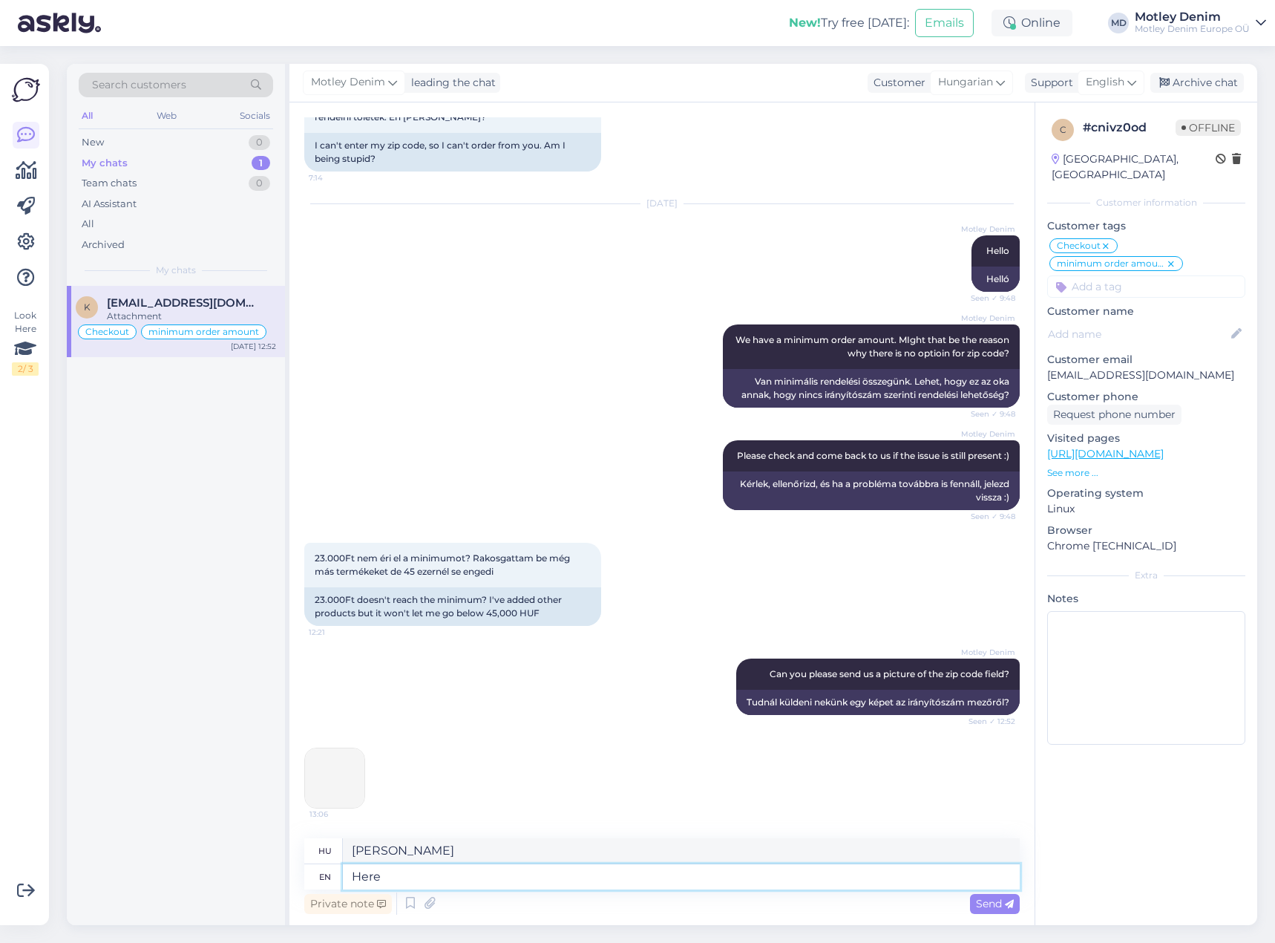
type textarea "Itt"
type textarea "Here is the"
type textarea "Itt van"
type textarea "Here is the"
type textarea "Itt van a"
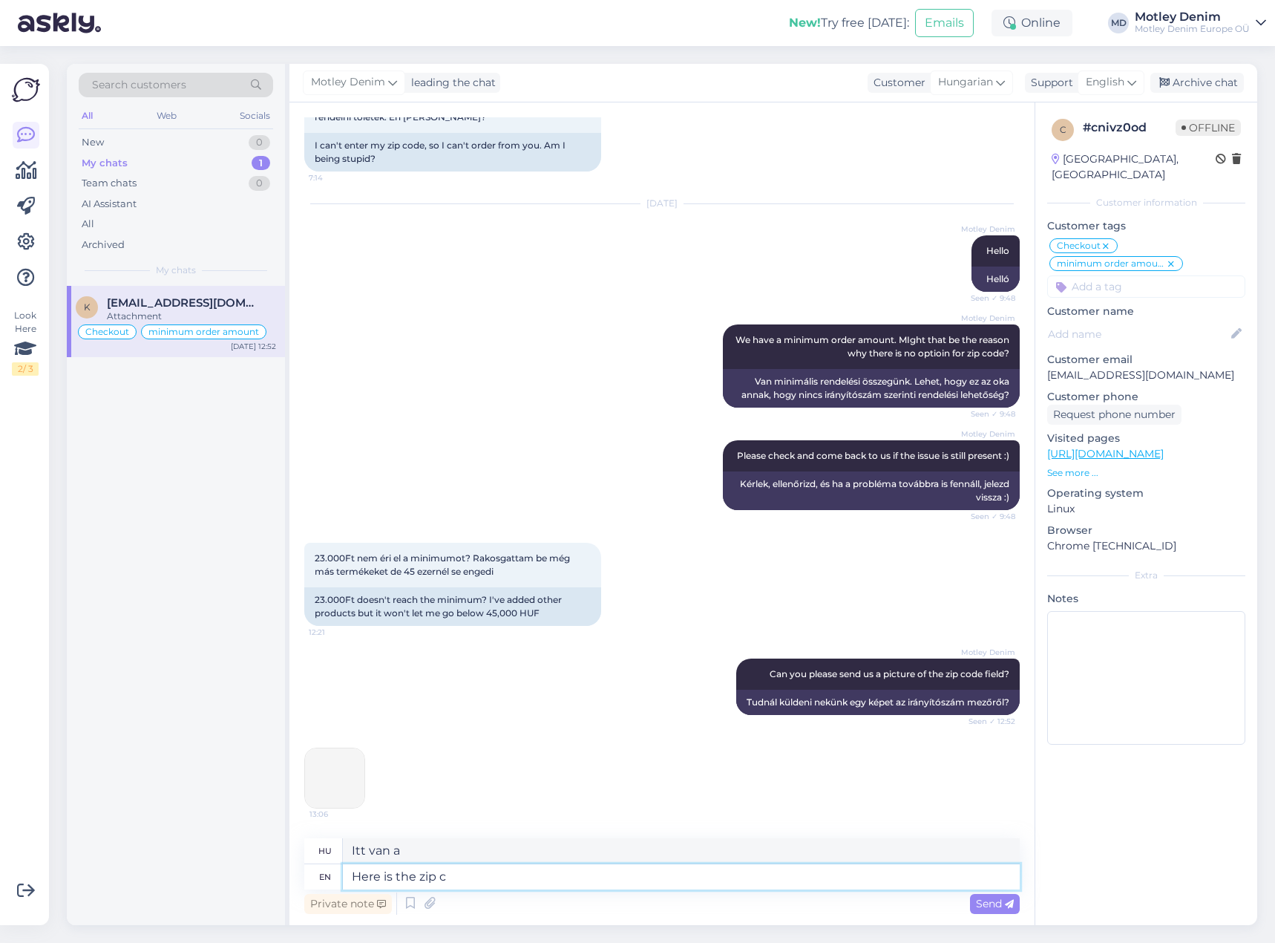
type textarea "Here is the zip co"
type textarea "Itt van az irányítószám"
type textarea "Here is the zip code field"
type textarea "Itt található az irányítószám [PERSON_NAME]"
click at [547, 882] on textarea "Here is the zip code field" at bounding box center [681, 876] width 677 height 25
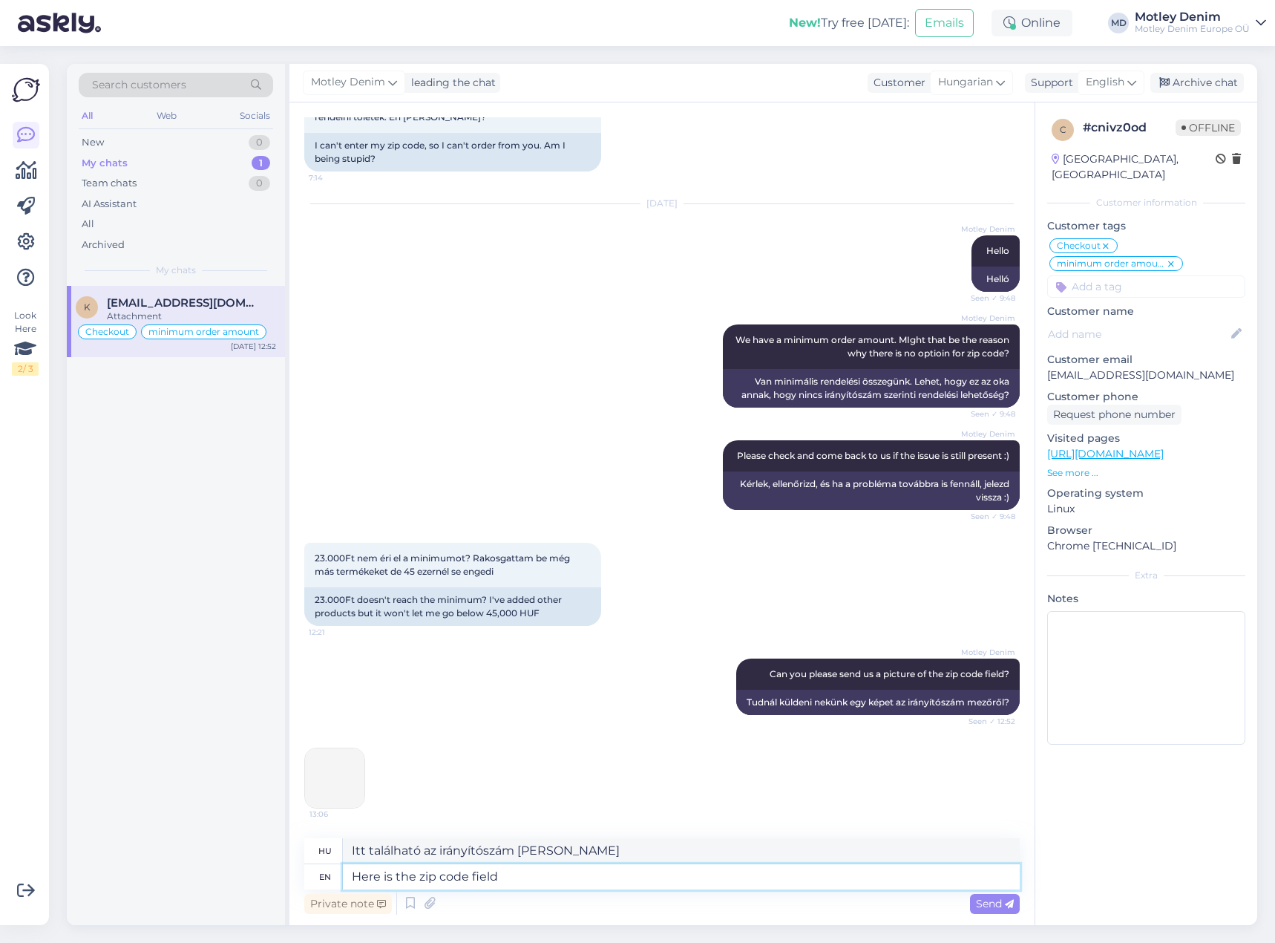
paste textarea
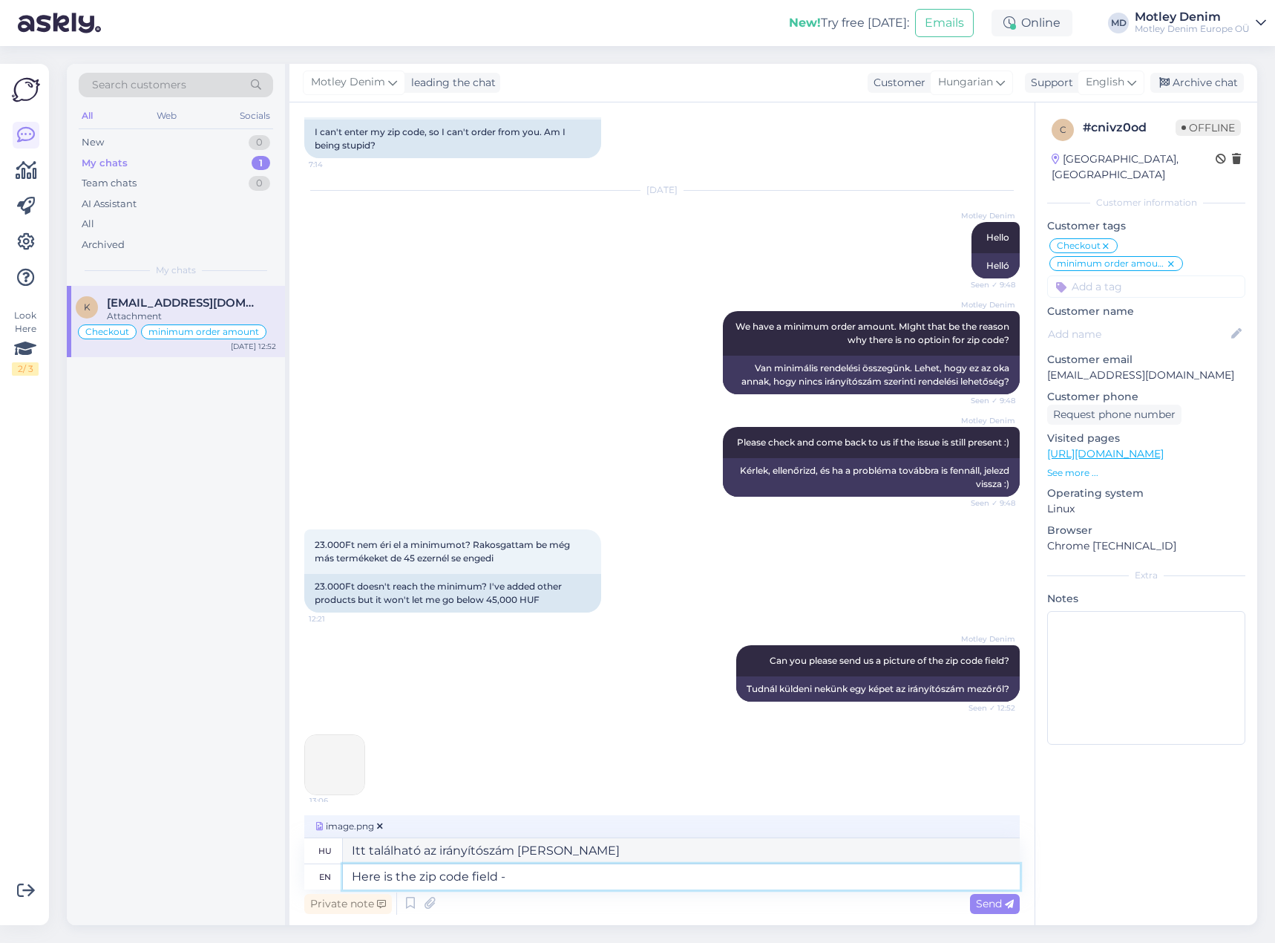
type textarea "Here is the zip code field -"
type textarea "Itt van az irányítószám [PERSON_NAME] -"
type textarea "Here is the zip code field - look a"
type textarea "Itt van az irányítószám [PERSON_NAME] - nézd"
type textarea "Here is the zip code field - look at t"
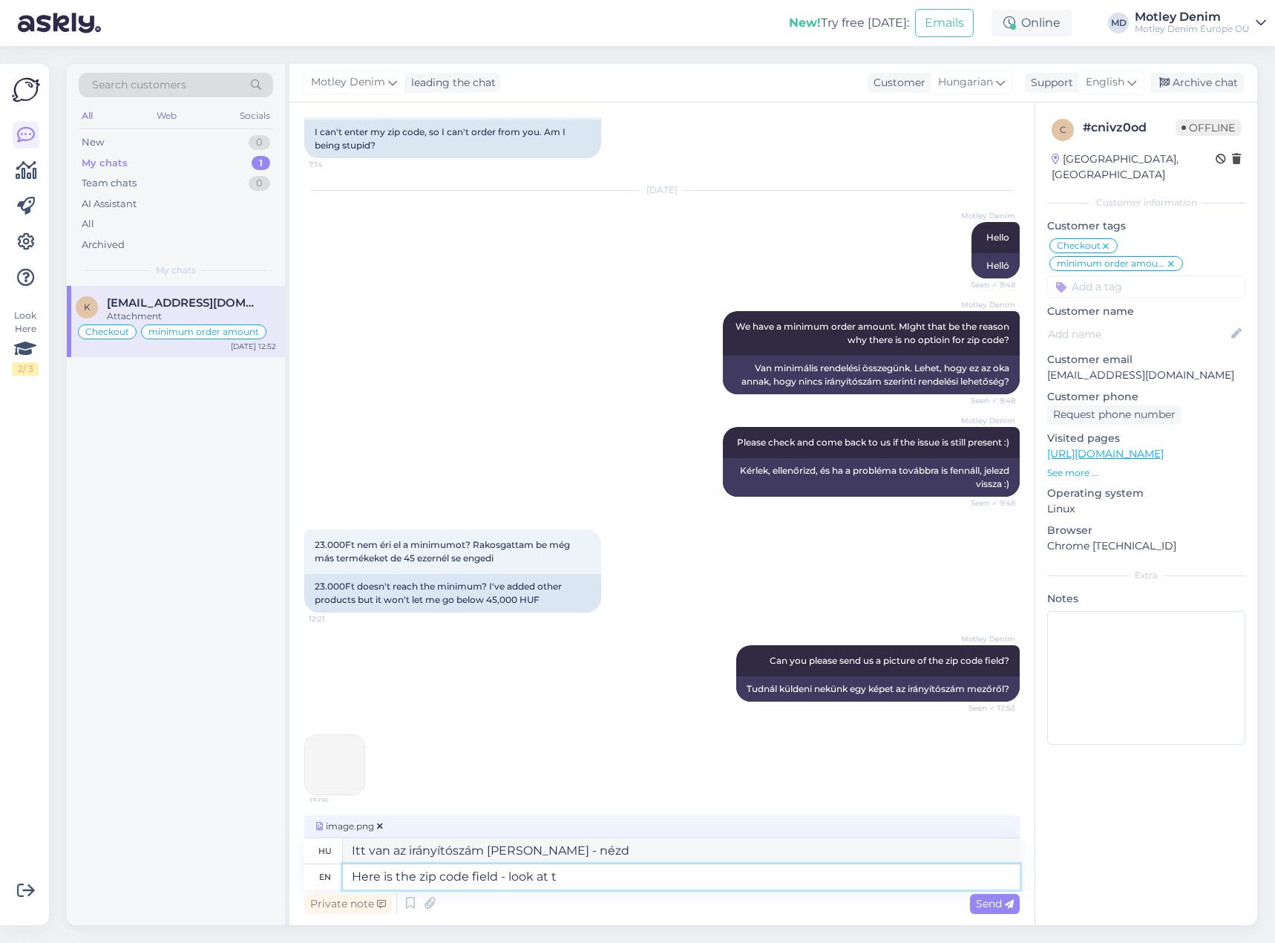
type textarea "Itt van az irányítószám [PERSON_NAME] - nézd meg"
type textarea "Here is the zip code field - look at the"
type textarea "Itt van az irányítószám [PERSON_NAME] - nézd meg a"
type textarea "Here is the zip code field - look at the picture."
type textarea "Itt van az irányítószám [PERSON_NAME] - nézd meg a képet."
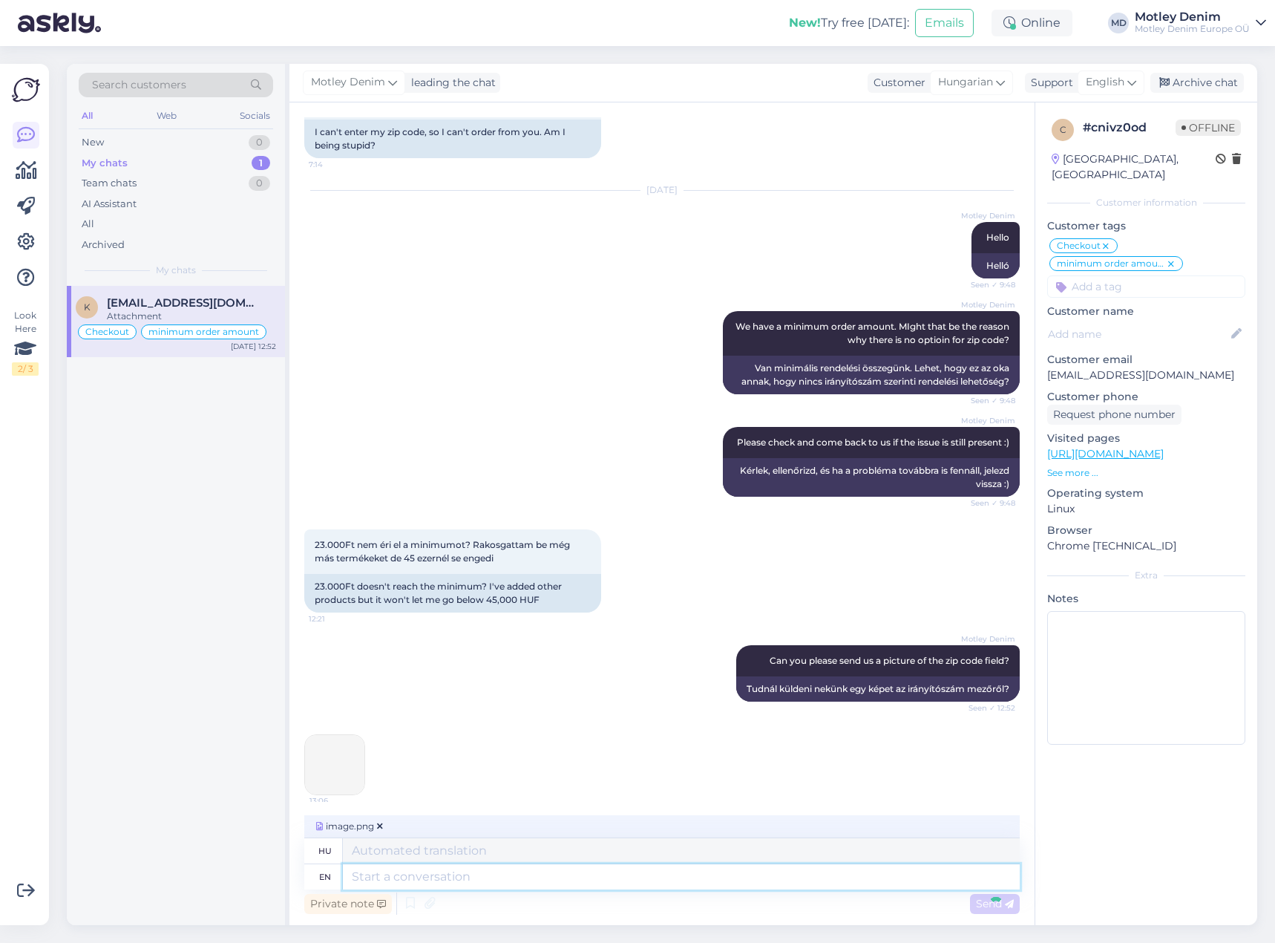
scroll to position [330, 0]
